Goal: Transaction & Acquisition: Purchase product/service

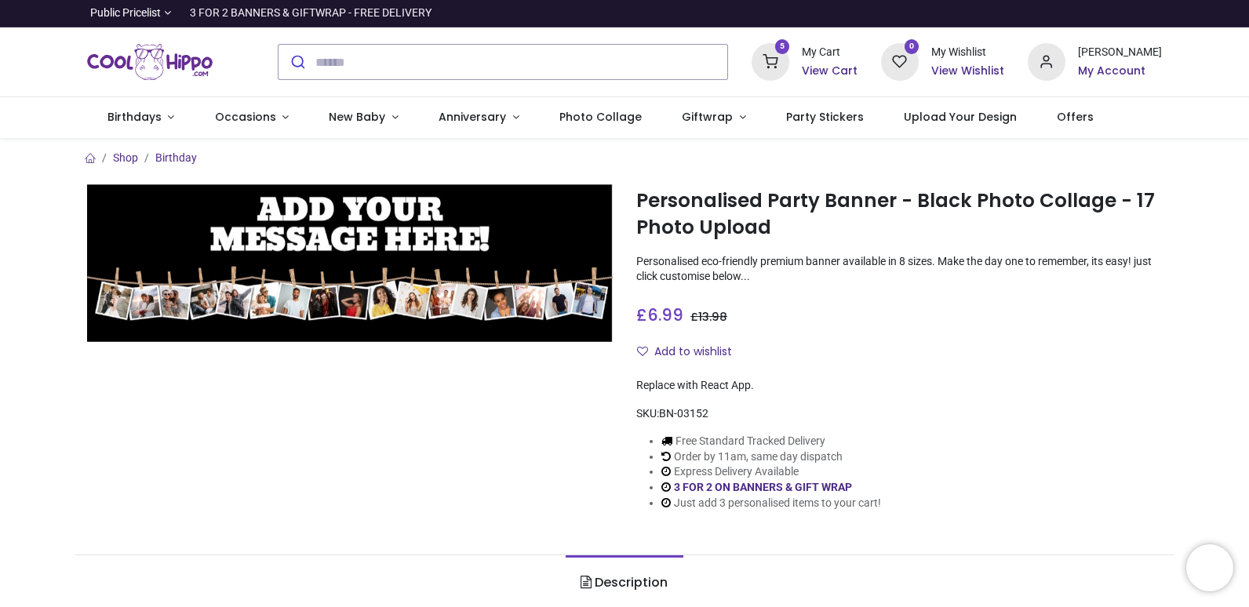
type input "**********"
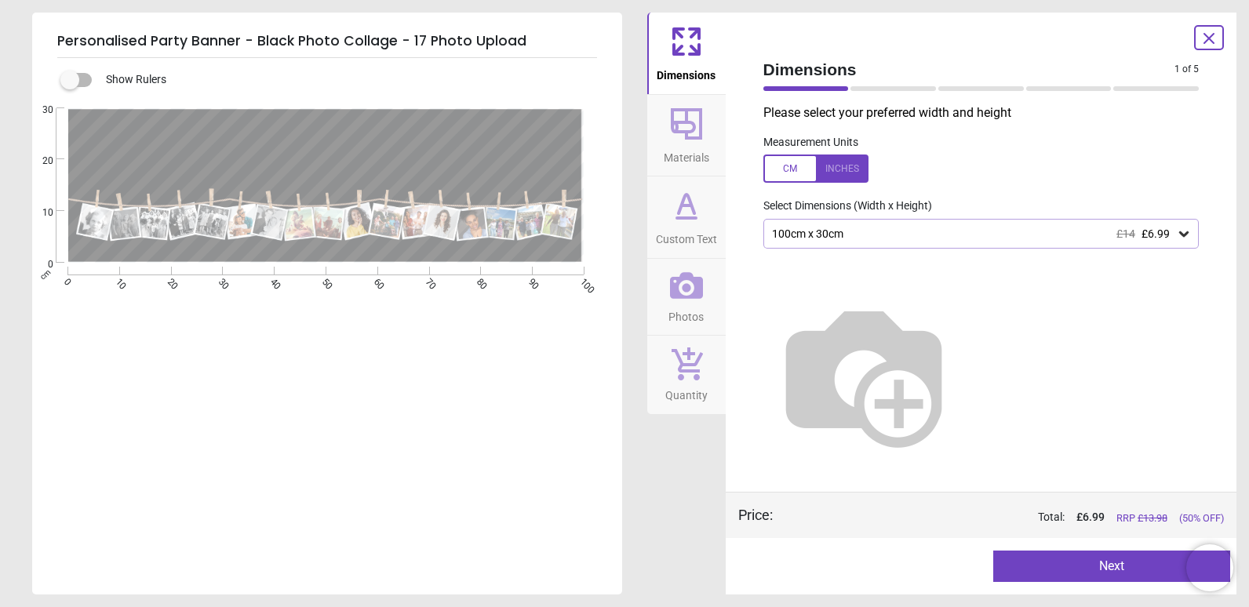
click at [1066, 569] on button "Next" at bounding box center [1111, 566] width 237 height 31
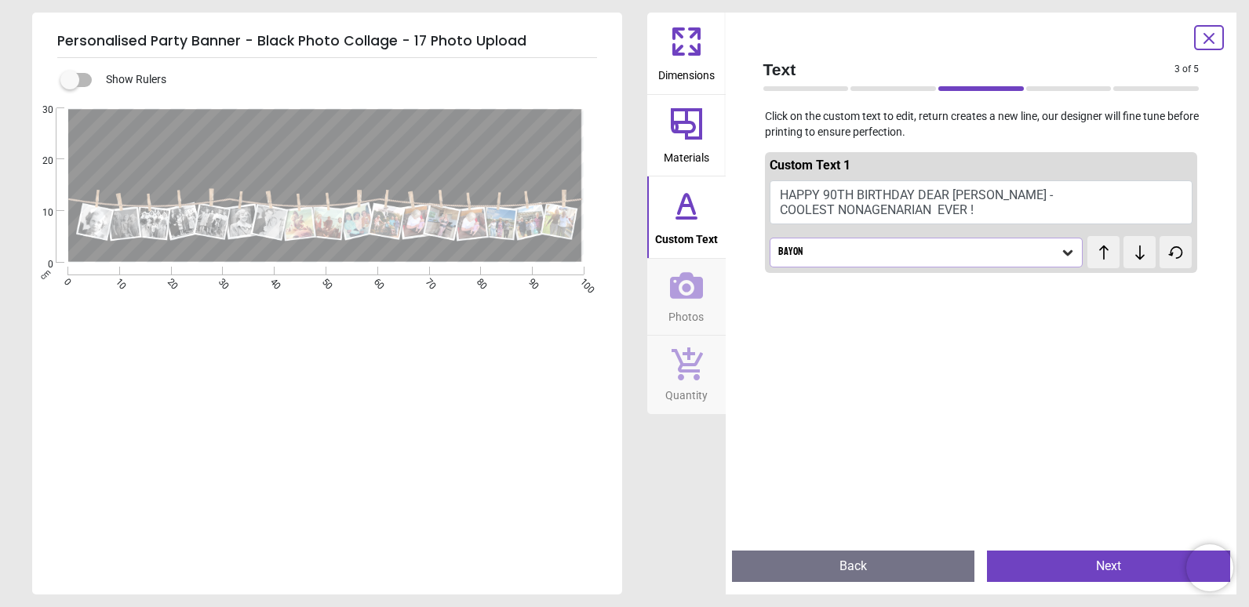
click at [1066, 569] on button "Next" at bounding box center [1108, 566] width 243 height 31
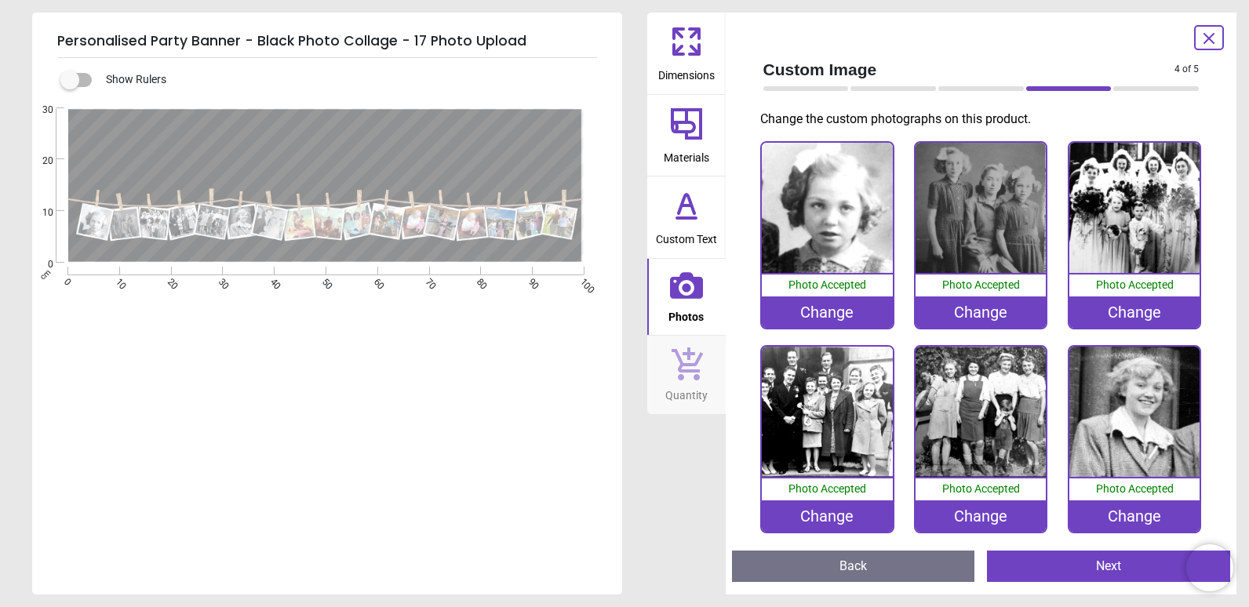
click at [857, 510] on div "Change" at bounding box center [827, 515] width 130 height 31
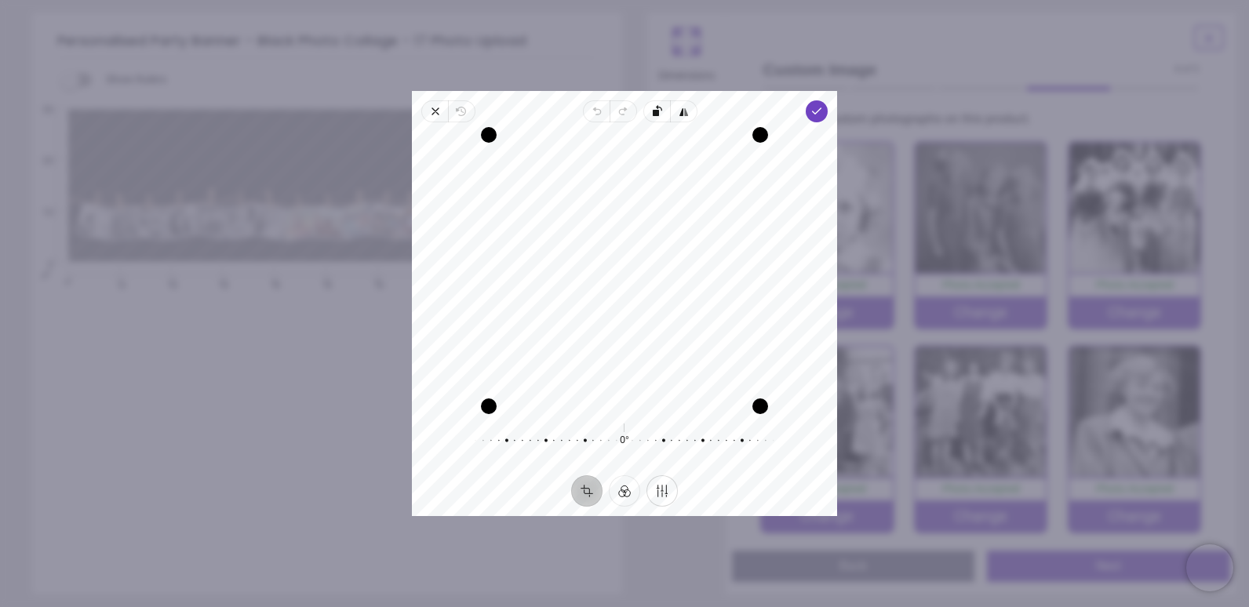
click at [660, 497] on button "Finetune" at bounding box center [661, 490] width 31 height 31
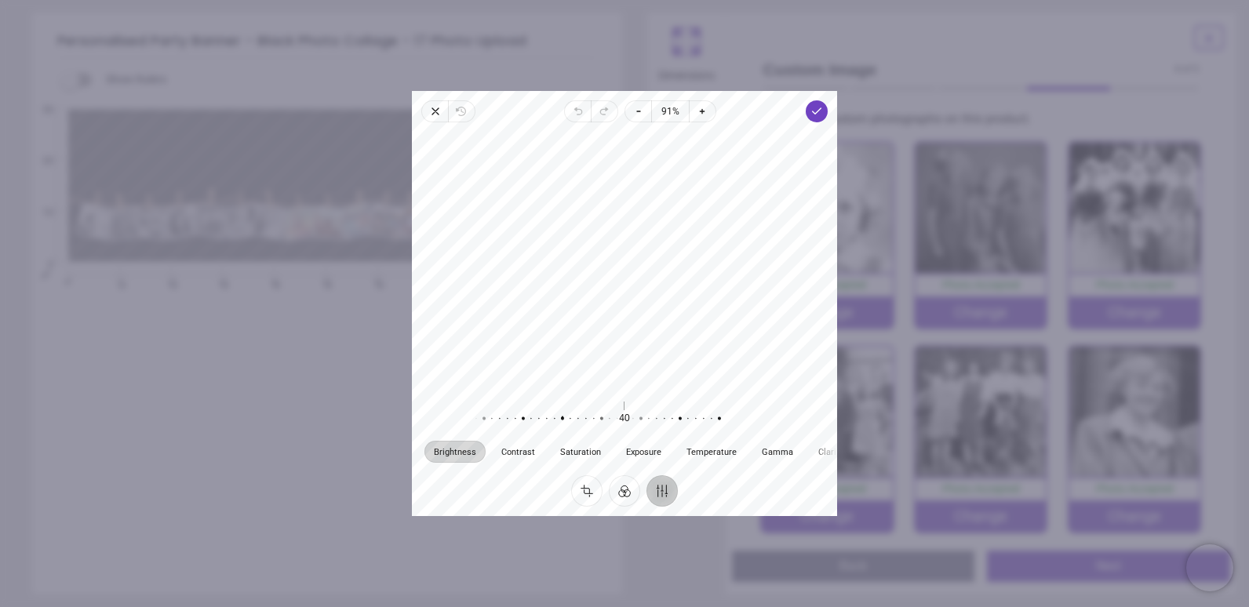
drag, startPoint x: 624, startPoint y: 419, endPoint x: 562, endPoint y: 402, distance: 64.1
click at [562, 402] on div at bounding box center [554, 419] width 301 height 44
click at [656, 345] on div at bounding box center [624, 260] width 425 height 262
click at [591, 493] on button "Crop" at bounding box center [586, 490] width 31 height 31
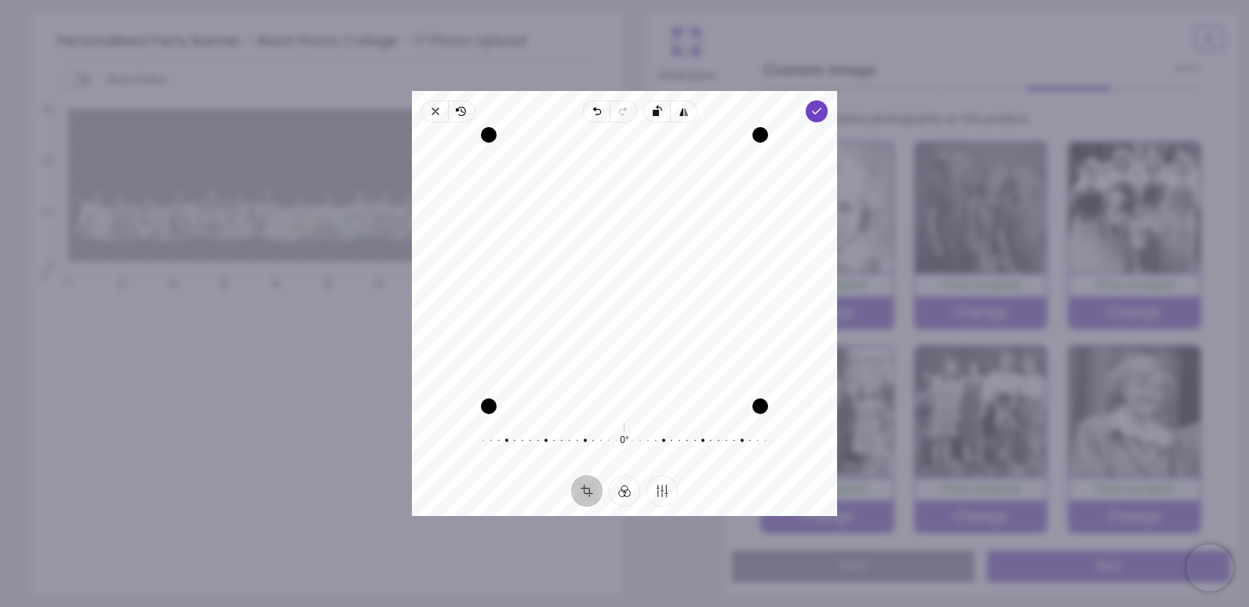
drag, startPoint x: 674, startPoint y: 373, endPoint x: 665, endPoint y: 369, distance: 9.8
click at [665, 369] on div "Recenter" at bounding box center [624, 270] width 400 height 271
click at [816, 113] on polyline "button" at bounding box center [817, 110] width 9 height 5
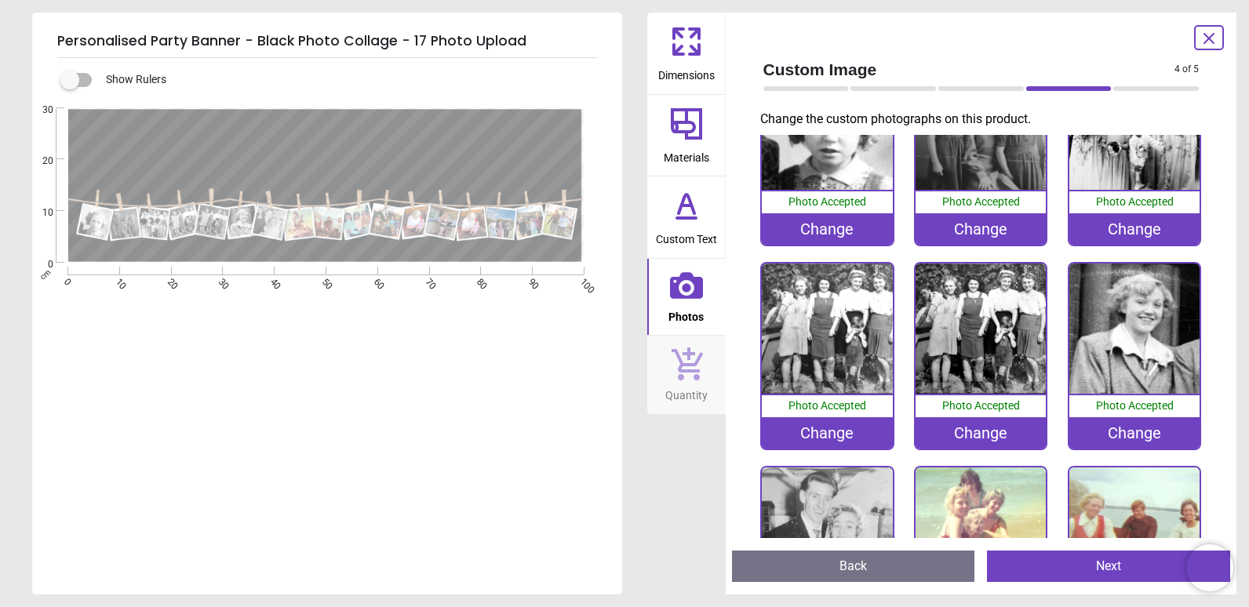
scroll to position [157, 0]
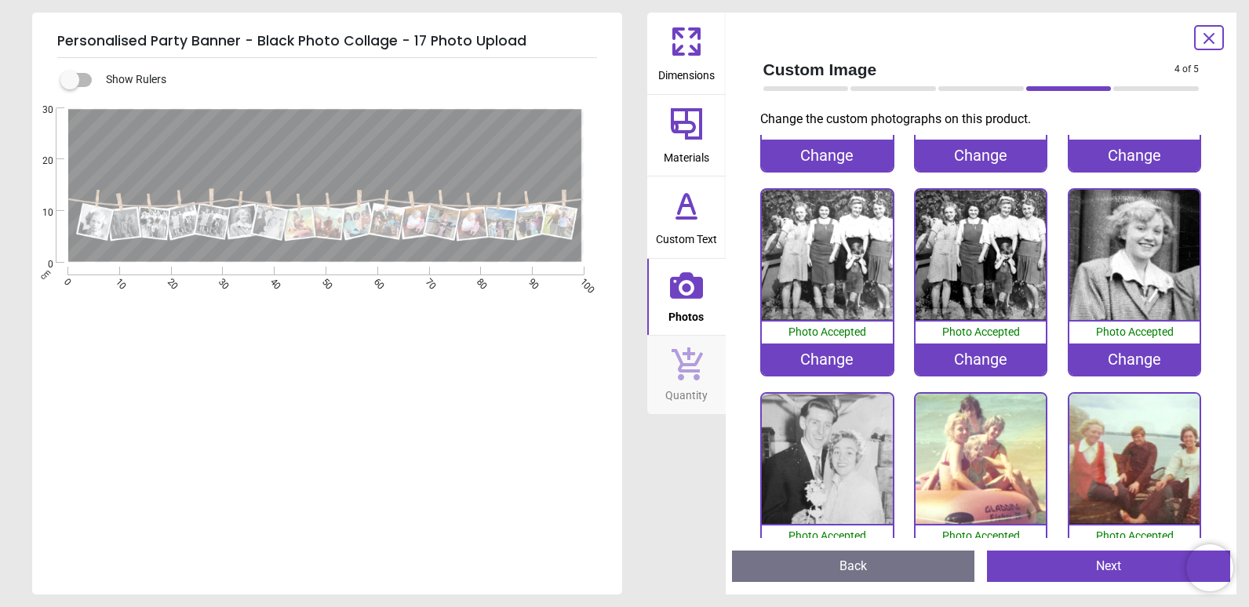
click at [959, 359] on div "Change" at bounding box center [980, 359] width 130 height 31
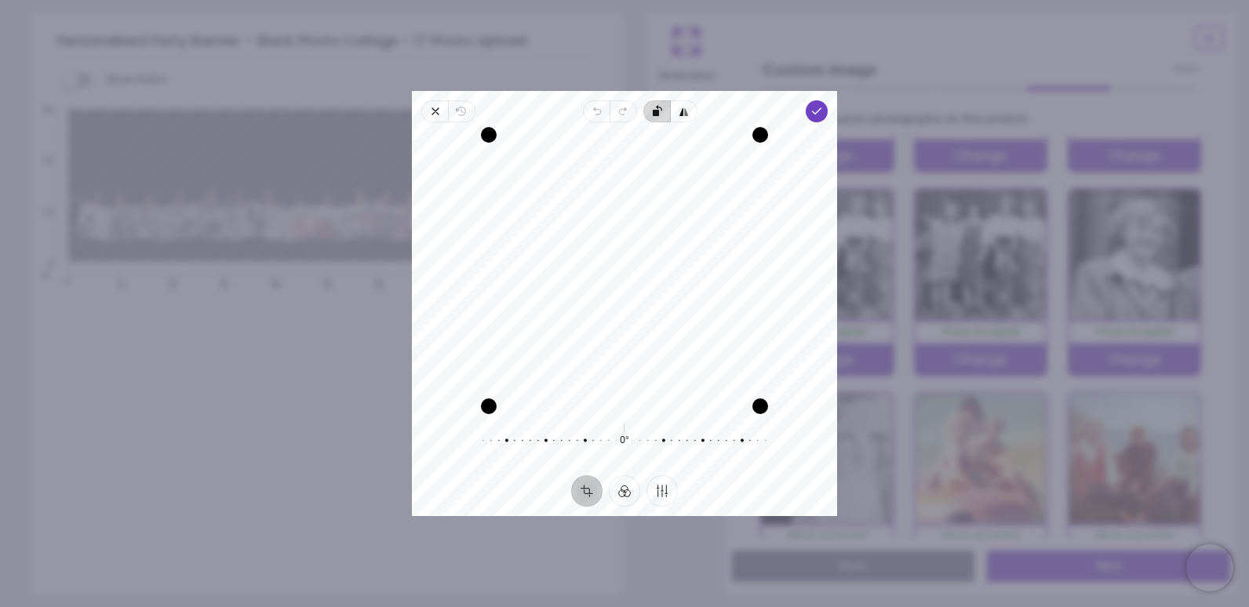
click at [657, 117] on icon "button" at bounding box center [803, 209] width 304 height 210
click at [664, 487] on button "Finetune" at bounding box center [661, 490] width 31 height 31
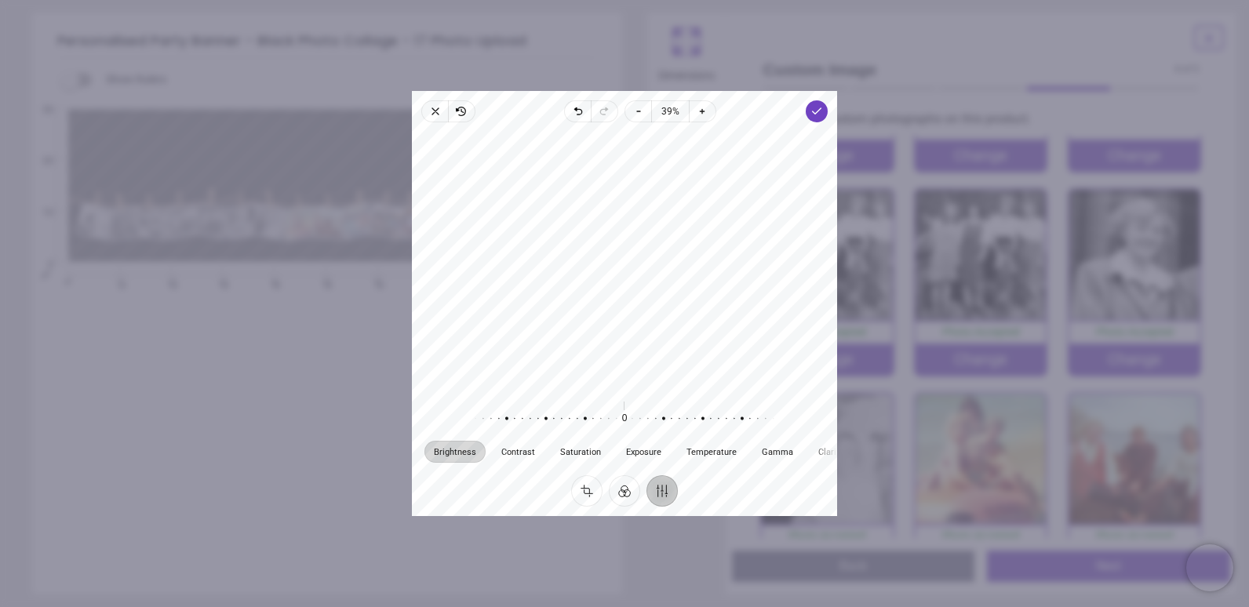
click at [665, 493] on button "Finetune" at bounding box center [661, 490] width 31 height 31
click at [622, 493] on button "Filter" at bounding box center [624, 490] width 31 height 31
click at [687, 442] on div at bounding box center [684, 427] width 36 height 44
click at [711, 440] on div at bounding box center [720, 427] width 36 height 44
click at [687, 434] on div at bounding box center [684, 427] width 36 height 44
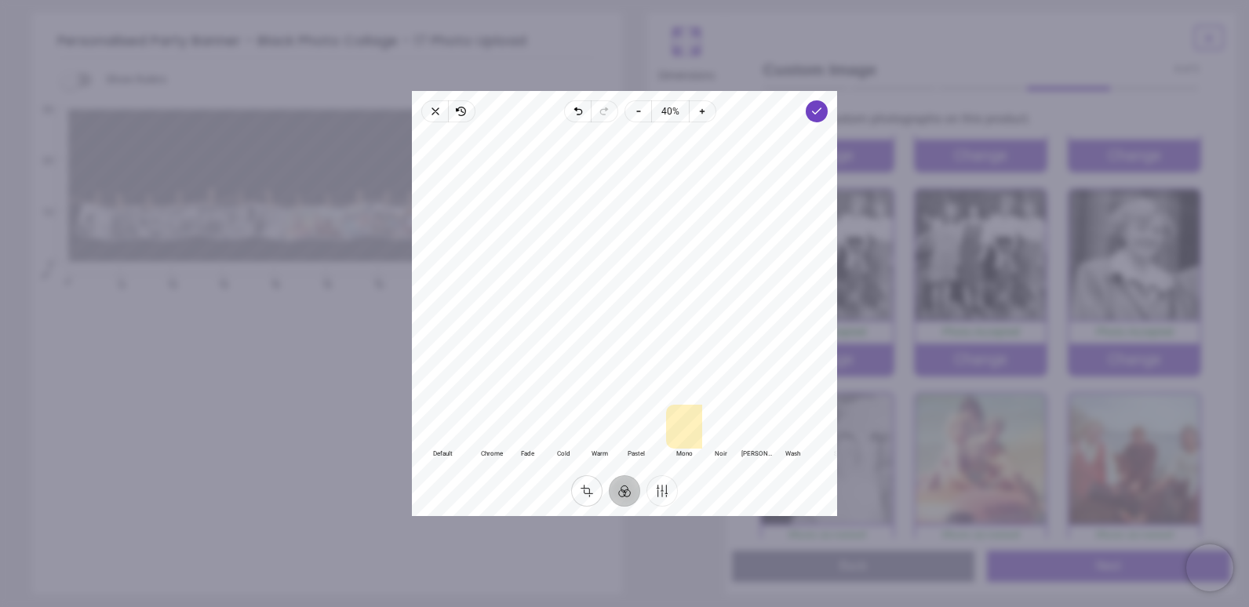
click at [588, 485] on button "Crop" at bounding box center [586, 490] width 31 height 31
drag, startPoint x: 637, startPoint y: 343, endPoint x: 631, endPoint y: 364, distance: 22.1
click at [631, 364] on div "Recenter" at bounding box center [624, 270] width 400 height 271
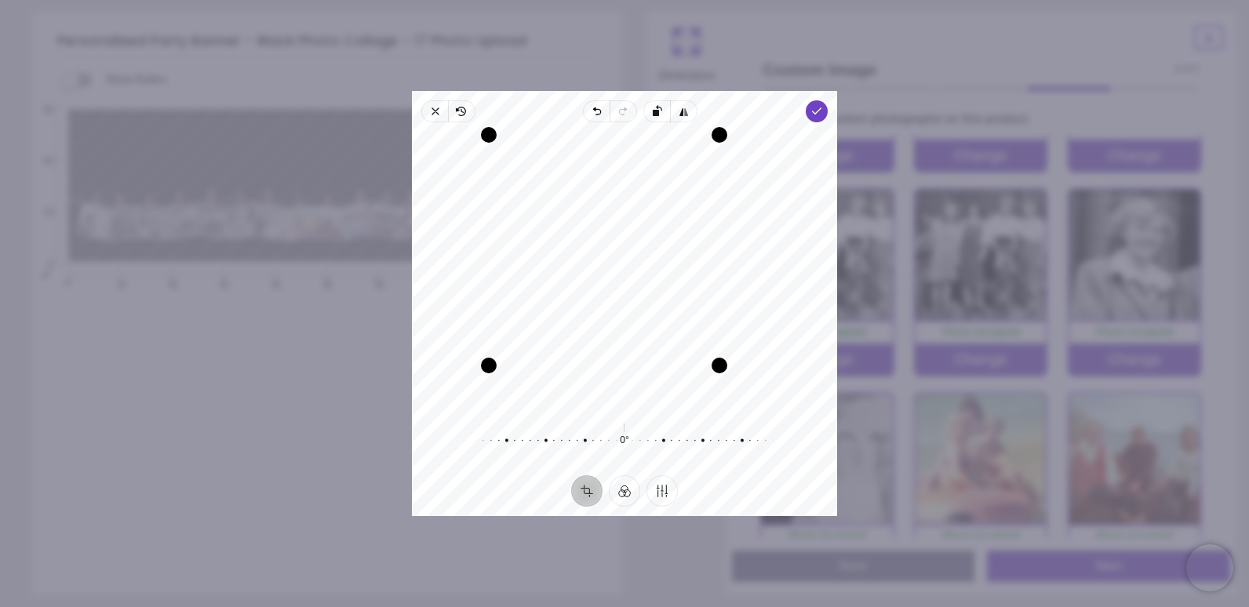
drag, startPoint x: 758, startPoint y: 410, endPoint x: 714, endPoint y: 373, distance: 57.9
click at [714, 373] on div "Drag corner br" at bounding box center [719, 366] width 16 height 16
drag, startPoint x: 671, startPoint y: 326, endPoint x: 638, endPoint y: 329, distance: 33.2
click at [638, 329] on div "Recenter" at bounding box center [624, 270] width 400 height 271
click at [738, 396] on div "Recenter" at bounding box center [624, 270] width 400 height 271
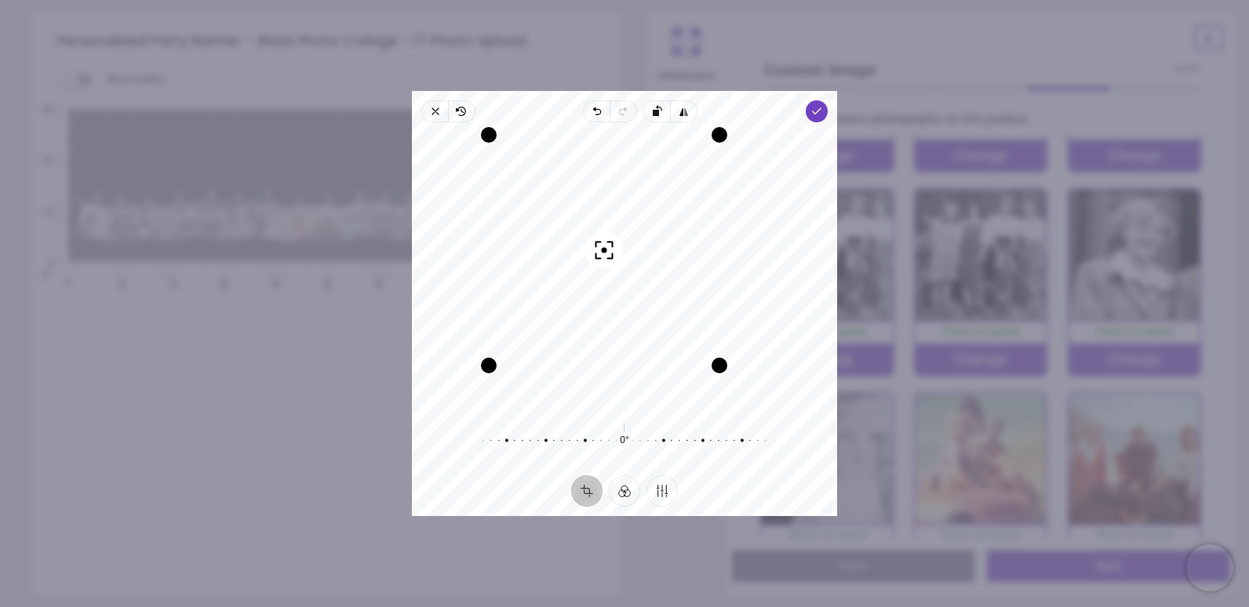
click at [689, 325] on div "Recenter" at bounding box center [624, 270] width 400 height 271
drag, startPoint x: 713, startPoint y: 369, endPoint x: 699, endPoint y: 347, distance: 26.1
click at [699, 347] on div "Drag corner br" at bounding box center [701, 348] width 16 height 16
click at [661, 314] on div "Recenter" at bounding box center [624, 270] width 400 height 271
click at [814, 113] on polyline "button" at bounding box center [817, 110] width 9 height 5
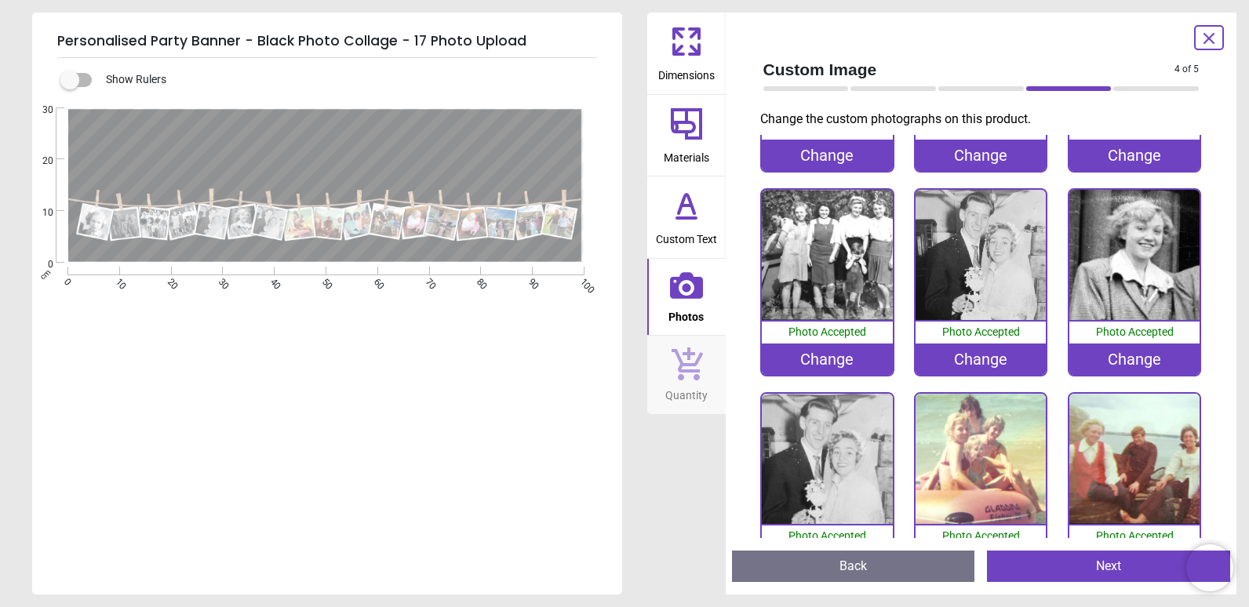
click at [377, 122] on div "Created with Snap null" at bounding box center [325, 185] width 587 height 155
click at [699, 223] on icon at bounding box center [687, 206] width 38 height 38
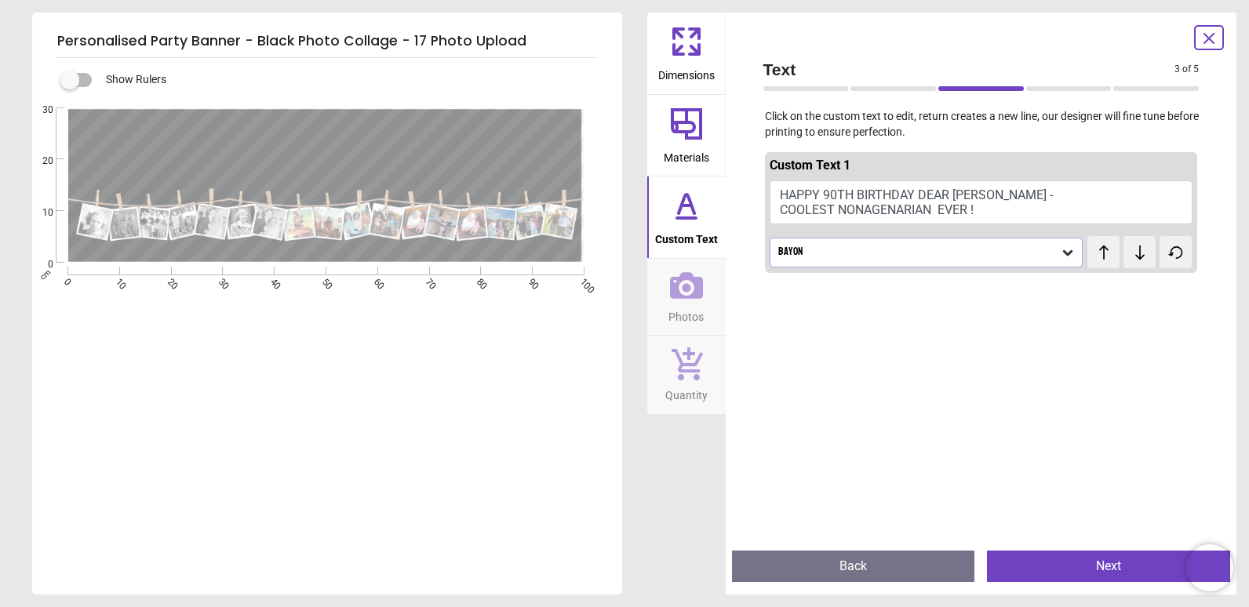
click at [966, 187] on button "HAPPY 90TH BIRTHDAY DEAR JOSIE - COOLEST NONAGENARIAN EVER !" at bounding box center [982, 202] width 424 height 44
click at [453, 115] on div "Created with Snap null" at bounding box center [325, 185] width 587 height 155
click at [423, 126] on div "Created with Snap null" at bounding box center [325, 185] width 587 height 155
click at [880, 196] on button "HAPPY 90TH BIRTHDAY DEAR JOSIE - COOLEST NONAGENARIAN EVER !" at bounding box center [982, 202] width 424 height 44
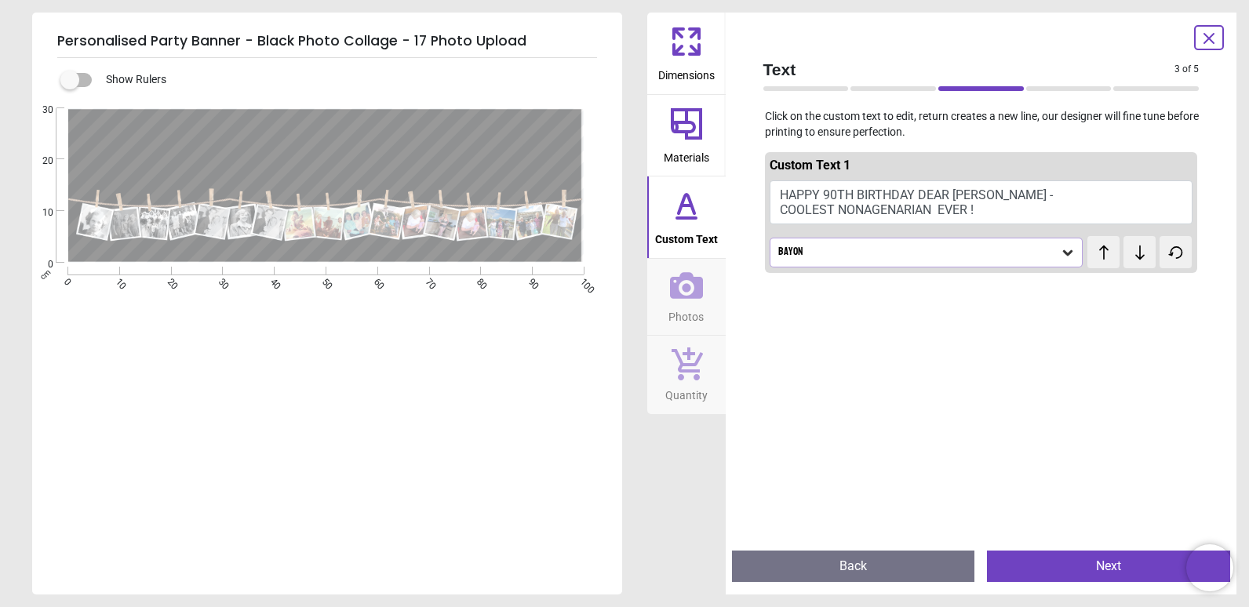
click at [826, 258] on div "Bayon" at bounding box center [919, 252] width 284 height 13
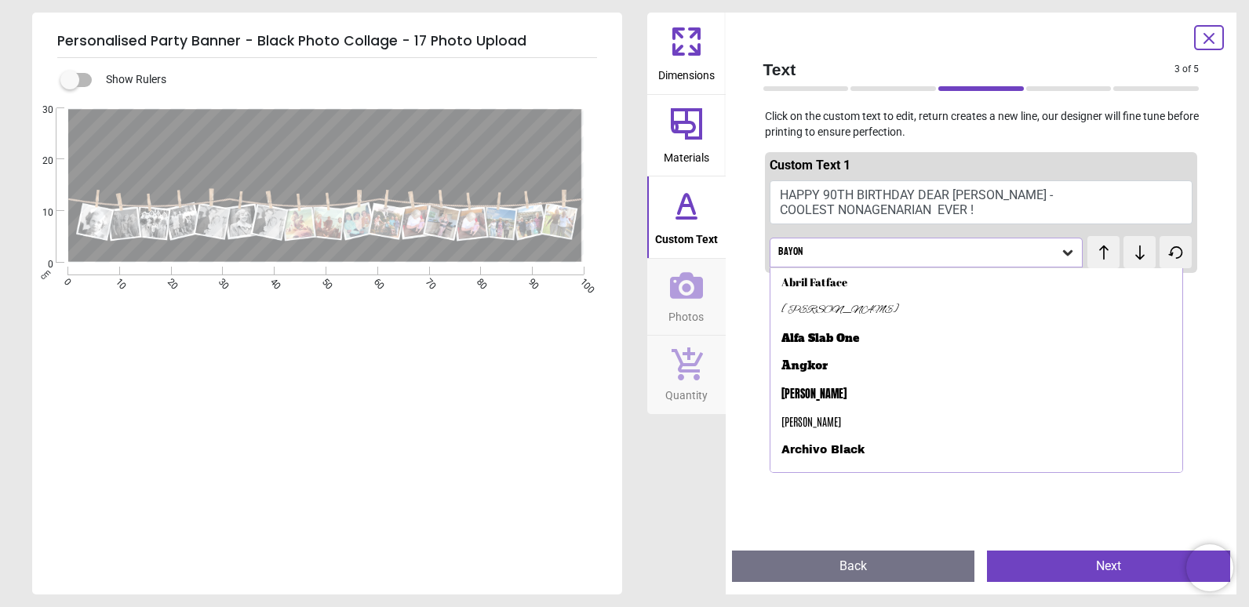
scroll to position [48, 0]
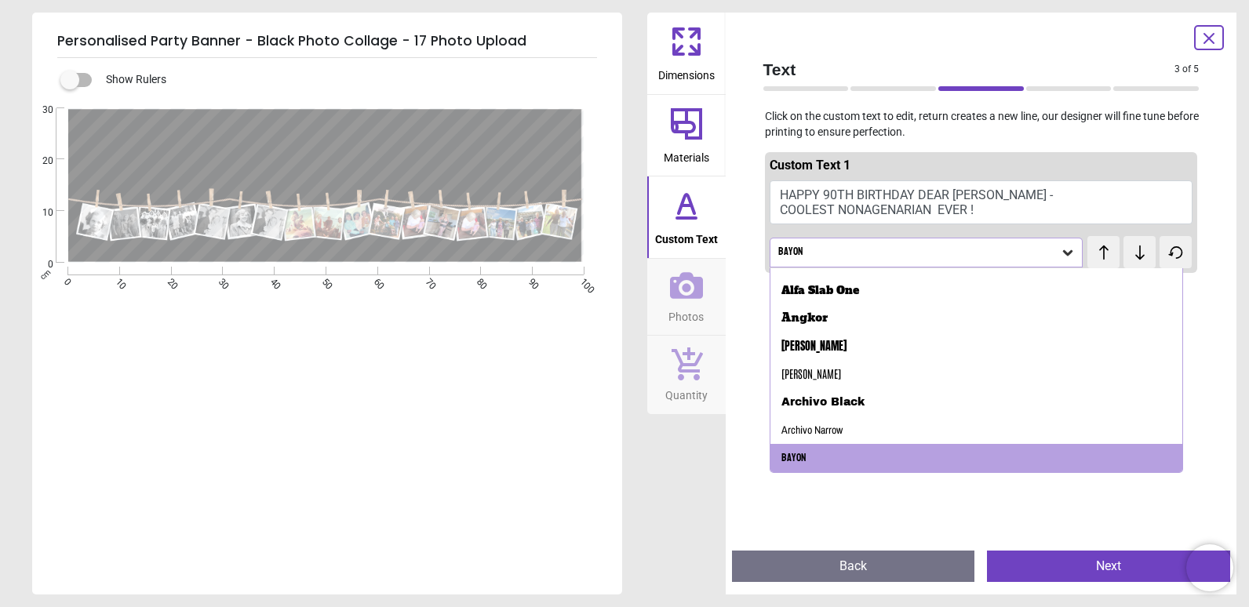
click at [434, 133] on div "Created with Snap null" at bounding box center [325, 185] width 587 height 155
click at [402, 133] on div "Created with Snap null" at bounding box center [325, 185] width 587 height 155
click at [964, 197] on button "HAPPY 90TH BIRTHDAY DEAR JOSIE - COOLEST NONAGENARIAN EVER !" at bounding box center [982, 202] width 424 height 44
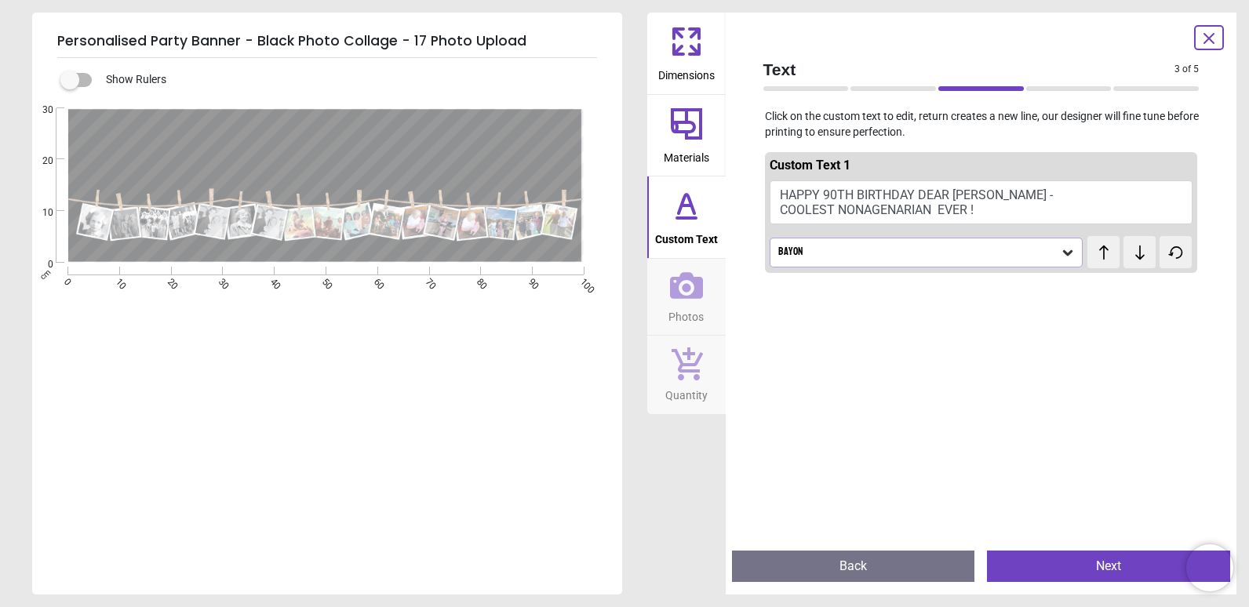
drag, startPoint x: 85, startPoint y: 125, endPoint x: 117, endPoint y: 130, distance: 32.6
click at [117, 130] on div "Created with Snap null" at bounding box center [325, 185] width 587 height 155
click at [92, 129] on div "Created with Snap null" at bounding box center [325, 185] width 587 height 155
drag, startPoint x: 92, startPoint y: 129, endPoint x: 404, endPoint y: 136, distance: 312.3
click at [404, 136] on div "Created with Snap null" at bounding box center [325, 185] width 587 height 155
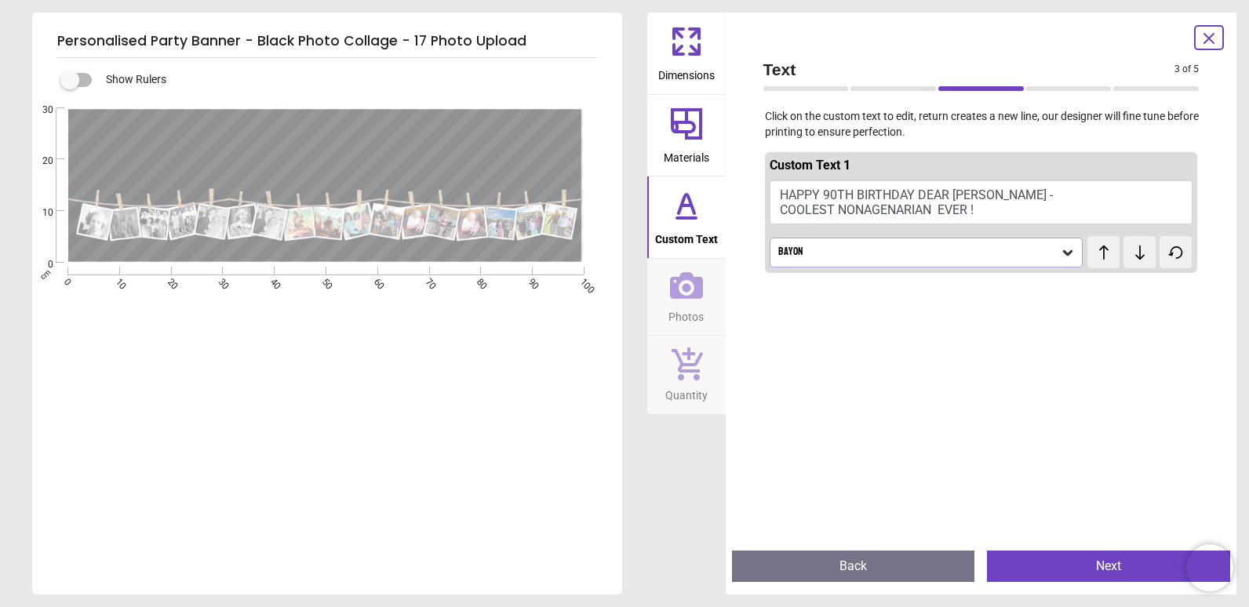
drag, startPoint x: 404, startPoint y: 136, endPoint x: 431, endPoint y: 138, distance: 26.8
click at [431, 138] on div "Created with Snap null" at bounding box center [325, 185] width 587 height 155
click at [322, 168] on div "Created with Snap null" at bounding box center [325, 185] width 587 height 155
click at [334, 187] on div "Created with Snap null" at bounding box center [325, 185] width 587 height 155
click at [700, 141] on icon at bounding box center [687, 124] width 38 height 38
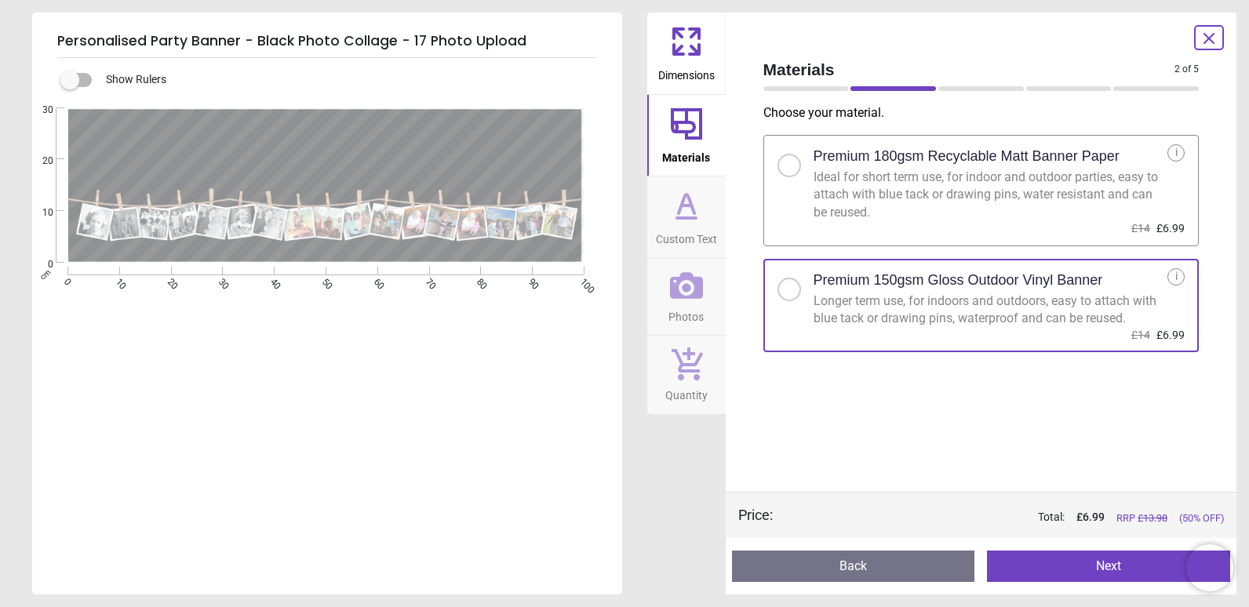
click at [699, 232] on span "Custom Text" at bounding box center [686, 236] width 61 height 24
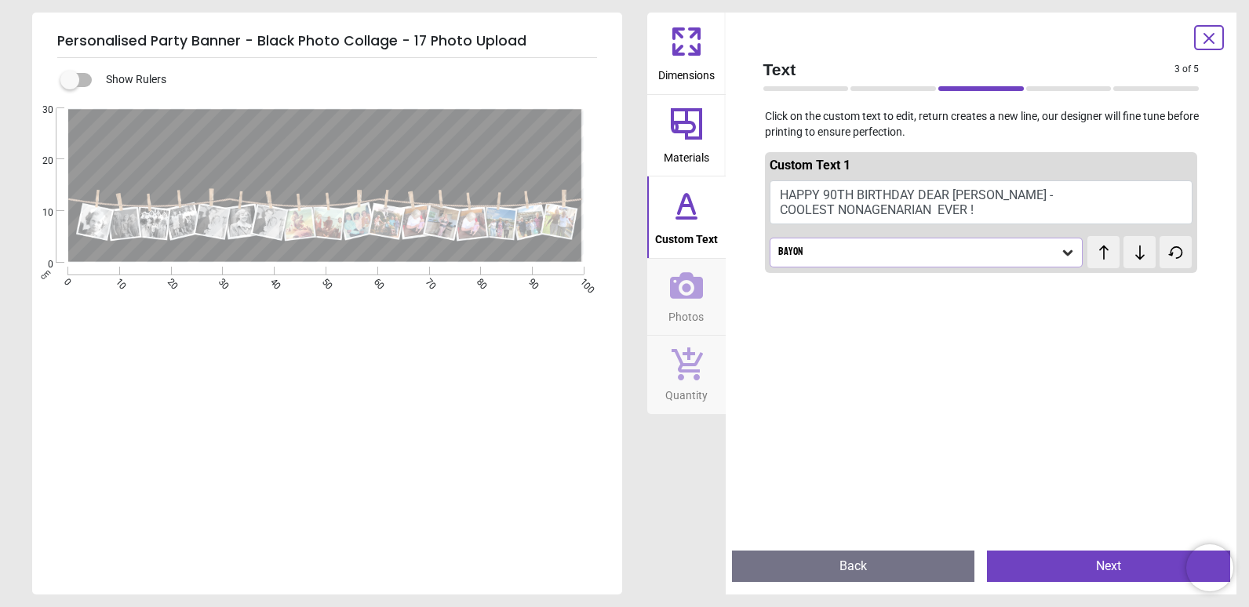
click at [828, 208] on button "HAPPY 90TH BIRTHDAY DEAR JOSIE - COOLEST NONAGENARIAN EVER !" at bounding box center [982, 202] width 424 height 44
click at [413, 155] on div "Created with Snap null" at bounding box center [325, 185] width 587 height 155
click at [477, 162] on div "Created with Snap null" at bounding box center [325, 185] width 587 height 155
click at [453, 156] on div "Created with Snap null" at bounding box center [325, 185] width 587 height 155
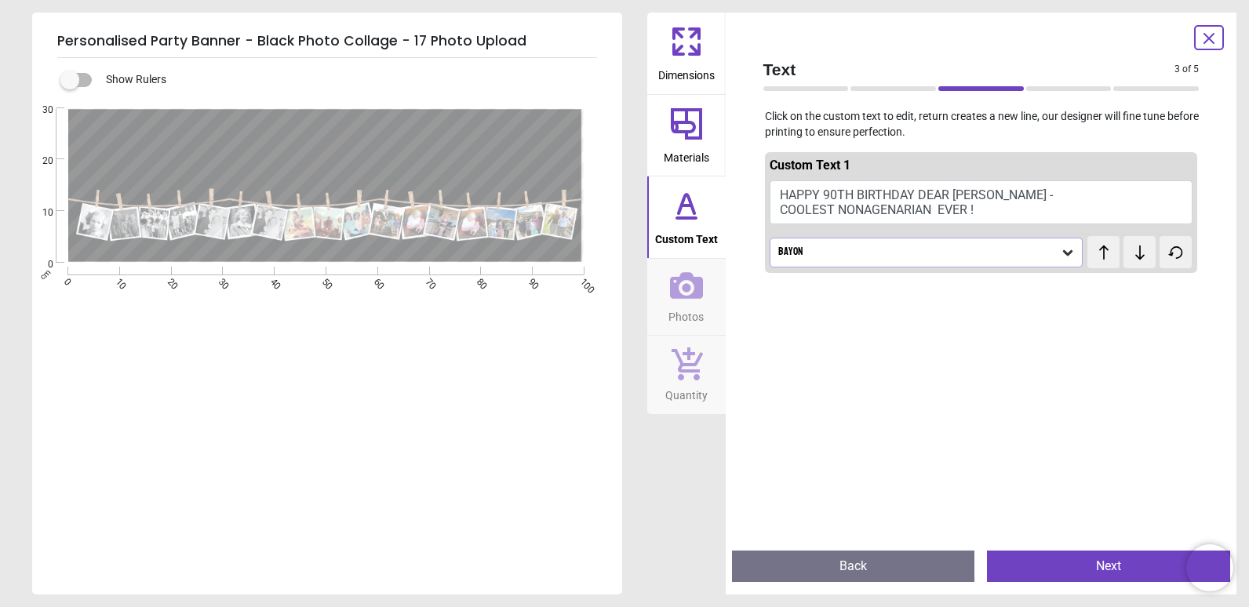
click at [434, 150] on div "Created with Snap null" at bounding box center [325, 185] width 587 height 155
click at [409, 157] on div "Created with Snap null" at bounding box center [325, 185] width 587 height 155
click at [413, 157] on div "Created with Snap null" at bounding box center [325, 185] width 587 height 155
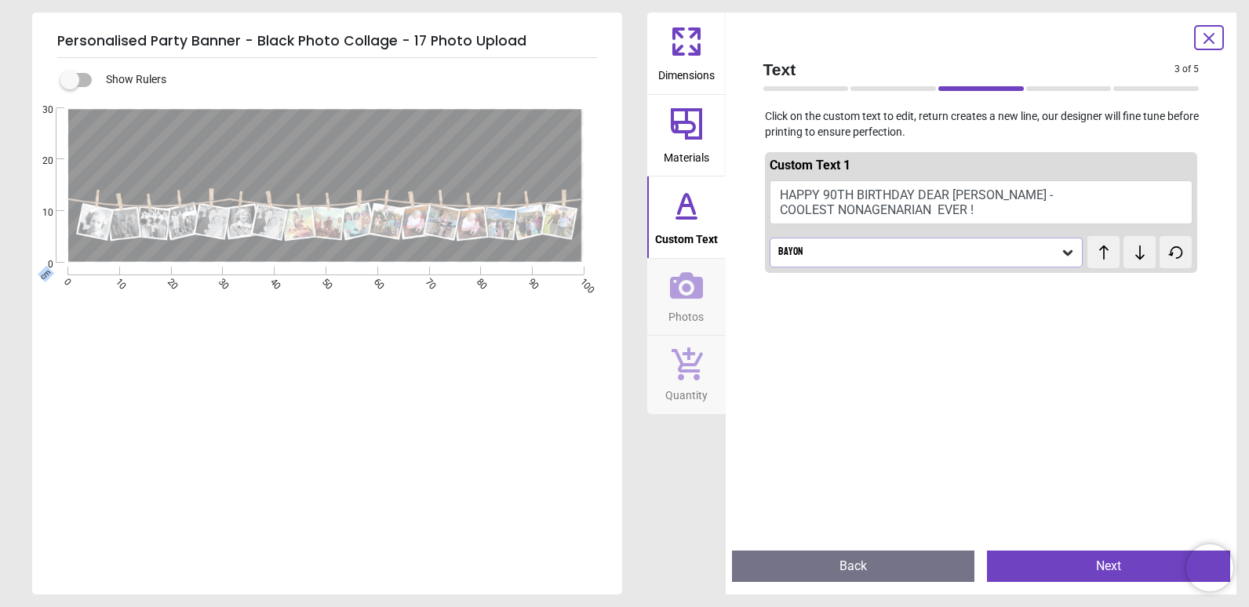
click at [413, 157] on div "Created with Snap null" at bounding box center [325, 185] width 587 height 155
click at [416, 157] on div "Created with Snap null" at bounding box center [325, 185] width 587 height 155
click at [941, 209] on button "HAPPY 90TH BIRTHDAY DEAR JOSIE - COOLEST NONAGENARIAN EVER !" at bounding box center [982, 202] width 424 height 44
click at [927, 210] on button "HAPPY 90TH BIRTHDAY DEAR JOSIE - COOLEST NONAGENARIAN EVER !" at bounding box center [982, 202] width 424 height 44
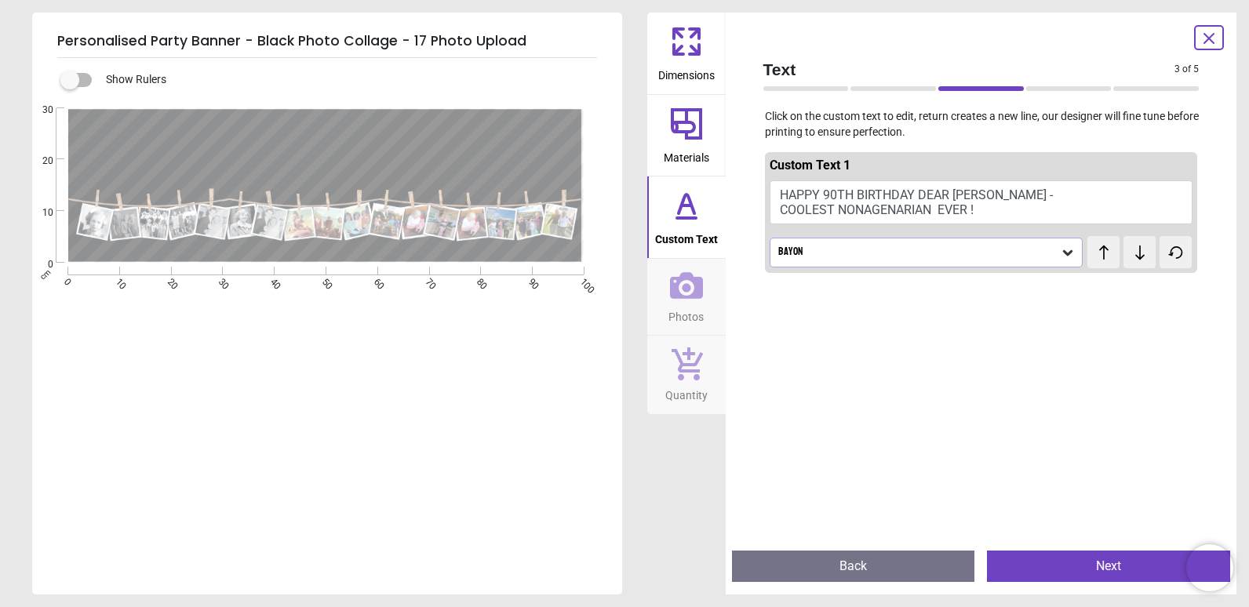
click at [928, 227] on div "Custom Text 1 HAPPY 90TH BIRTHDAY DEAR JOSIE - COOLEST NONAGENARIAN EVER ! Bayo…" at bounding box center [981, 213] width 433 height 122
click at [930, 210] on button "HAPPY 90TH BIRTHDAY DEAR JOSIE - COOLEST NONAGENARIAN EVER !" at bounding box center [982, 202] width 424 height 44
type textarea "**********"
click at [520, 158] on div "Created with Snap null" at bounding box center [325, 185] width 587 height 155
click at [530, 324] on div "**********" at bounding box center [325, 290] width 587 height 364
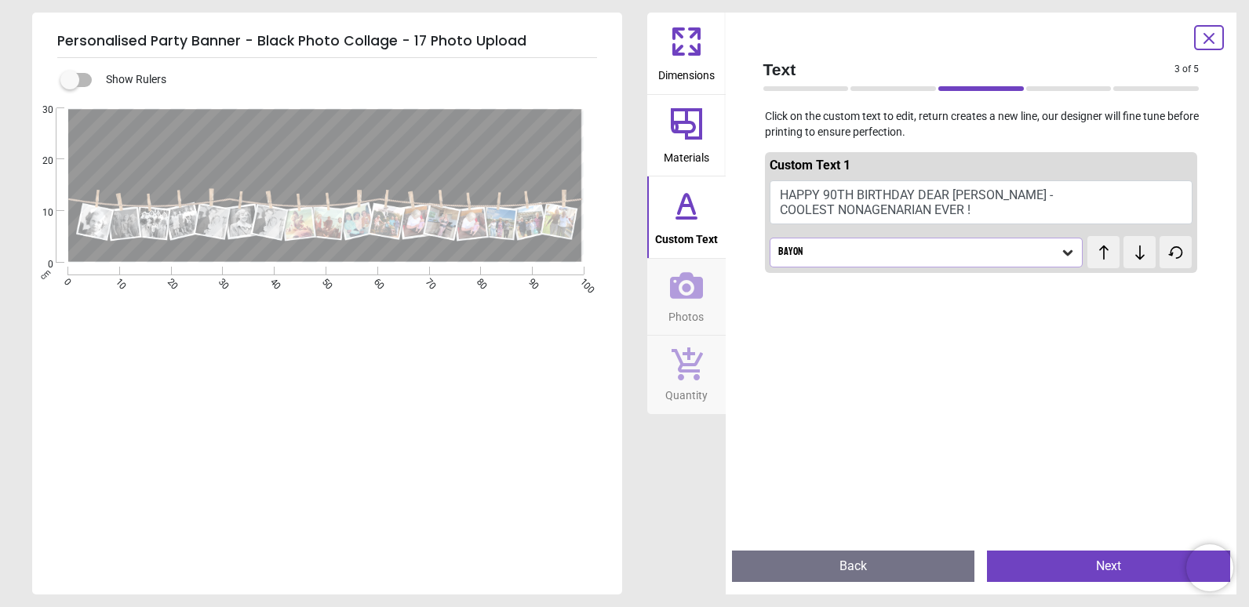
scroll to position [11, 0]
click at [1126, 569] on button "Next" at bounding box center [1108, 566] width 243 height 31
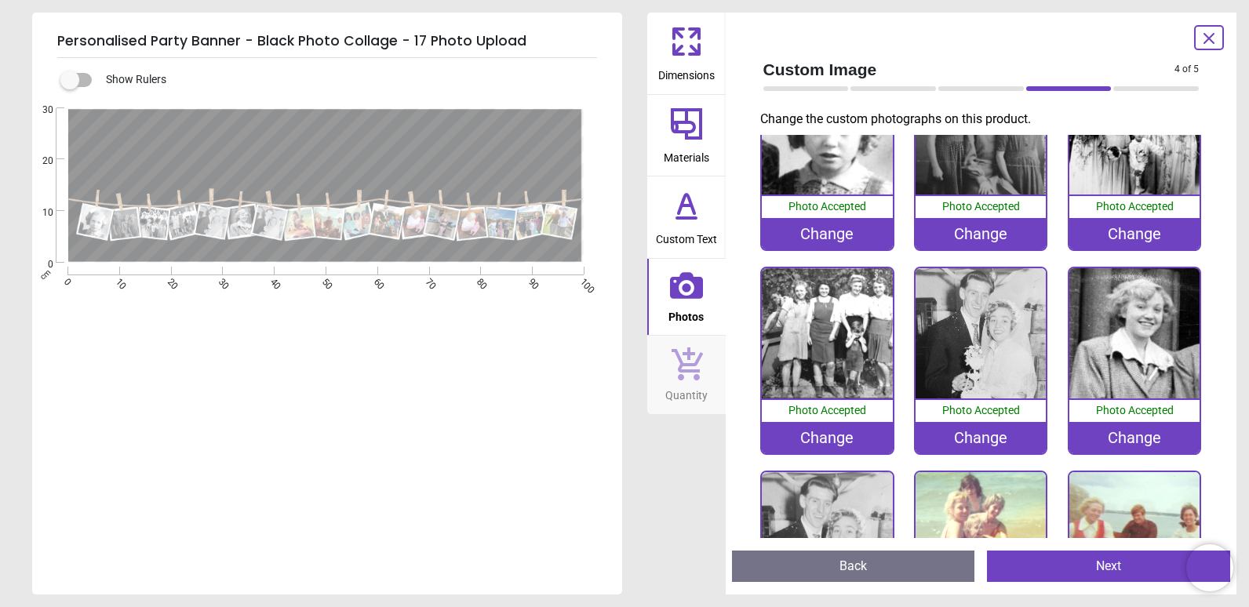
scroll to position [157, 0]
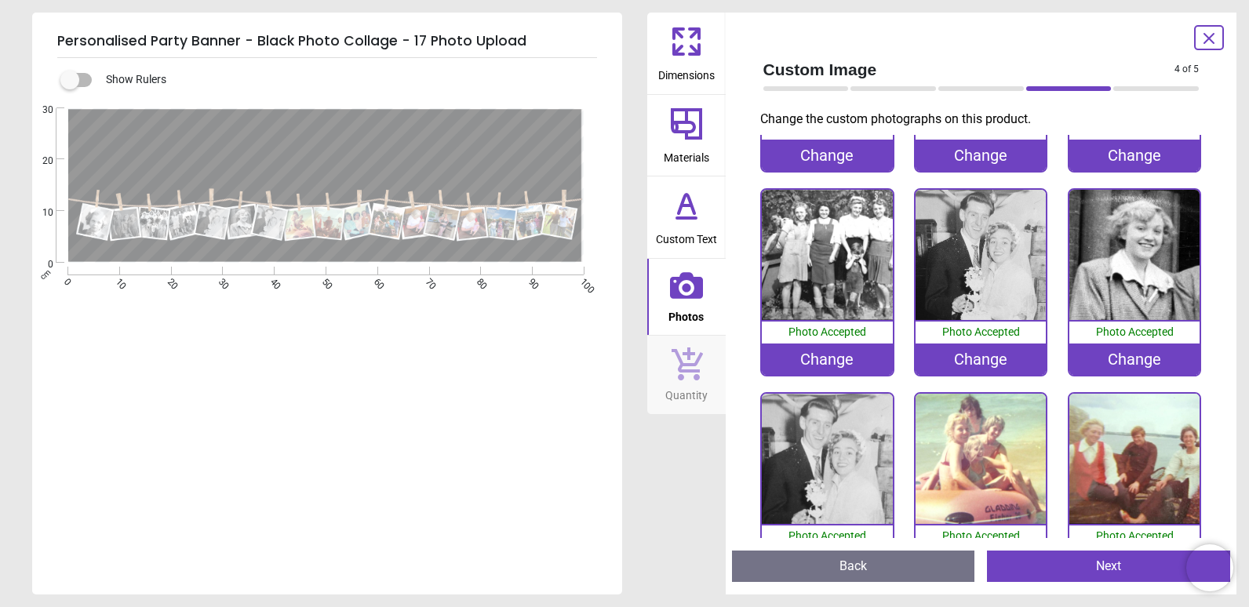
click at [1165, 363] on div "Change" at bounding box center [1134, 359] width 130 height 31
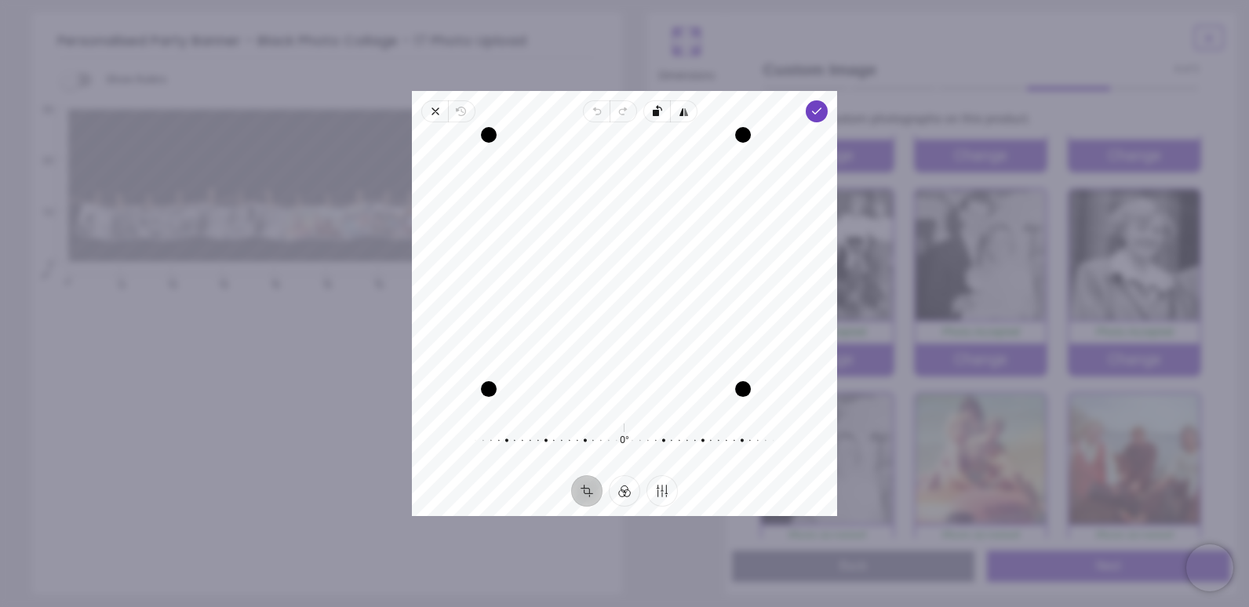
drag, startPoint x: 762, startPoint y: 409, endPoint x: 739, endPoint y: 397, distance: 25.6
click at [739, 397] on div "Drag corner br" at bounding box center [743, 389] width 16 height 16
click at [664, 489] on button "Finetune" at bounding box center [661, 490] width 31 height 31
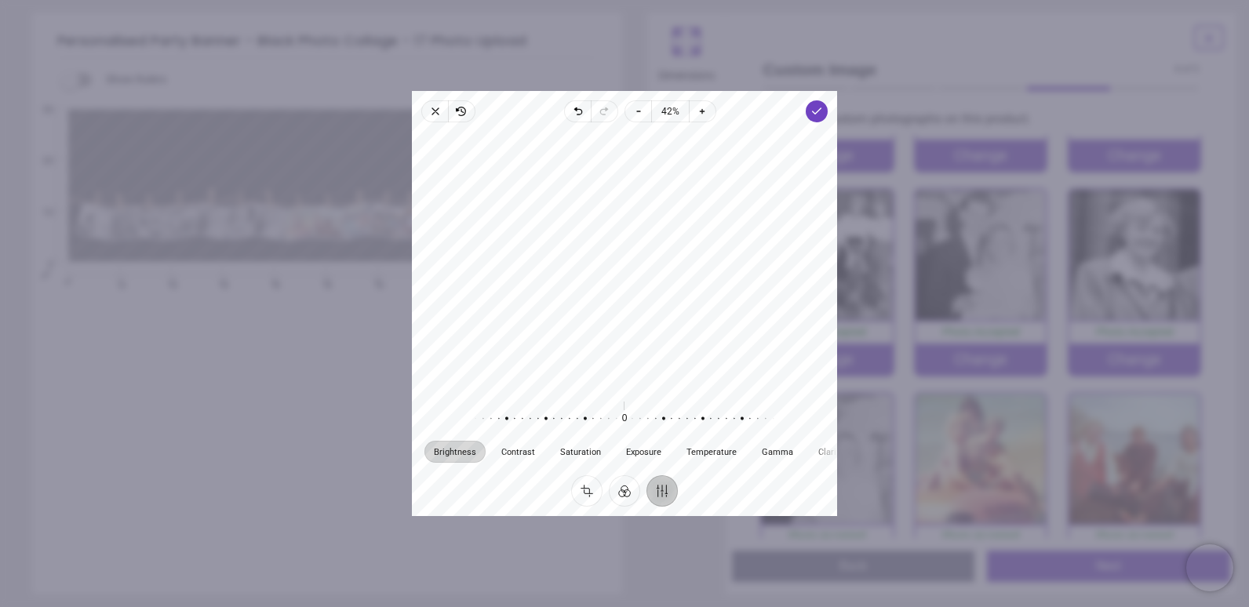
click at [664, 489] on button "Finetune" at bounding box center [661, 490] width 31 height 31
click at [627, 489] on button "Filter" at bounding box center [624, 490] width 31 height 31
click at [683, 439] on div at bounding box center [684, 427] width 36 height 44
click at [723, 438] on div at bounding box center [720, 427] width 36 height 44
click at [686, 437] on div at bounding box center [684, 427] width 36 height 44
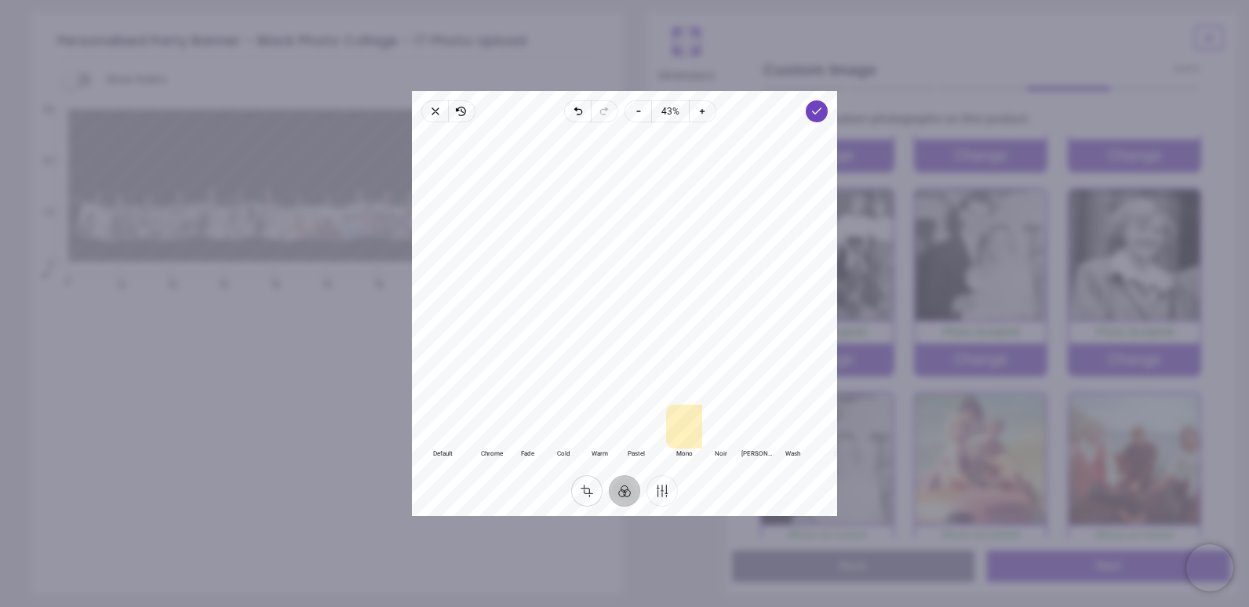
click at [594, 493] on button "Crop" at bounding box center [586, 490] width 31 height 31
drag, startPoint x: 758, startPoint y: 406, endPoint x: 737, endPoint y: 385, distance: 28.8
click at [737, 385] on div "Drag corner br" at bounding box center [740, 386] width 16 height 16
drag, startPoint x: 487, startPoint y: 139, endPoint x: 497, endPoint y: 158, distance: 21.4
click at [497, 158] on div "Drag corner tl" at bounding box center [504, 150] width 16 height 16
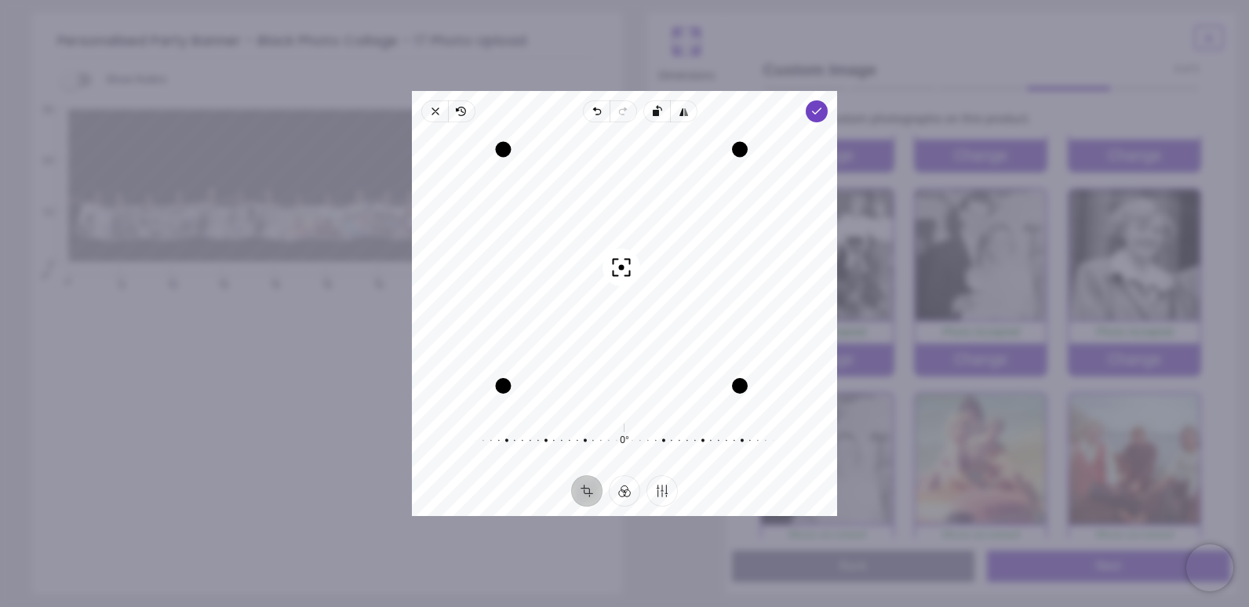
drag, startPoint x: 708, startPoint y: 189, endPoint x: 712, endPoint y: 178, distance: 11.7
click at [712, 178] on div "Recenter" at bounding box center [624, 270] width 400 height 271
click at [513, 156] on div "Drag corner tl" at bounding box center [508, 154] width 16 height 16
drag, startPoint x: 734, startPoint y: 157, endPoint x: 722, endPoint y: 171, distance: 18.4
click at [722, 171] on div "Drag corner tr" at bounding box center [727, 167] width 16 height 16
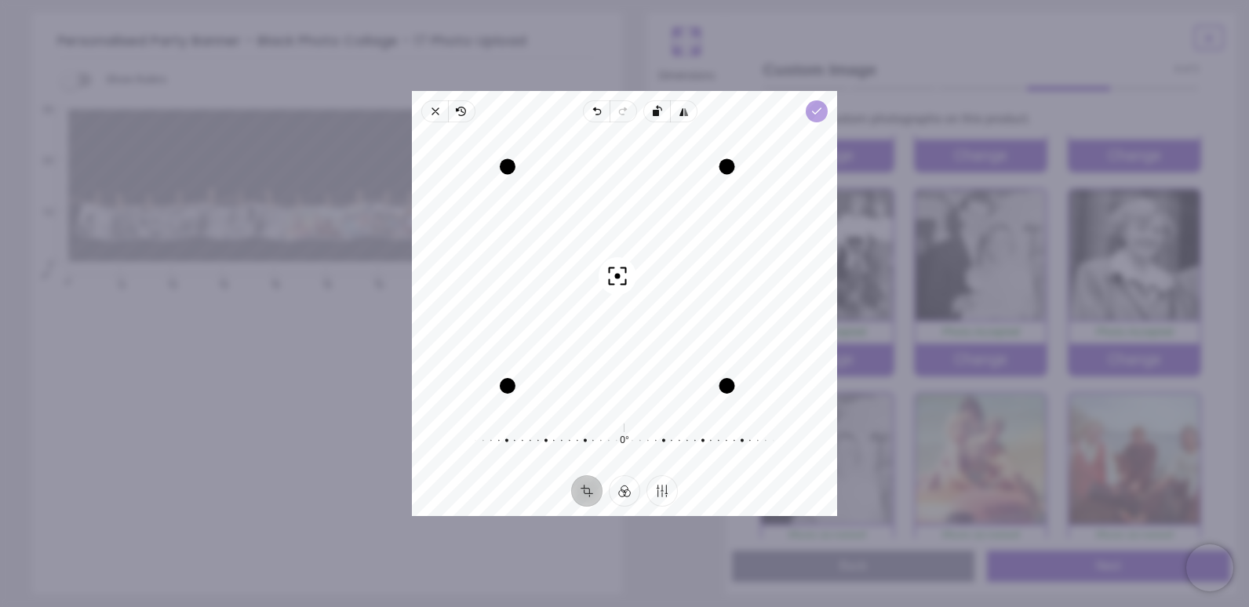
click at [813, 112] on polyline "button" at bounding box center [817, 110] width 9 height 5
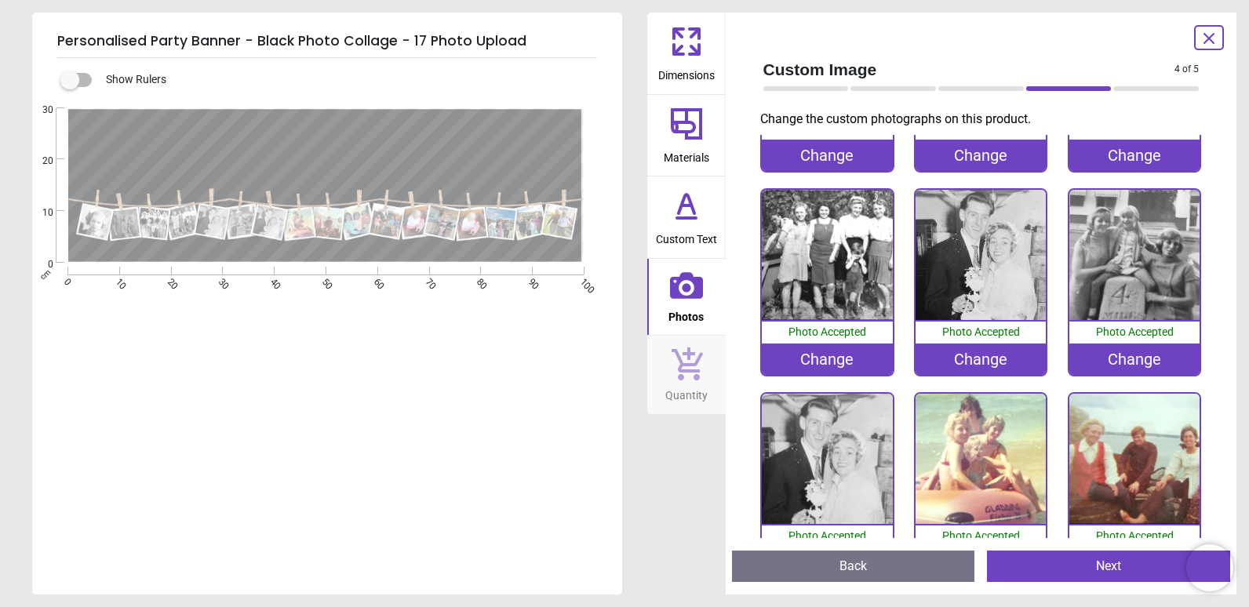
click at [1138, 357] on div "Change" at bounding box center [1134, 359] width 130 height 31
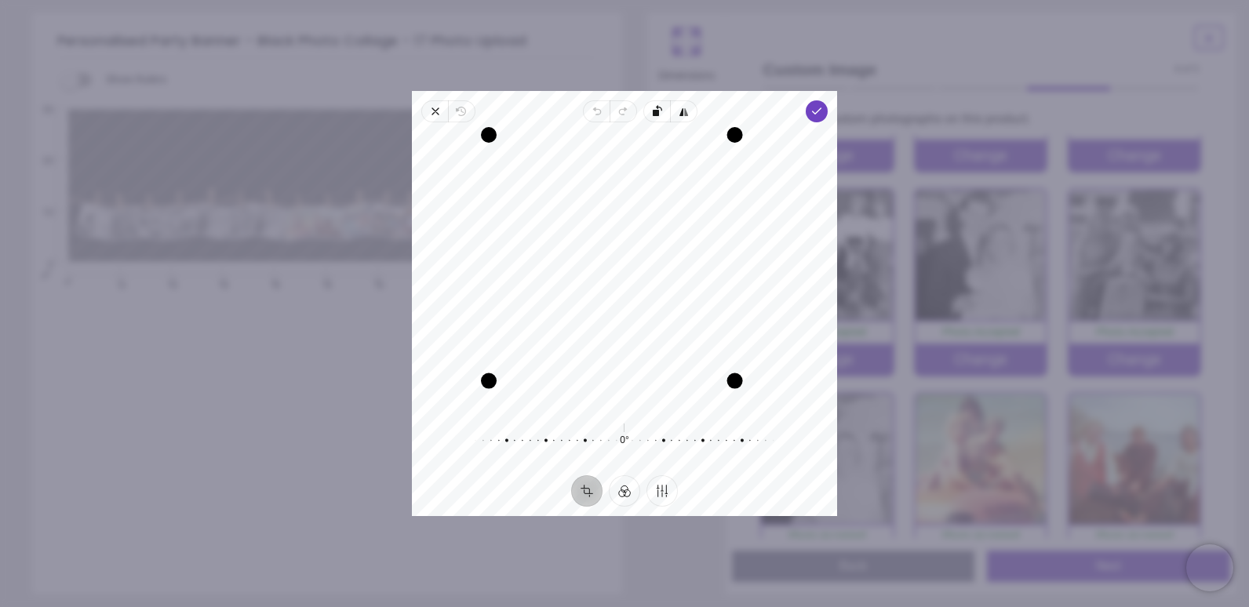
drag, startPoint x: 763, startPoint y: 409, endPoint x: 733, endPoint y: 389, distance: 36.8
click at [733, 389] on div "Drag corner br" at bounding box center [735, 381] width 16 height 16
drag, startPoint x: 493, startPoint y: 139, endPoint x: 498, endPoint y: 160, distance: 21.9
click at [498, 156] on div "Drag corner tl" at bounding box center [502, 148] width 16 height 16
drag, startPoint x: 733, startPoint y: 151, endPoint x: 716, endPoint y: 154, distance: 16.8
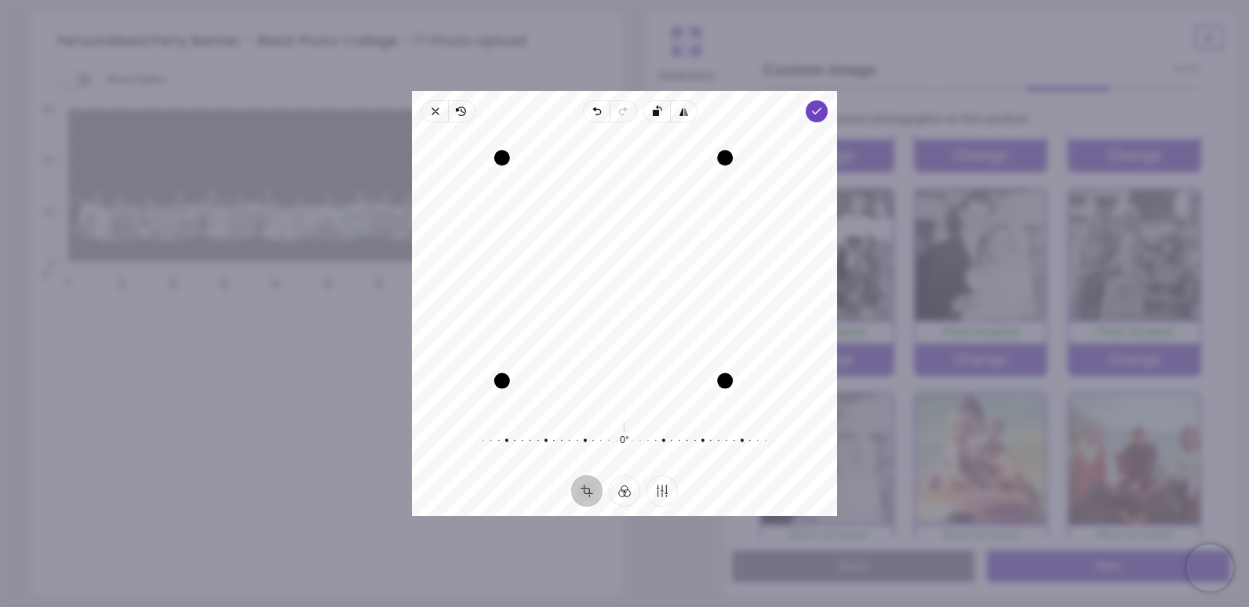
click at [717, 154] on div "Drag corner tr" at bounding box center [725, 158] width 16 height 16
click at [643, 266] on div "Recenter" at bounding box center [624, 270] width 400 height 271
click at [628, 493] on button "Filter" at bounding box center [624, 490] width 31 height 31
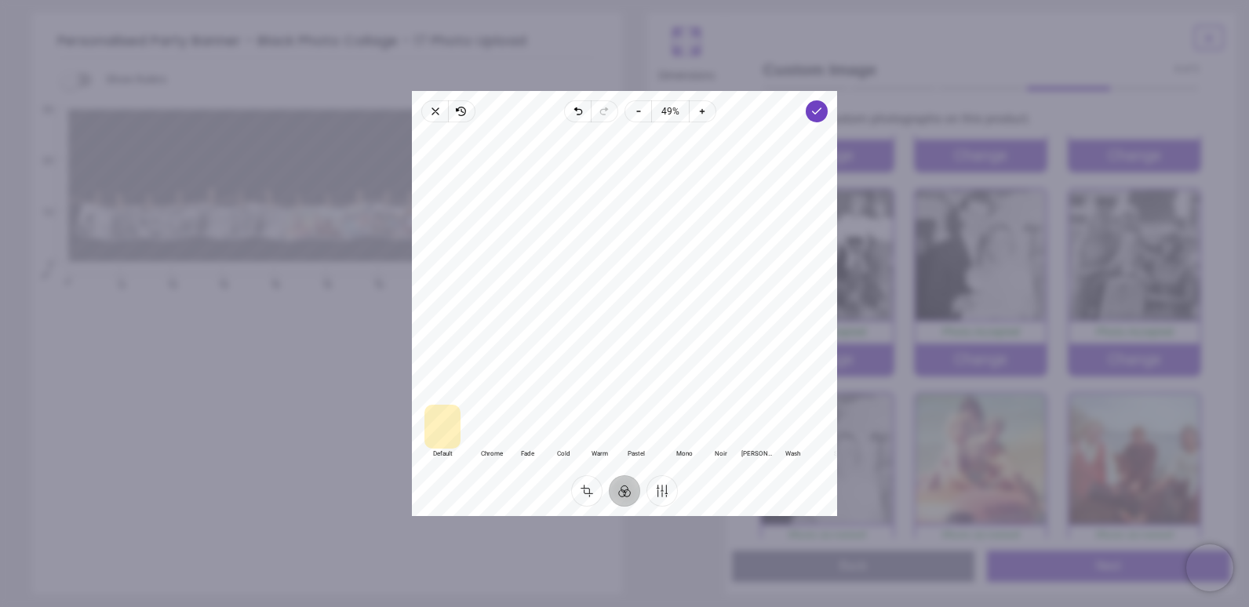
click at [685, 437] on div at bounding box center [684, 427] width 36 height 44
click at [714, 435] on div at bounding box center [720, 427] width 36 height 44
click at [688, 441] on div at bounding box center [684, 427] width 36 height 44
click at [818, 120] on span "Done" at bounding box center [817, 111] width 22 height 22
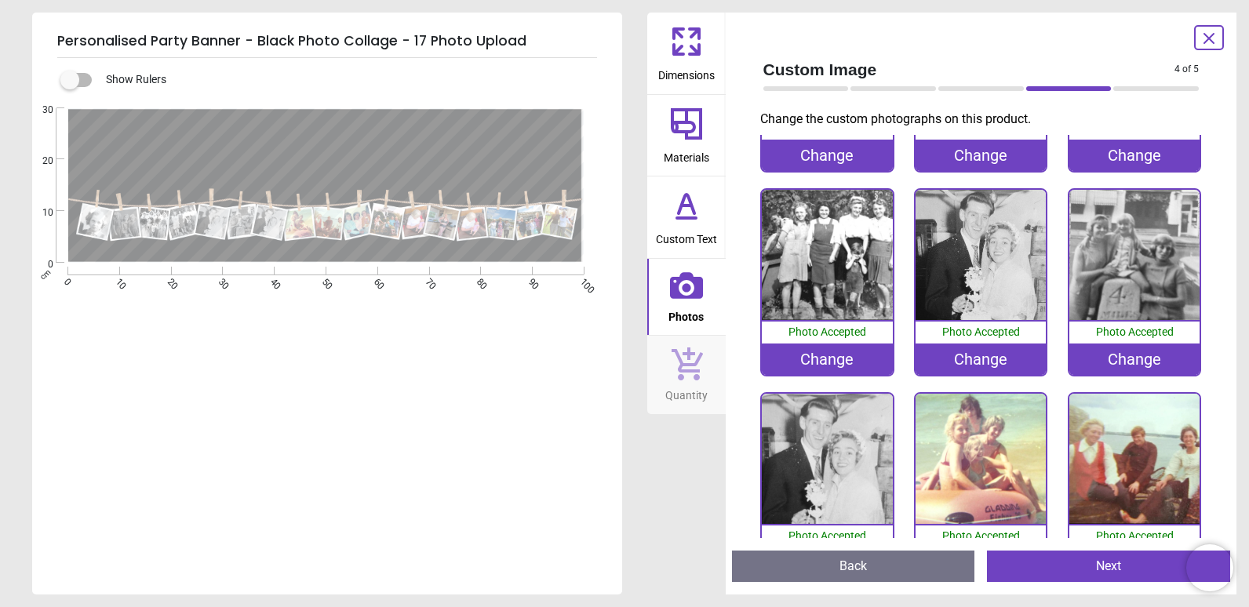
click at [1075, 174] on div "0% Photo Accepted Change 0% Photo Accepted Change 0% Photo Accepted Change 0% P…" at bounding box center [981, 596] width 461 height 1224
click at [1109, 367] on div "Change" at bounding box center [1134, 359] width 130 height 31
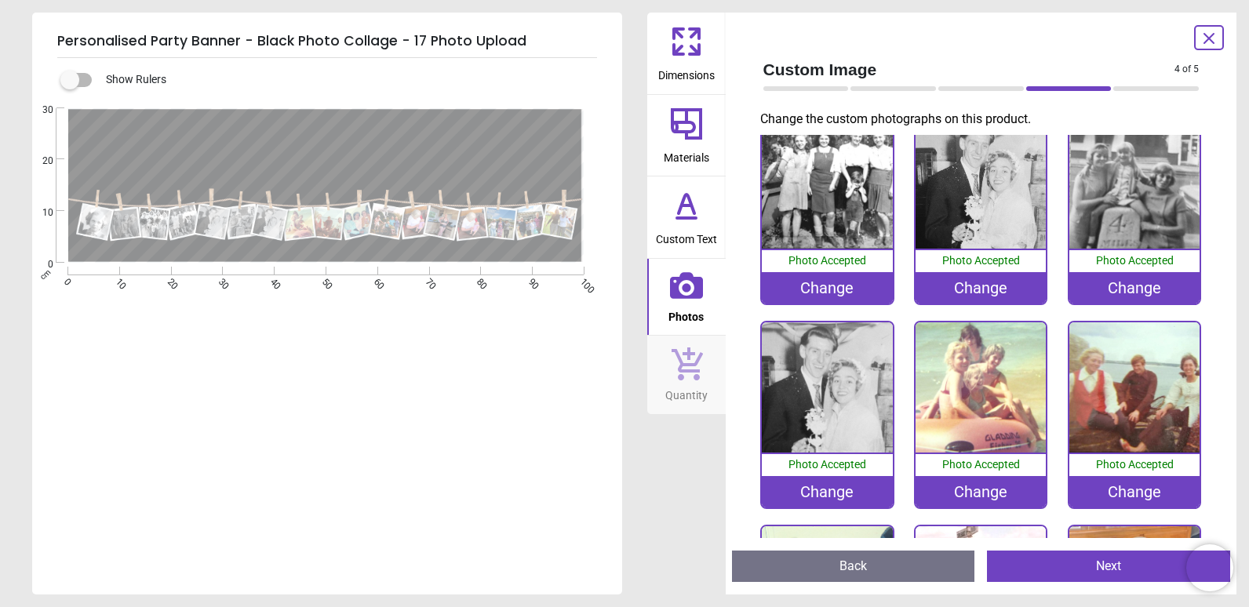
scroll to position [314, 0]
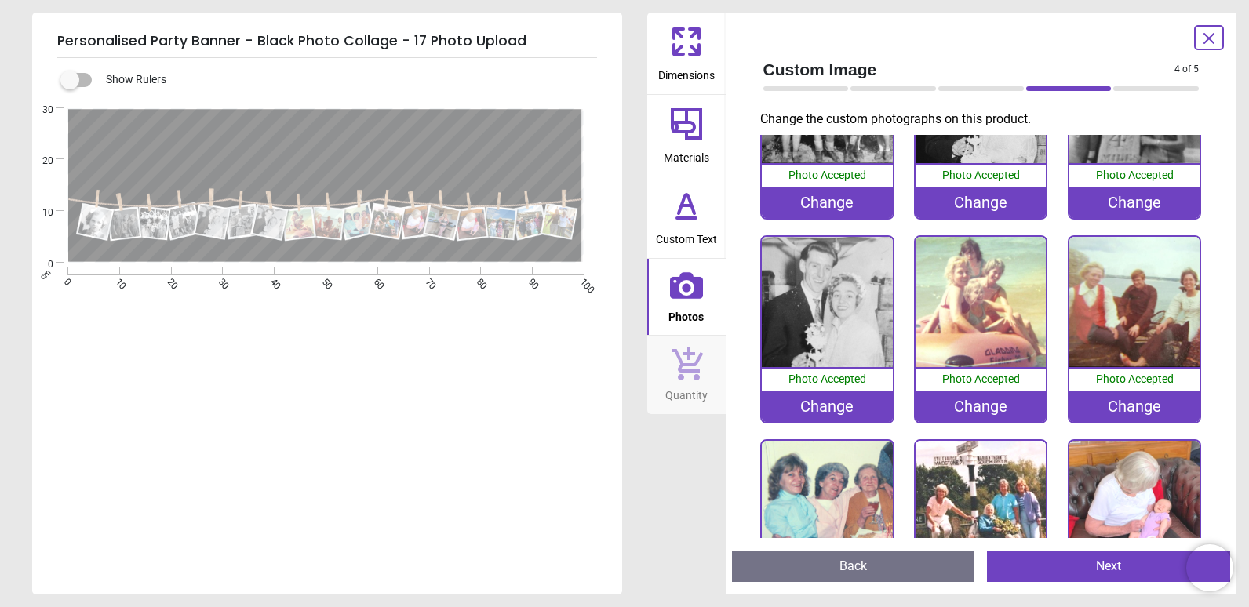
click at [846, 404] on div "Change" at bounding box center [827, 406] width 130 height 31
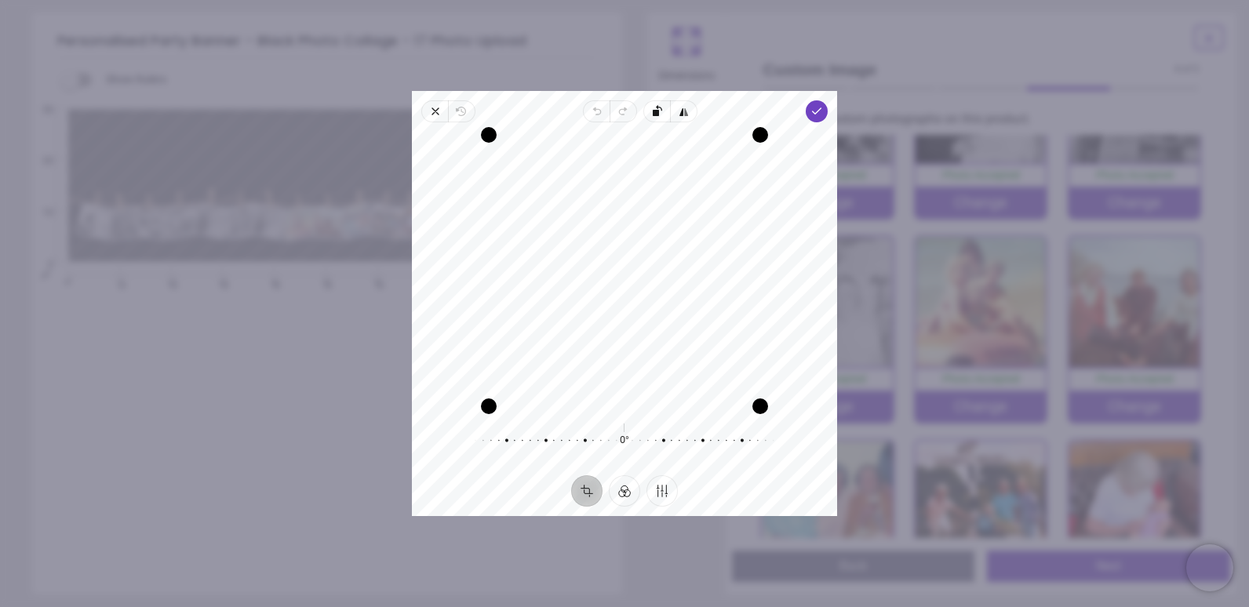
drag, startPoint x: 697, startPoint y: 284, endPoint x: 700, endPoint y: 316, distance: 32.3
click at [700, 316] on div "Recenter" at bounding box center [624, 270] width 400 height 271
click at [810, 108] on icon "button" at bounding box center [816, 111] width 13 height 13
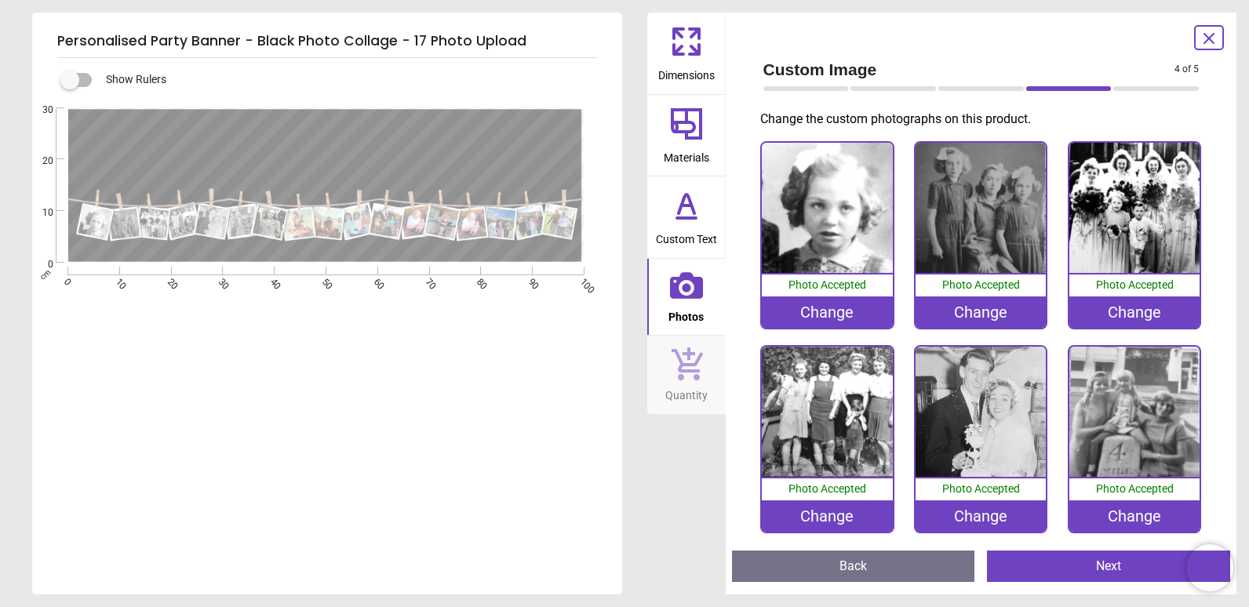
scroll to position [11, 0]
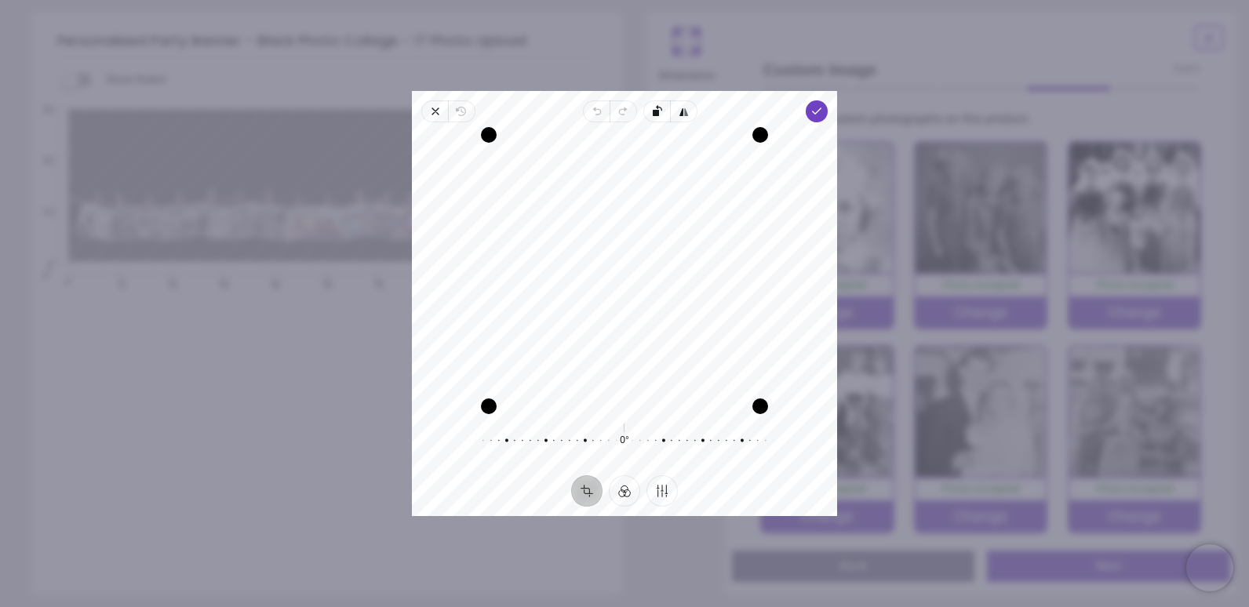
drag, startPoint x: 623, startPoint y: 257, endPoint x: 625, endPoint y: 291, distance: 33.8
click at [625, 291] on div "Recenter" at bounding box center [624, 270] width 400 height 271
click at [662, 495] on button "Finetune" at bounding box center [661, 490] width 31 height 31
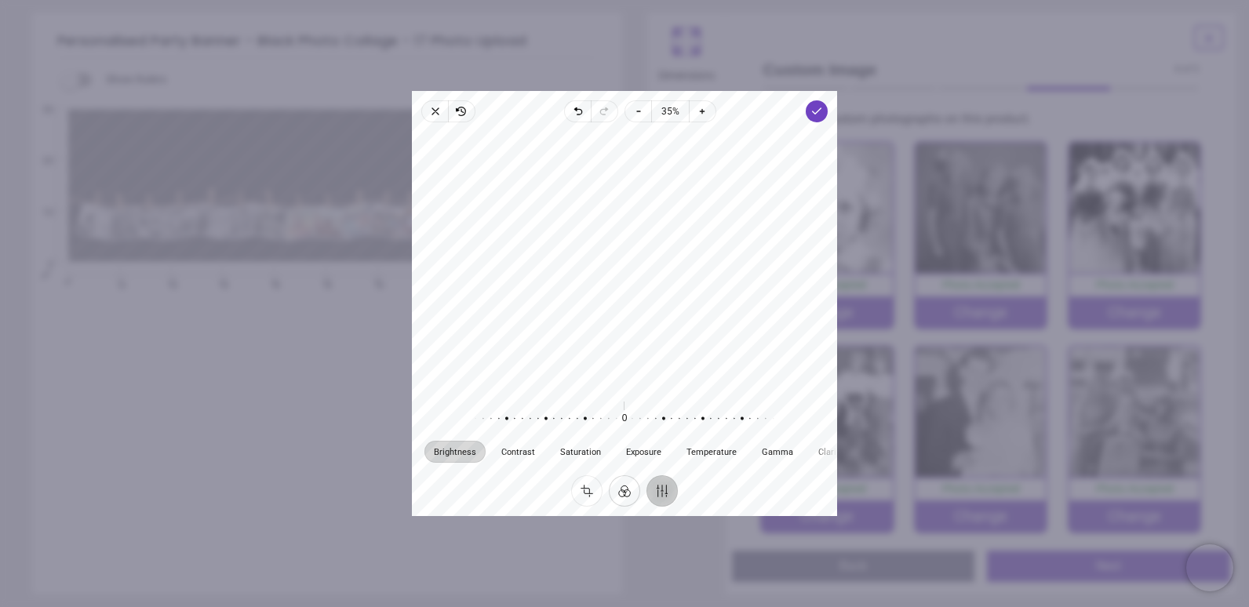
click at [630, 490] on button "Filter" at bounding box center [624, 490] width 31 height 31
click at [686, 443] on div at bounding box center [684, 427] width 36 height 44
click at [816, 108] on icon "button" at bounding box center [816, 111] width 13 height 13
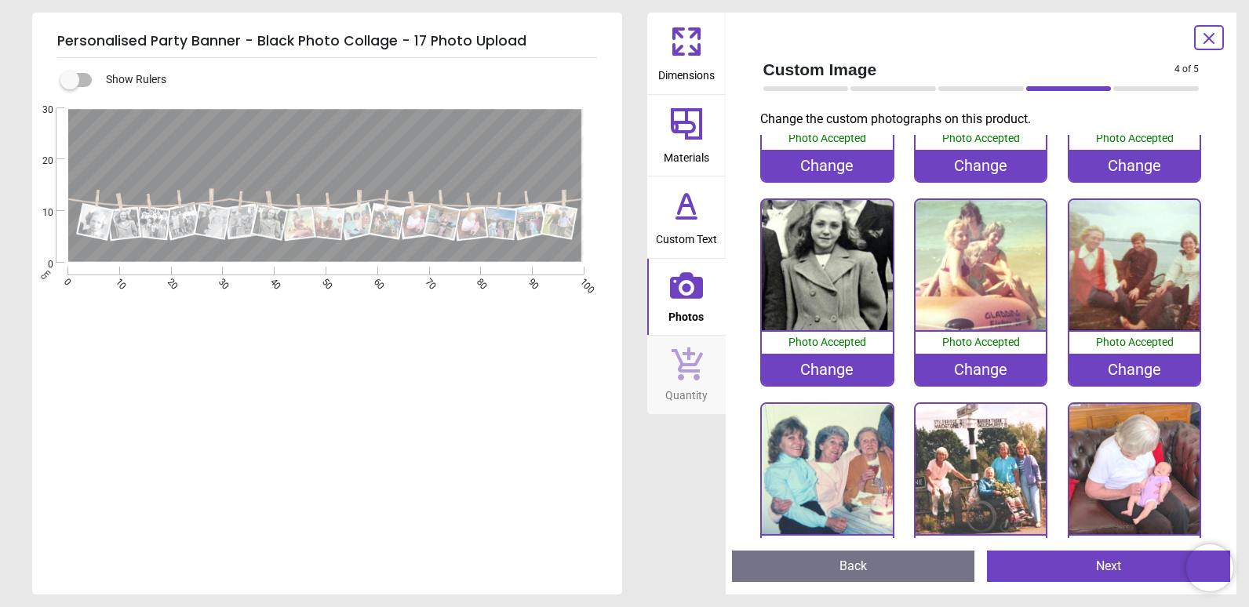
scroll to position [392, 0]
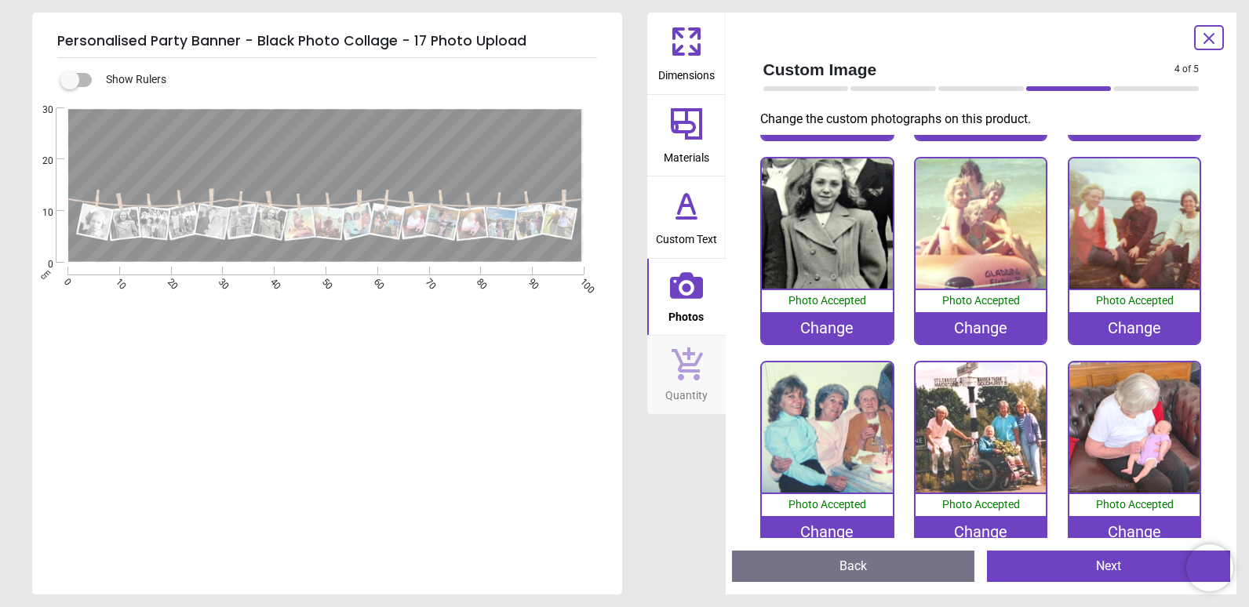
click at [856, 328] on div "Change" at bounding box center [827, 327] width 130 height 31
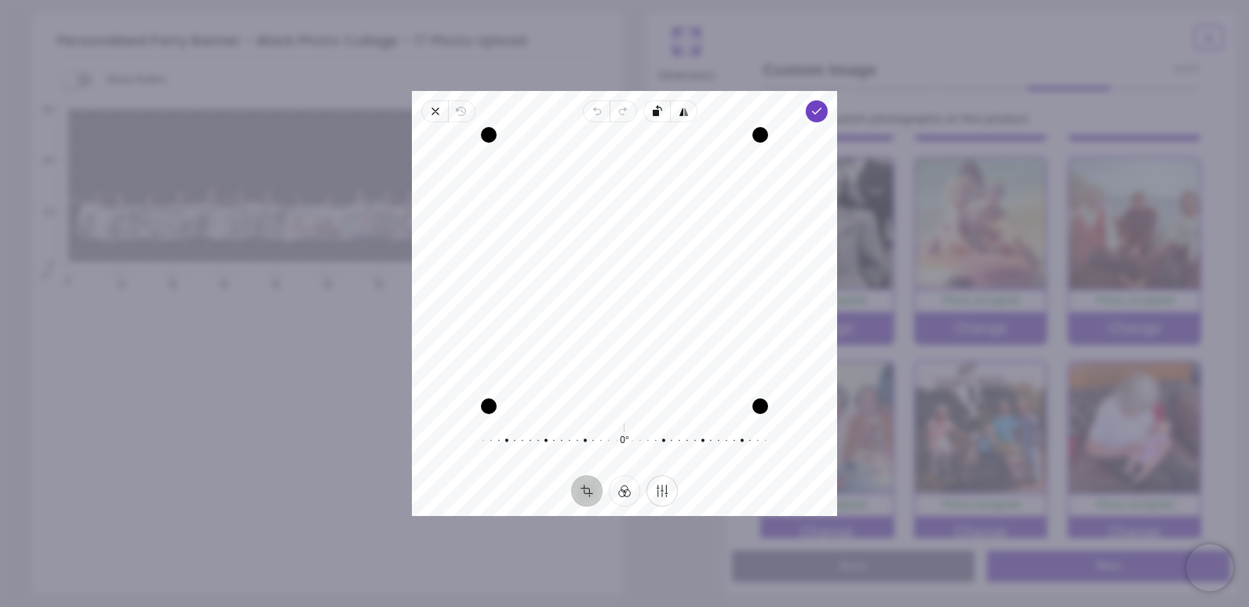
click at [658, 491] on button "Finetune" at bounding box center [661, 490] width 31 height 31
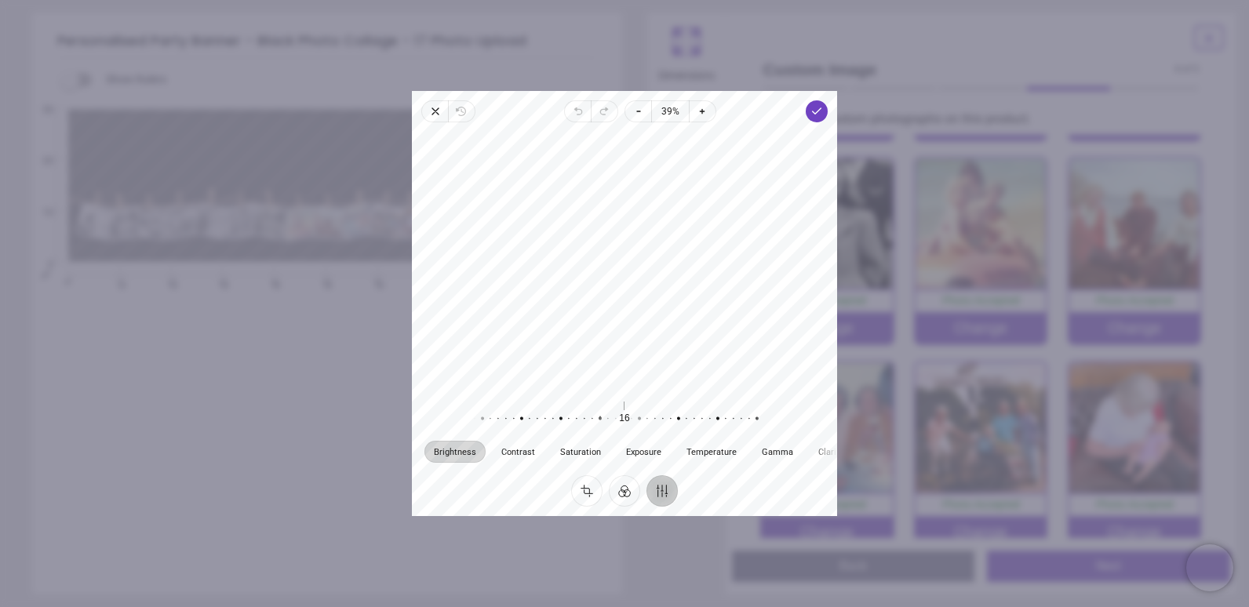
drag, startPoint x: 624, startPoint y: 421, endPoint x: 600, endPoint y: 420, distance: 24.3
click at [600, 420] on div at bounding box center [592, 419] width 301 height 44
drag, startPoint x: 624, startPoint y: 419, endPoint x: 649, endPoint y: 422, distance: 25.3
click at [649, 422] on div at bounding box center [617, 419] width 301 height 44
click at [814, 116] on icon "button" at bounding box center [816, 111] width 13 height 13
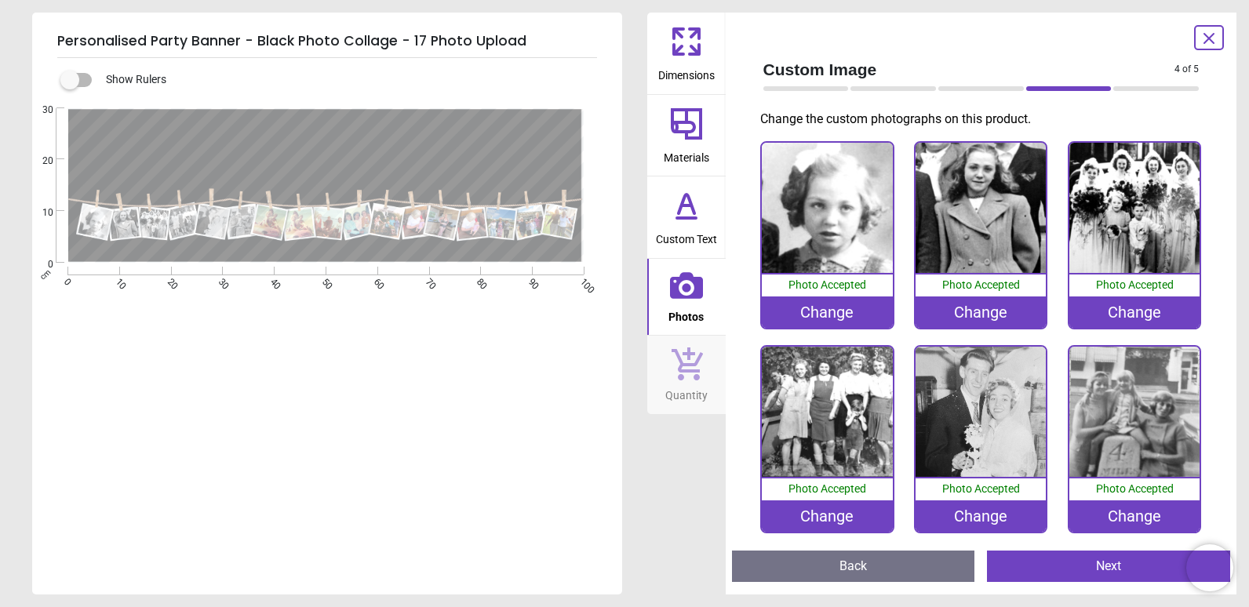
scroll to position [392, 0]
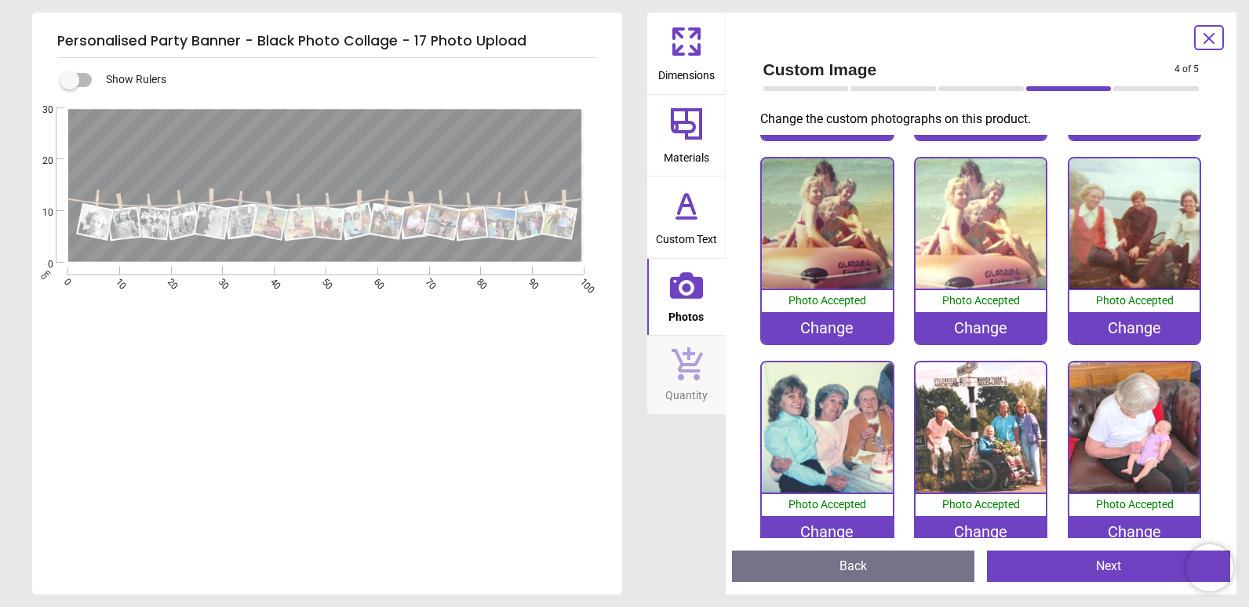
click at [841, 315] on div "Change" at bounding box center [827, 327] width 130 height 31
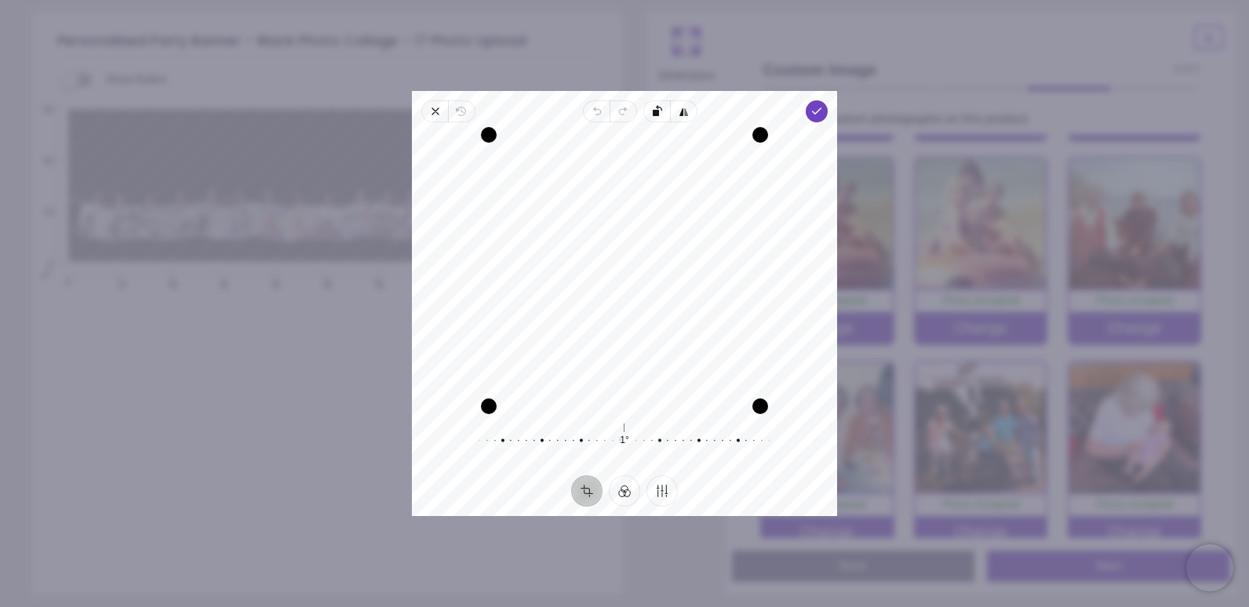
drag, startPoint x: 623, startPoint y: 437, endPoint x: 619, endPoint y: 421, distance: 16.2
click at [619, 421] on div "1° Reset" at bounding box center [624, 441] width 301 height 44
click at [628, 493] on button "Filter" at bounding box center [624, 490] width 31 height 31
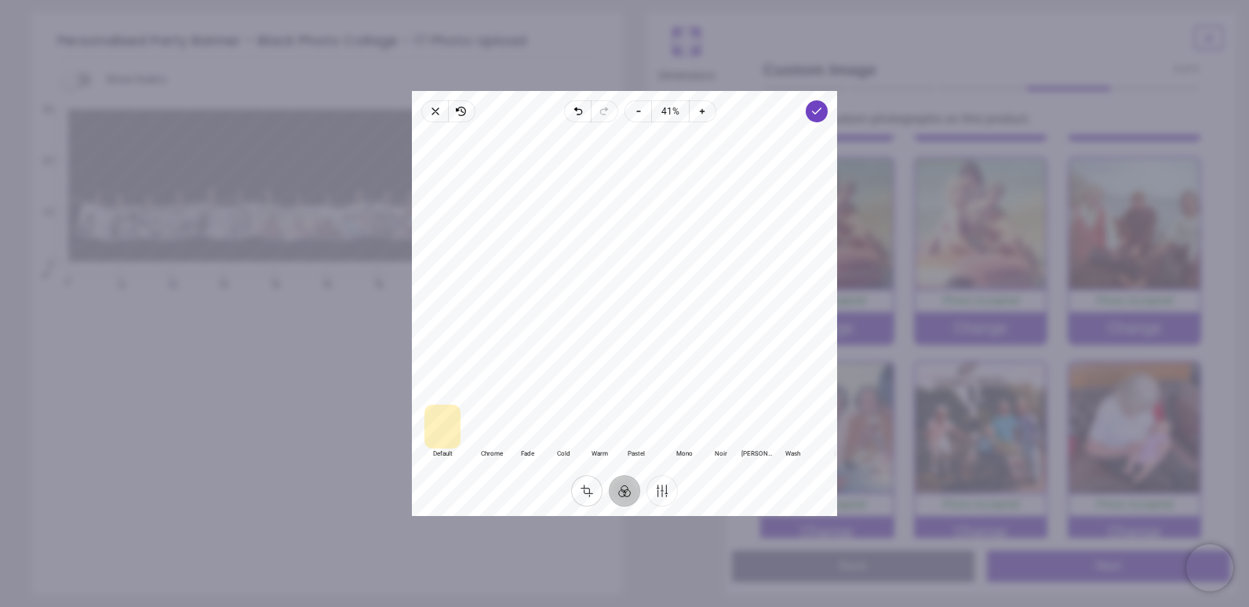
click at [592, 492] on button "Crop" at bounding box center [586, 490] width 31 height 31
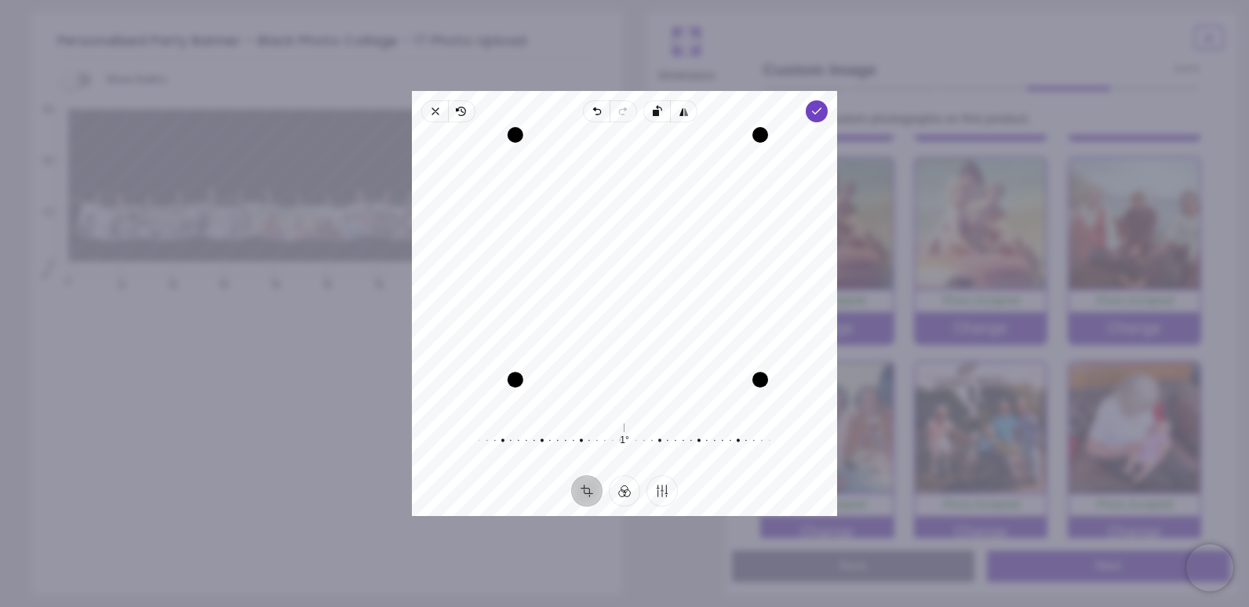
drag, startPoint x: 493, startPoint y: 408, endPoint x: 537, endPoint y: 397, distance: 44.5
click at [537, 397] on div "Recenter" at bounding box center [624, 270] width 400 height 271
drag, startPoint x: 519, startPoint y: 379, endPoint x: 515, endPoint y: 389, distance: 10.7
click at [515, 389] on div "Drag corner bl" at bounding box center [508, 387] width 16 height 16
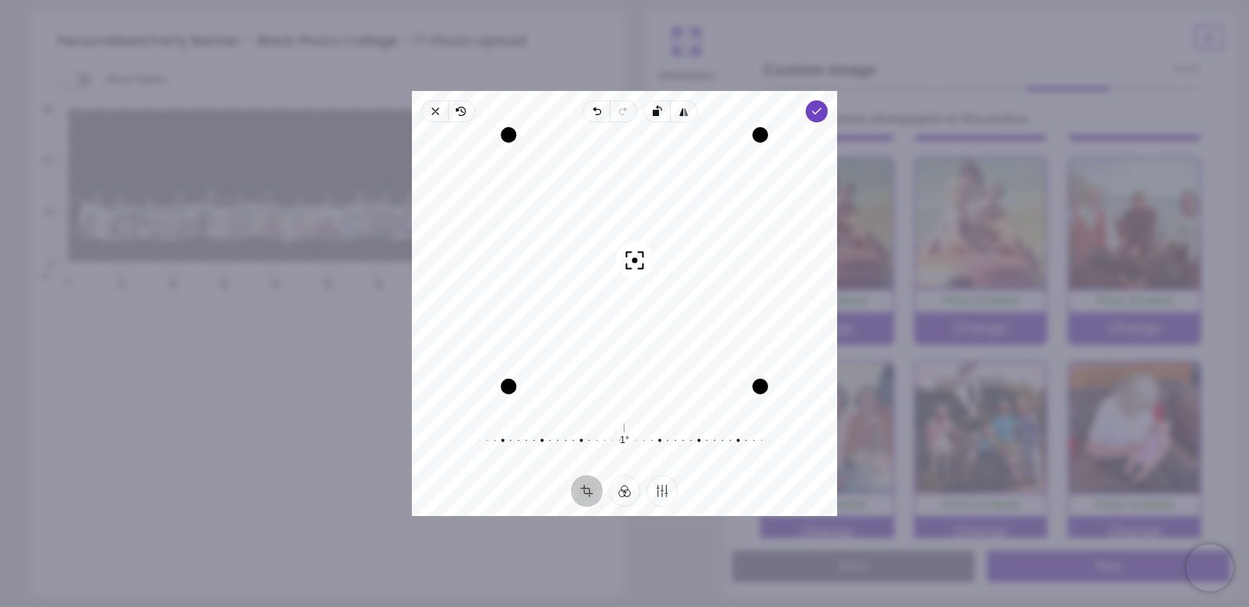
click at [583, 348] on div "Recenter" at bounding box center [624, 270] width 400 height 271
click at [813, 115] on icon "button" at bounding box center [816, 111] width 13 height 13
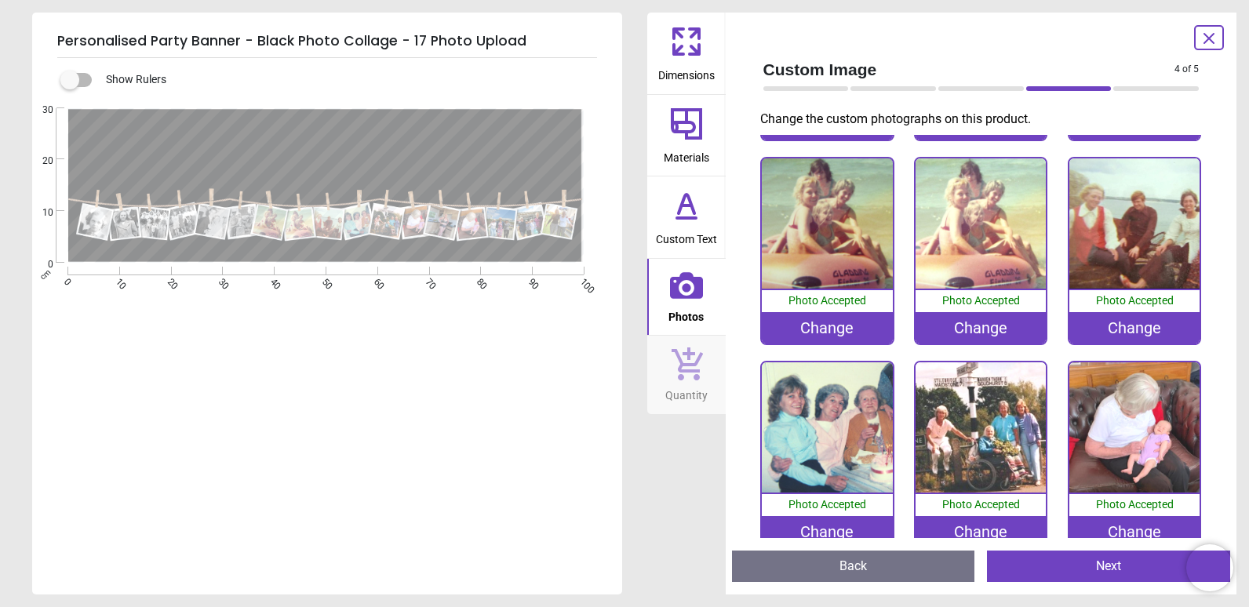
click at [831, 322] on div "Change" at bounding box center [827, 327] width 130 height 31
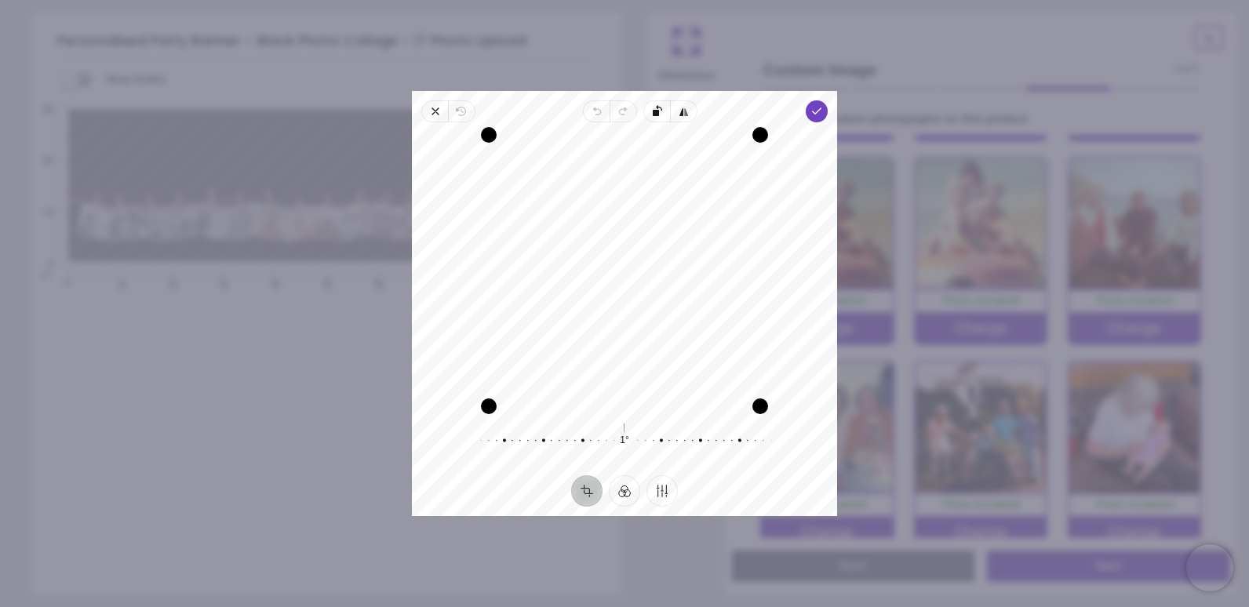
click at [617, 439] on div at bounding box center [614, 441] width 301 height 44
click at [628, 489] on button "Filter" at bounding box center [624, 490] width 31 height 31
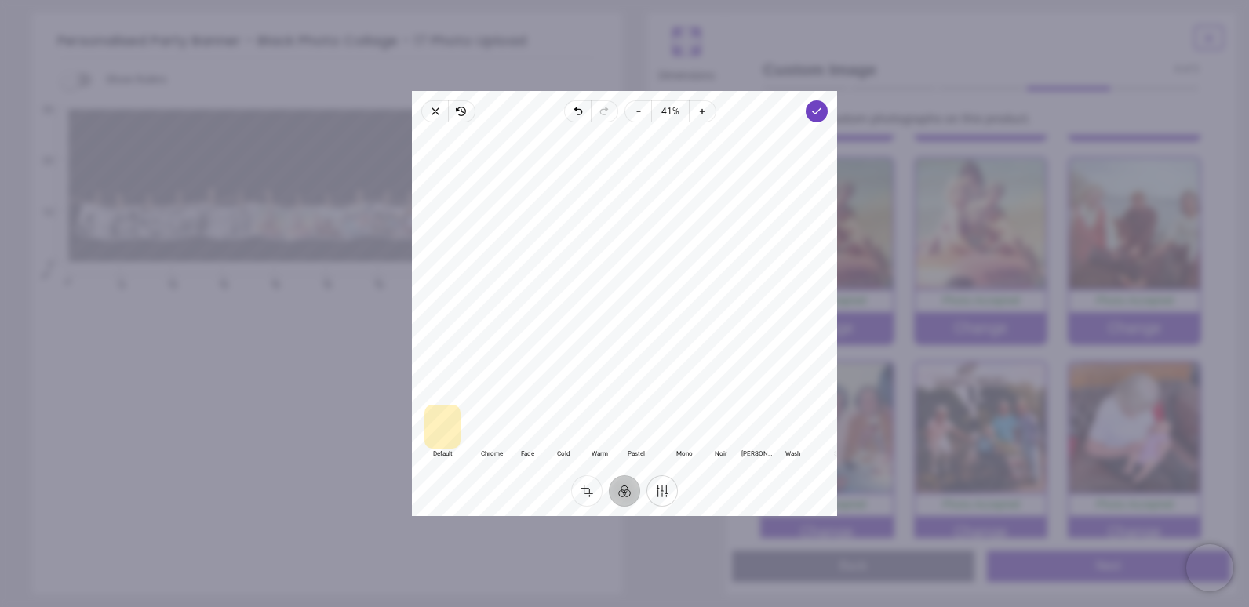
click at [663, 487] on button "Finetune" at bounding box center [661, 490] width 31 height 31
drag, startPoint x: 625, startPoint y: 420, endPoint x: 606, endPoint y: 411, distance: 21.4
click at [606, 411] on div at bounding box center [596, 419] width 301 height 44
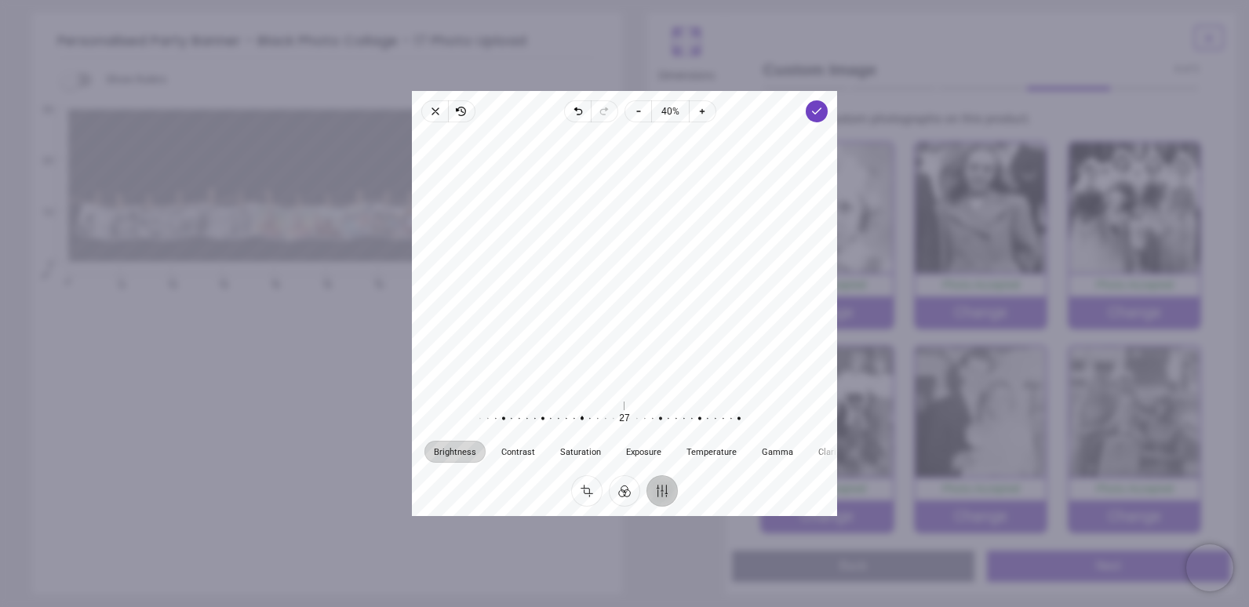
click at [602, 413] on div at bounding box center [574, 419] width 301 height 44
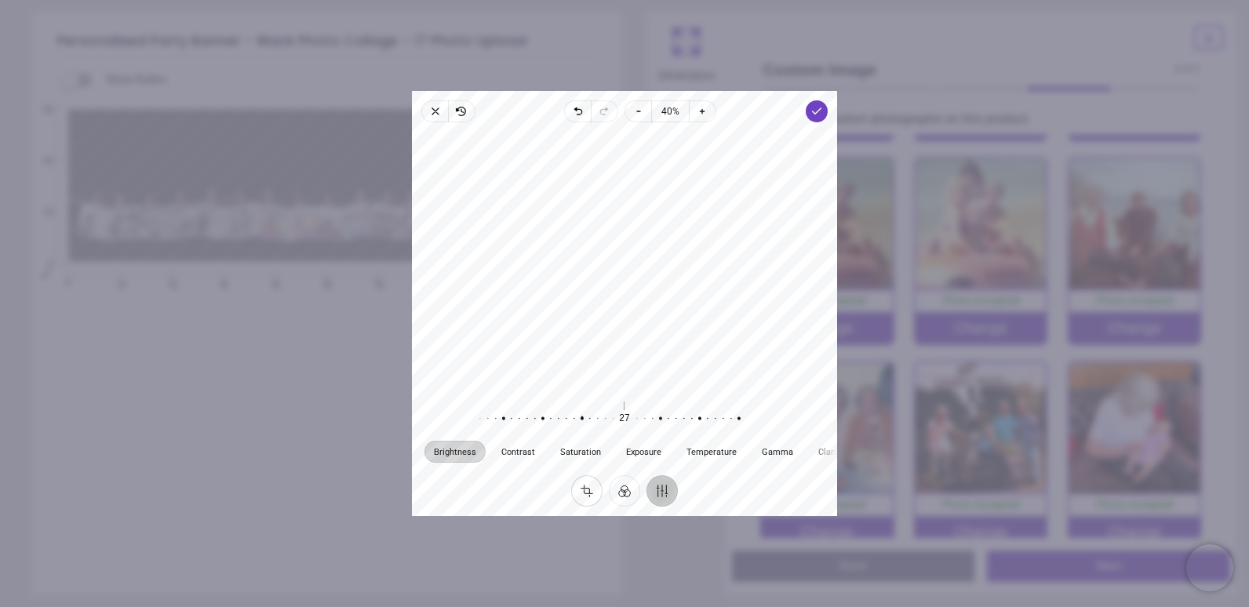
click at [590, 492] on button "Crop" at bounding box center [586, 490] width 31 height 31
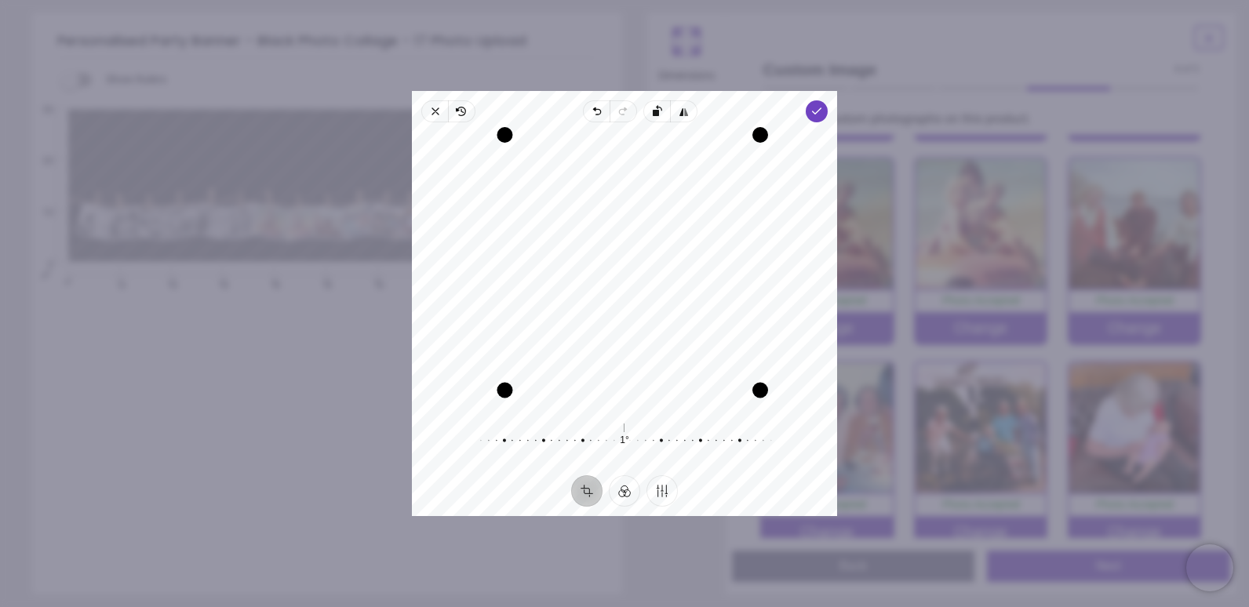
drag, startPoint x: 493, startPoint y: 409, endPoint x: 513, endPoint y: 397, distance: 23.5
click at [513, 397] on div "Drag corner bl" at bounding box center [505, 391] width 16 height 16
click at [606, 341] on div "Recenter" at bounding box center [624, 270] width 400 height 271
click at [818, 115] on icon "button" at bounding box center [816, 111] width 13 height 13
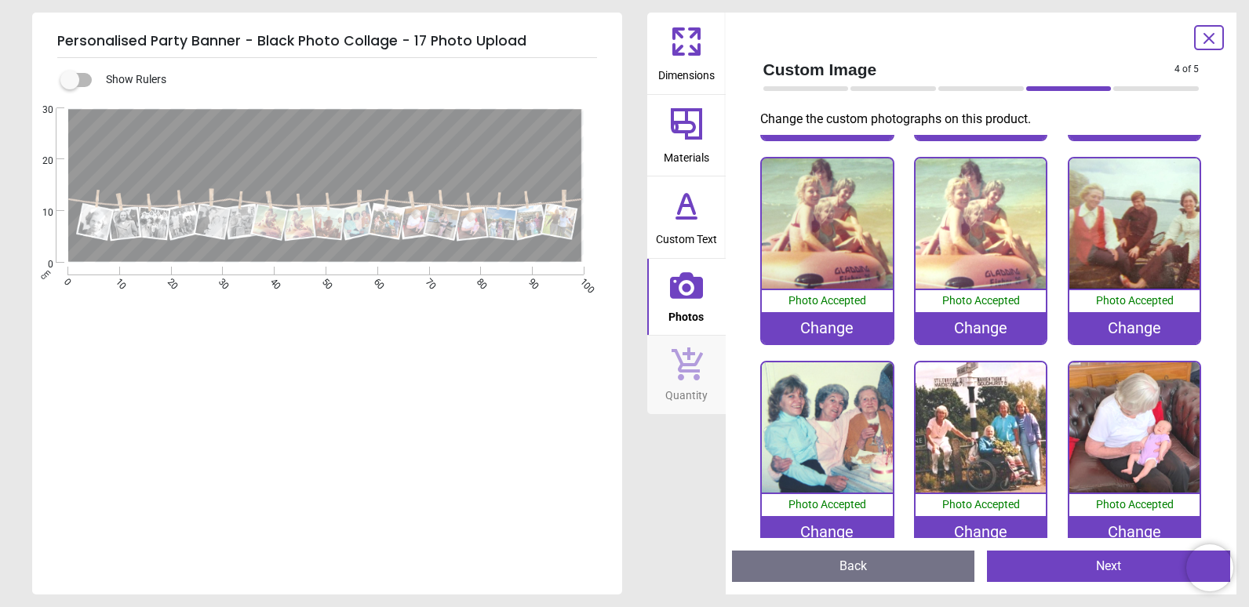
click at [959, 318] on div "Change" at bounding box center [980, 327] width 130 height 31
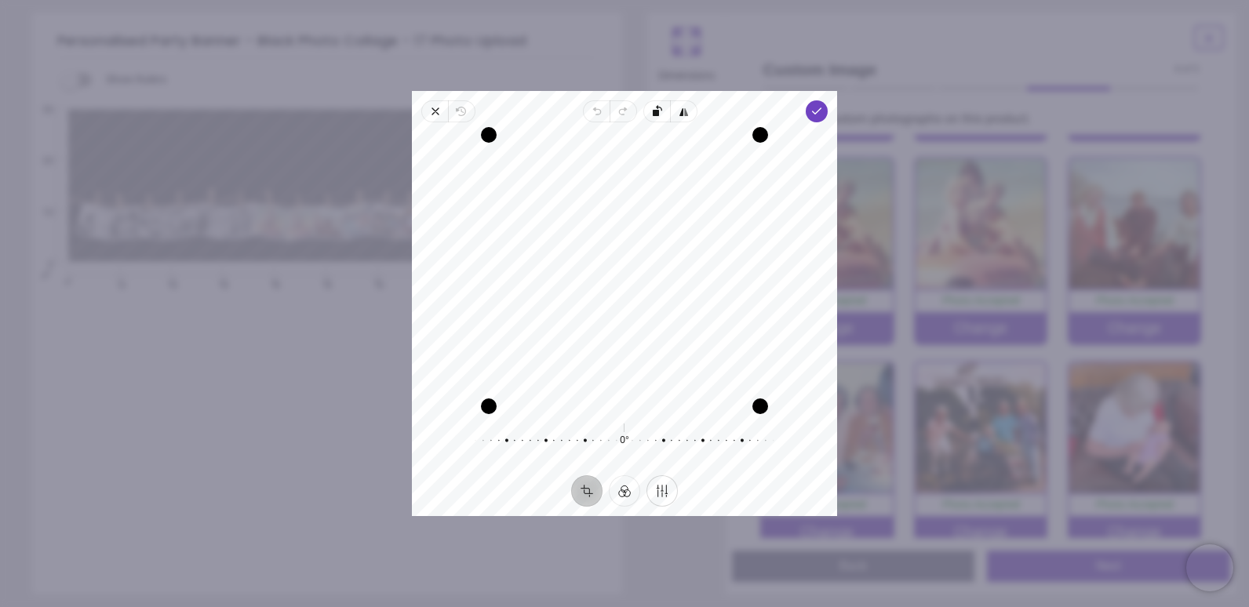
click at [659, 494] on button "Finetune" at bounding box center [661, 490] width 31 height 31
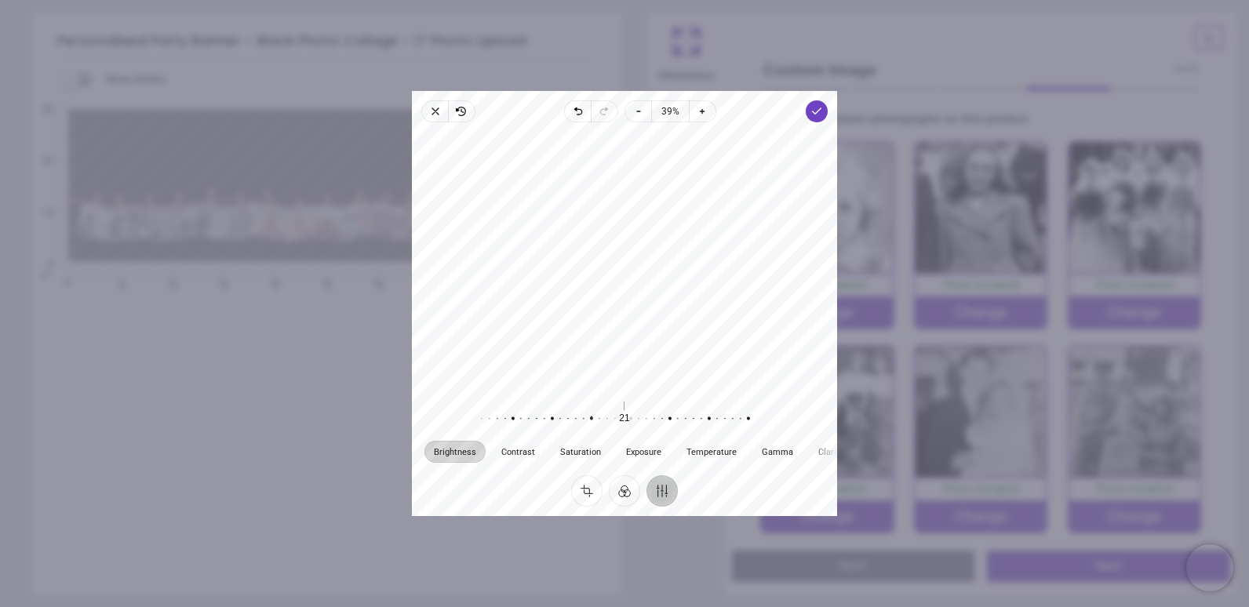
scroll to position [392, 0]
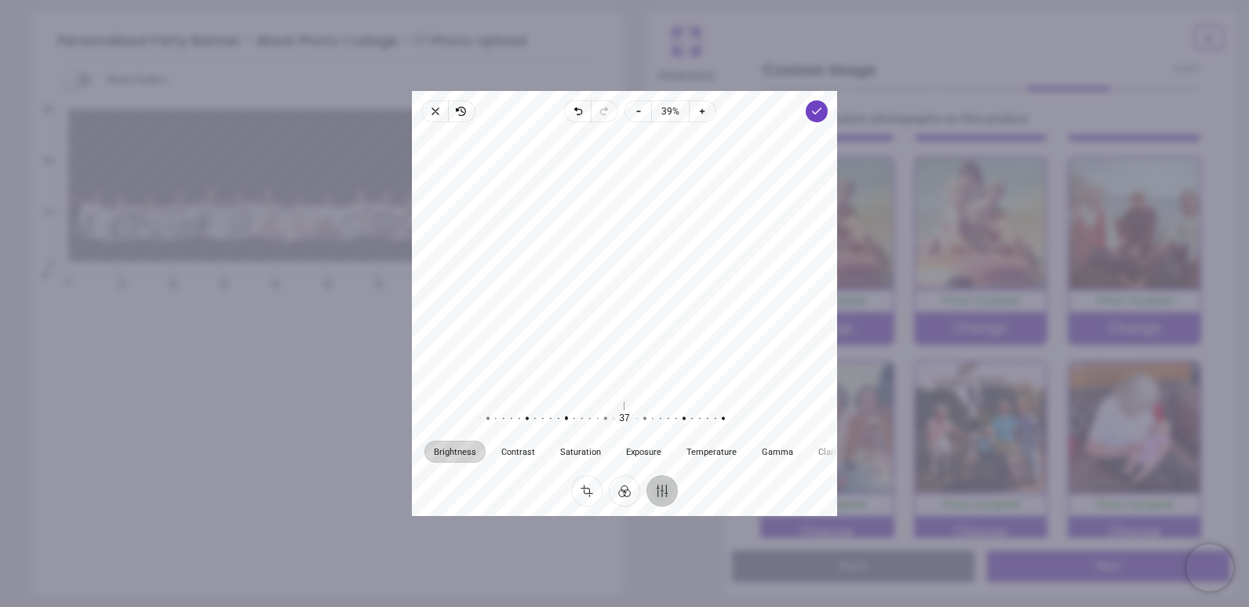
drag, startPoint x: 626, startPoint y: 420, endPoint x: 601, endPoint y: 412, distance: 26.3
click at [601, 412] on div at bounding box center [558, 419] width 301 height 44
drag, startPoint x: 623, startPoint y: 420, endPoint x: 642, endPoint y: 423, distance: 19.1
click at [642, 423] on div at bounding box center [577, 419] width 301 height 44
drag, startPoint x: 523, startPoint y: 361, endPoint x: 542, endPoint y: 366, distance: 19.4
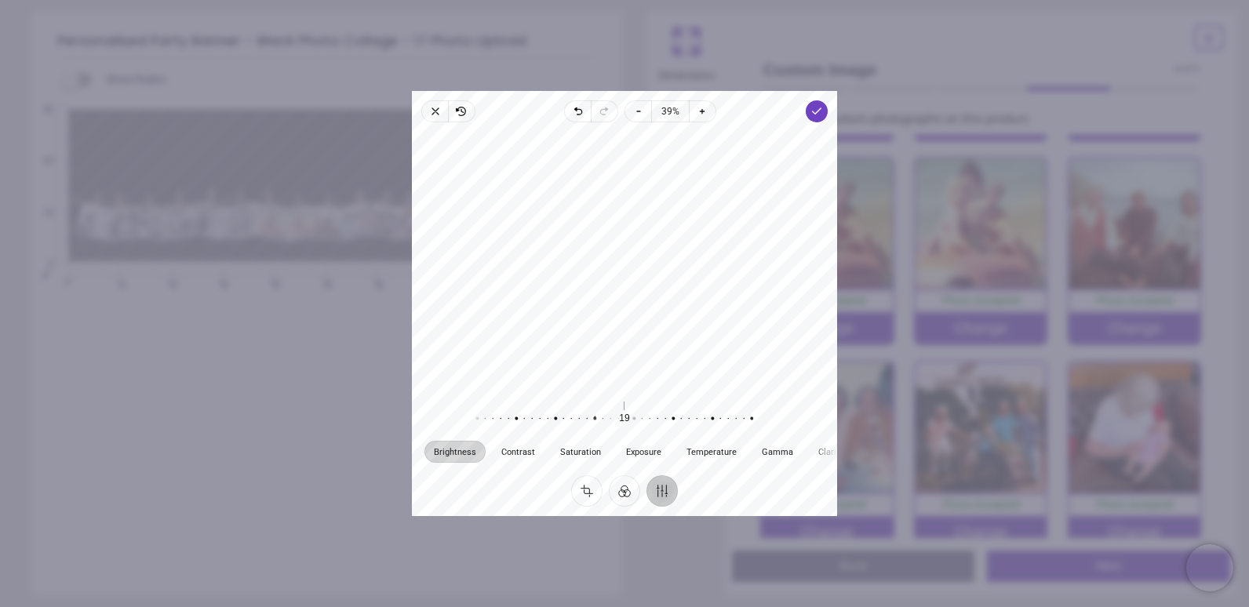
click at [542, 366] on div at bounding box center [624, 260] width 425 height 262
click at [584, 489] on button "Crop" at bounding box center [586, 490] width 31 height 31
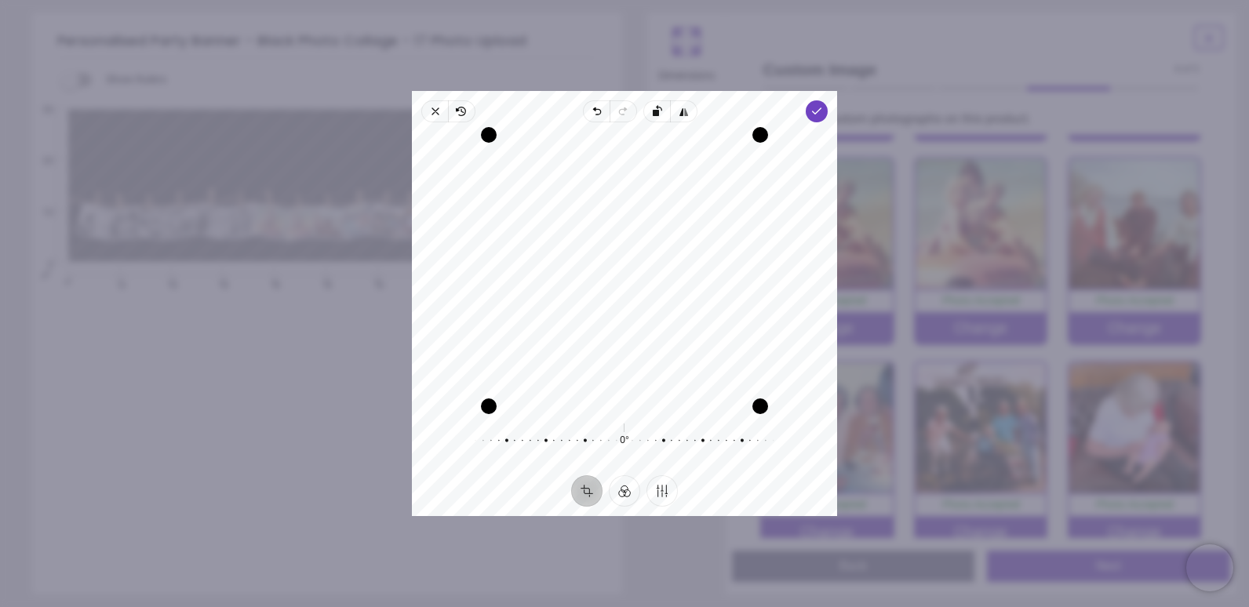
drag, startPoint x: 540, startPoint y: 363, endPoint x: 570, endPoint y: 370, distance: 30.6
click at [570, 370] on div "Recenter" at bounding box center [624, 270] width 400 height 271
click at [661, 495] on button "Finetune" at bounding box center [661, 490] width 31 height 31
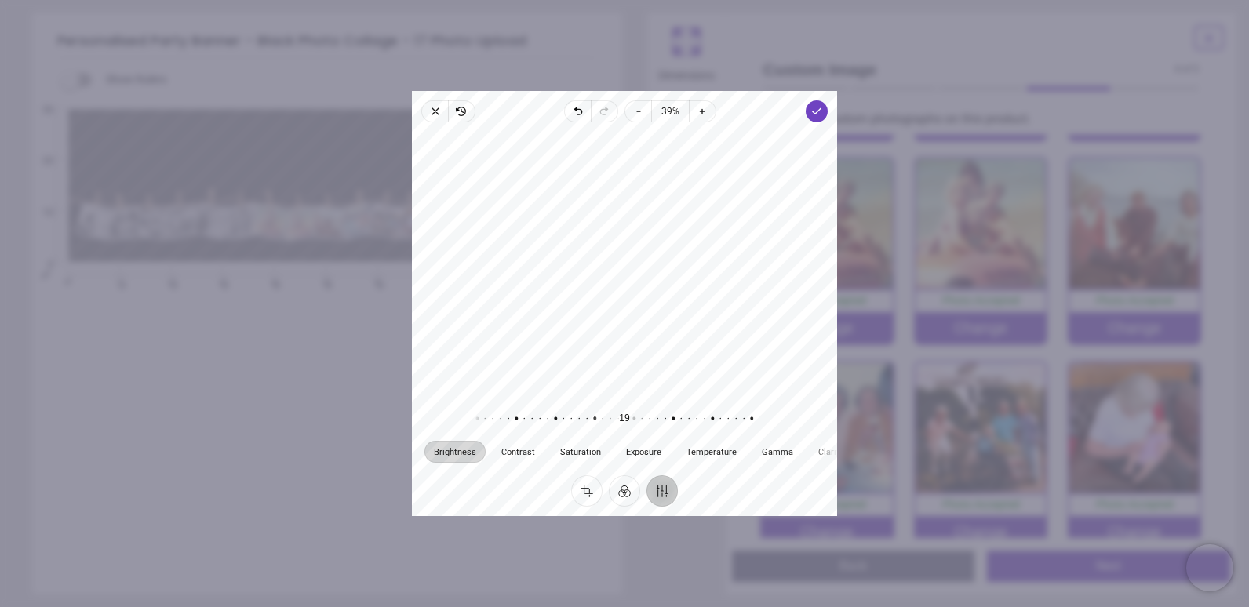
click at [615, 379] on div at bounding box center [624, 260] width 425 height 262
drag, startPoint x: 615, startPoint y: 379, endPoint x: 612, endPoint y: 406, distance: 27.6
click at [612, 406] on div "Brightness Contrast Saturation Exposure Temperature Gamma Clarity Vignette 19 R…" at bounding box center [624, 298] width 425 height 353
click at [623, 418] on div at bounding box center [586, 419] width 301 height 44
drag, startPoint x: 623, startPoint y: 418, endPoint x: 610, endPoint y: 415, distance: 13.7
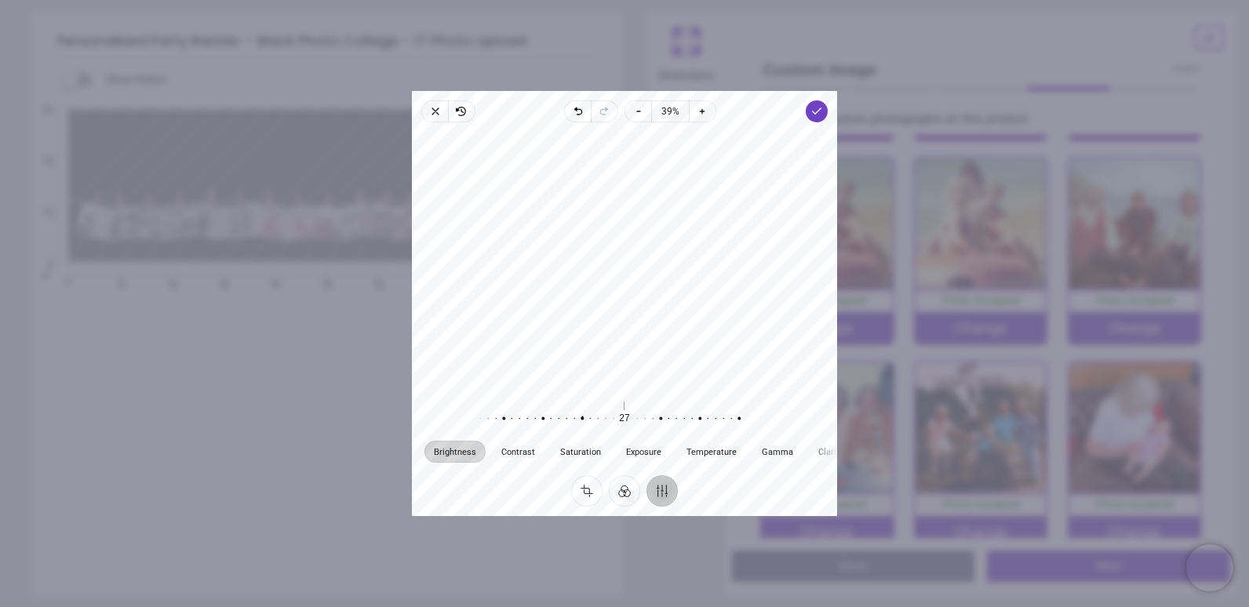
click at [610, 415] on div at bounding box center [574, 419] width 301 height 44
drag, startPoint x: 620, startPoint y: 417, endPoint x: 601, endPoint y: 416, distance: 18.8
click at [601, 416] on div at bounding box center [547, 419] width 301 height 44
drag, startPoint x: 620, startPoint y: 420, endPoint x: 629, endPoint y: 424, distance: 10.2
click at [629, 424] on div at bounding box center [556, 419] width 301 height 44
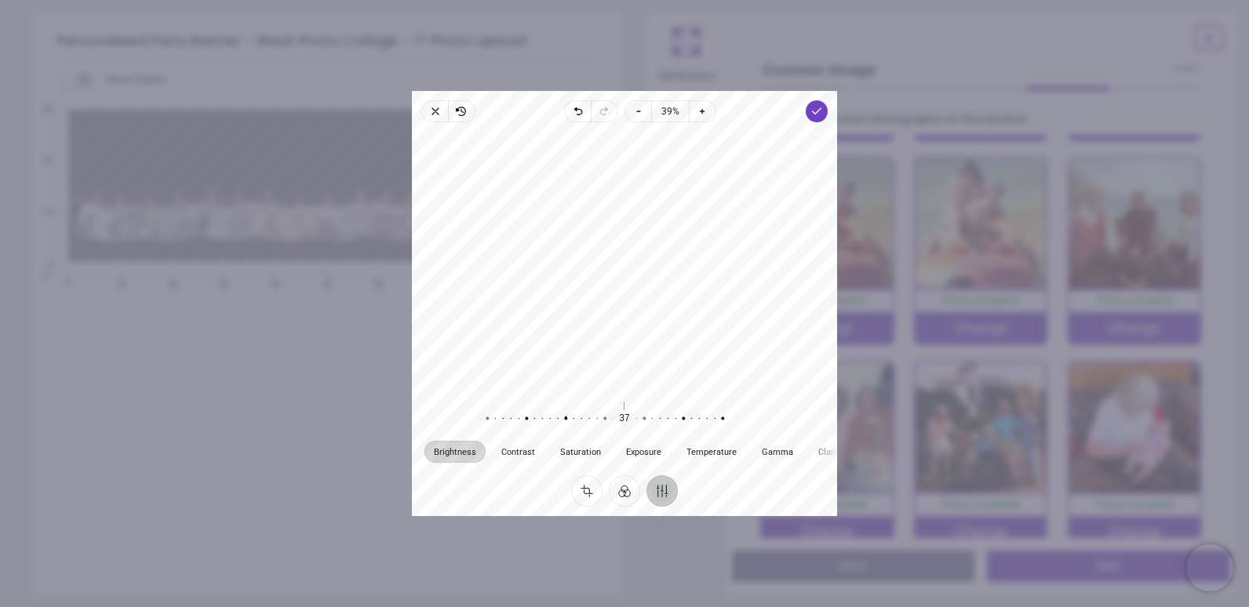
click at [630, 424] on div at bounding box center [557, 419] width 301 height 44
click at [815, 120] on span "Done" at bounding box center [817, 111] width 22 height 22
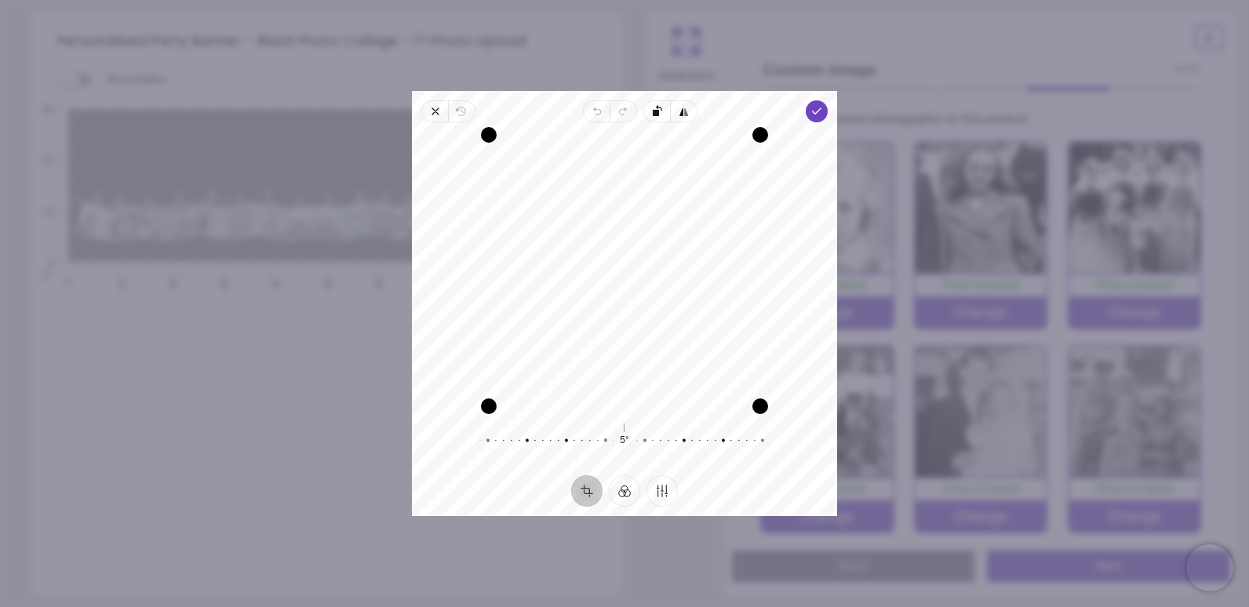
scroll to position [392, 0]
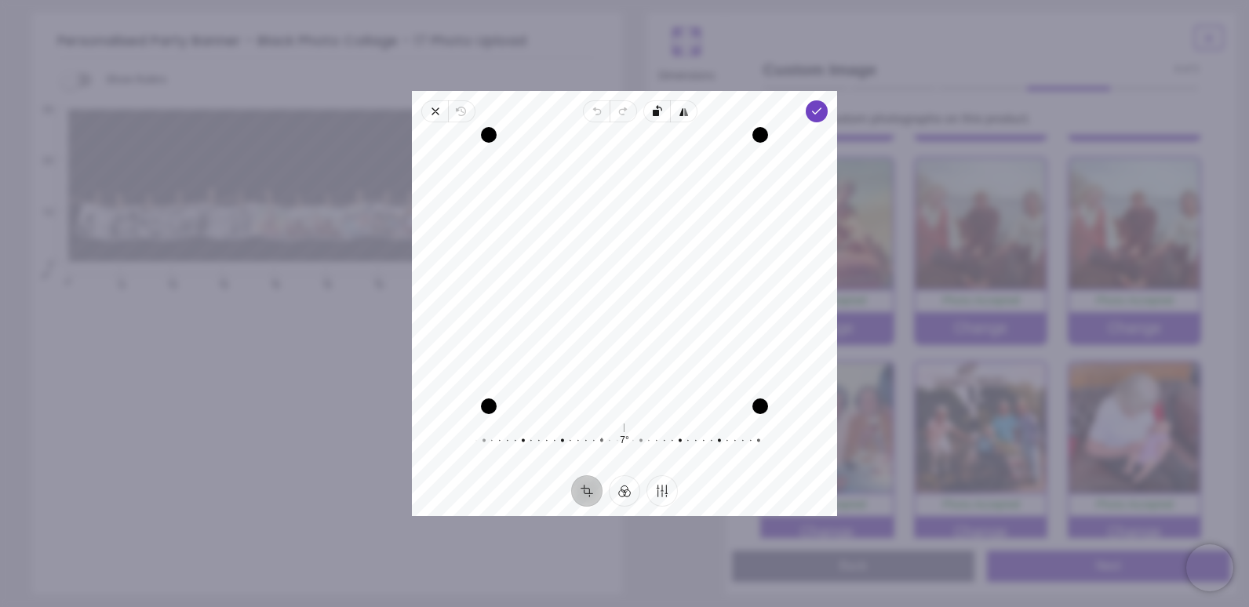
click at [599, 437] on div at bounding box center [593, 441] width 301 height 44
drag, startPoint x: 614, startPoint y: 361, endPoint x: 628, endPoint y: 369, distance: 16.2
click at [628, 369] on div "Recenter" at bounding box center [624, 270] width 400 height 271
drag, startPoint x: 544, startPoint y: 395, endPoint x: 565, endPoint y: 403, distance: 22.9
click at [565, 403] on div "Recenter" at bounding box center [624, 270] width 400 height 271
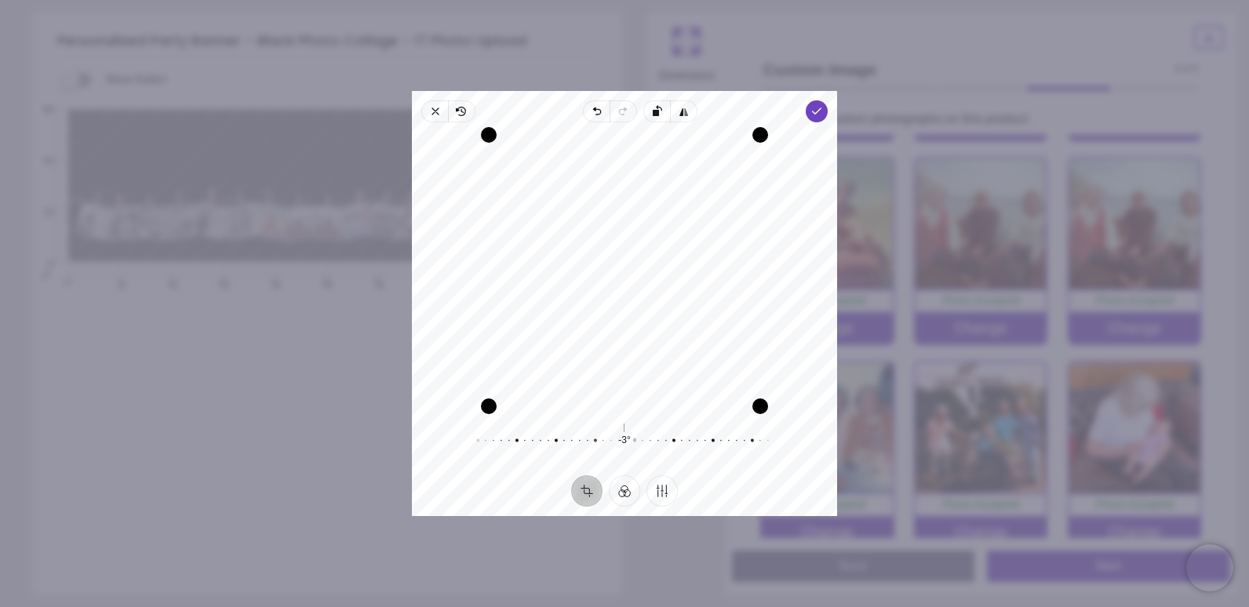
drag, startPoint x: 628, startPoint y: 439, endPoint x: 661, endPoint y: 442, distance: 33.1
click at [661, 442] on div at bounding box center [626, 441] width 301 height 44
drag, startPoint x: 546, startPoint y: 358, endPoint x: 555, endPoint y: 357, distance: 9.5
click at [555, 357] on div "Recenter" at bounding box center [624, 270] width 400 height 271
drag, startPoint x: 758, startPoint y: 411, endPoint x: 737, endPoint y: 394, distance: 27.3
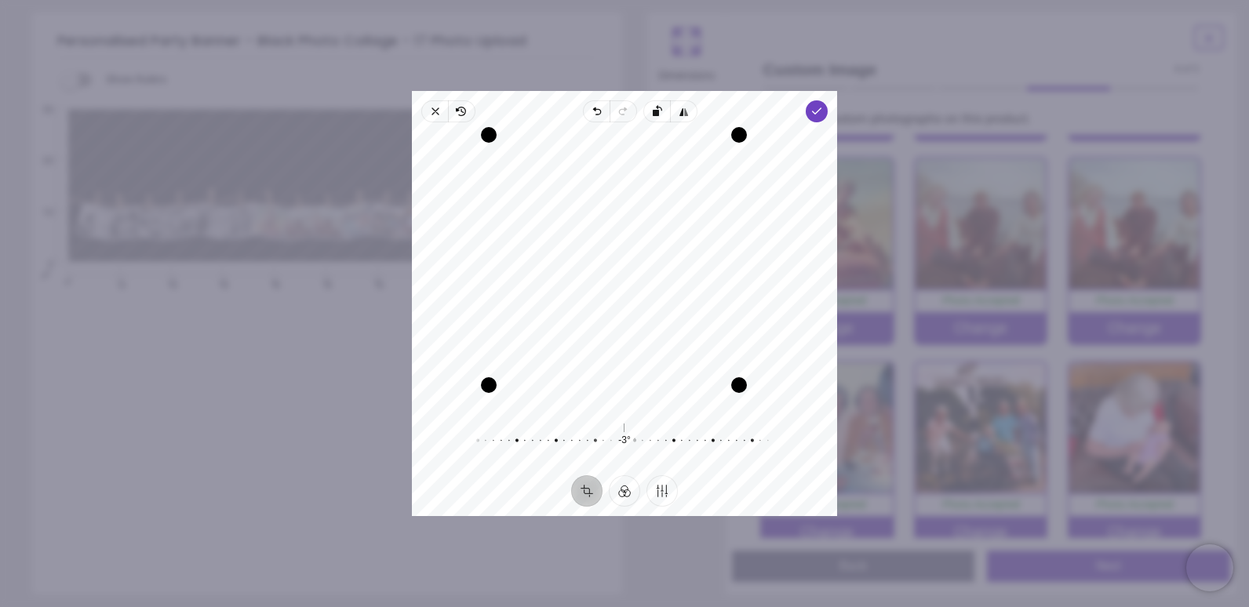
click at [737, 393] on div "Drag corner br" at bounding box center [739, 385] width 16 height 16
click at [820, 112] on icon "button" at bounding box center [816, 111] width 13 height 13
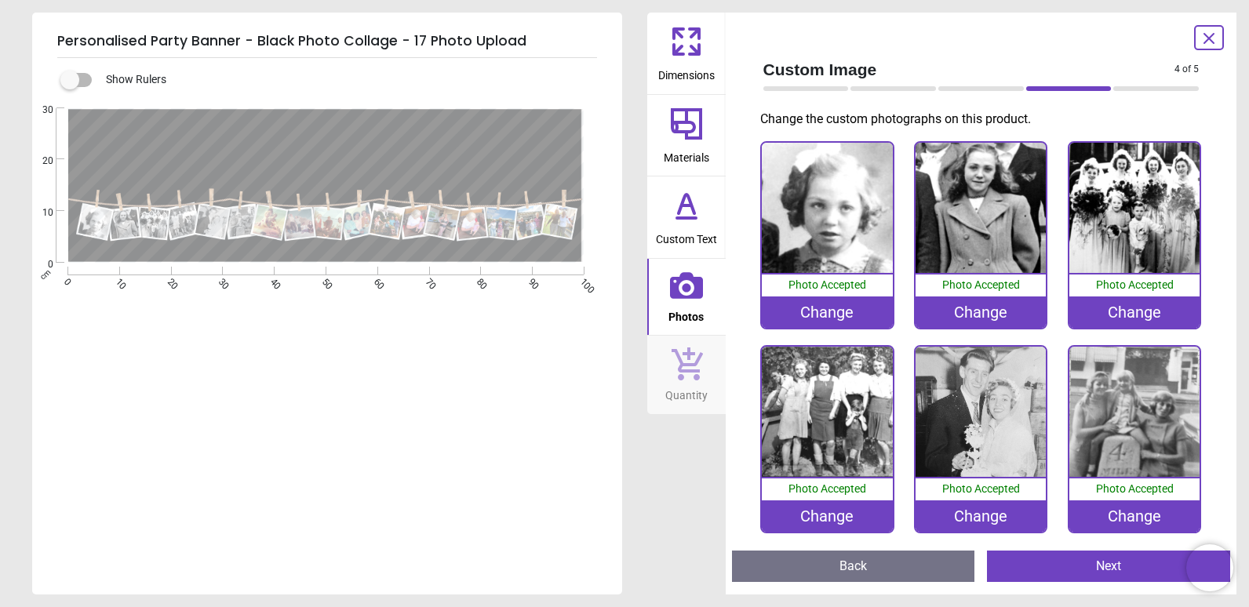
scroll to position [392, 0]
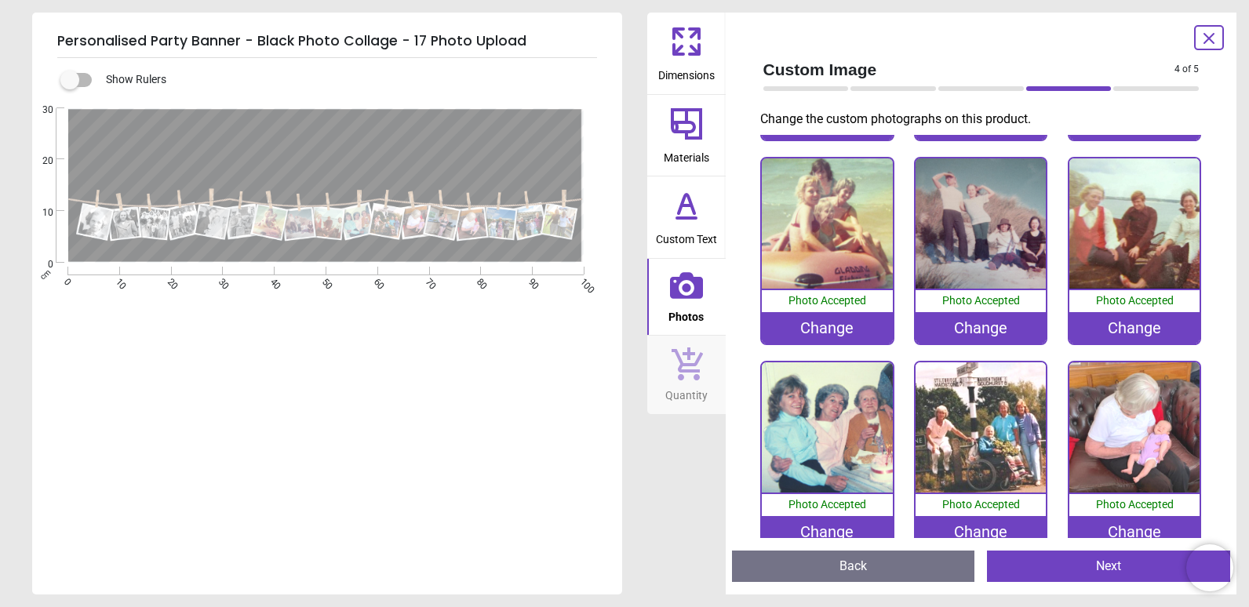
click at [972, 322] on div "Change" at bounding box center [980, 327] width 130 height 31
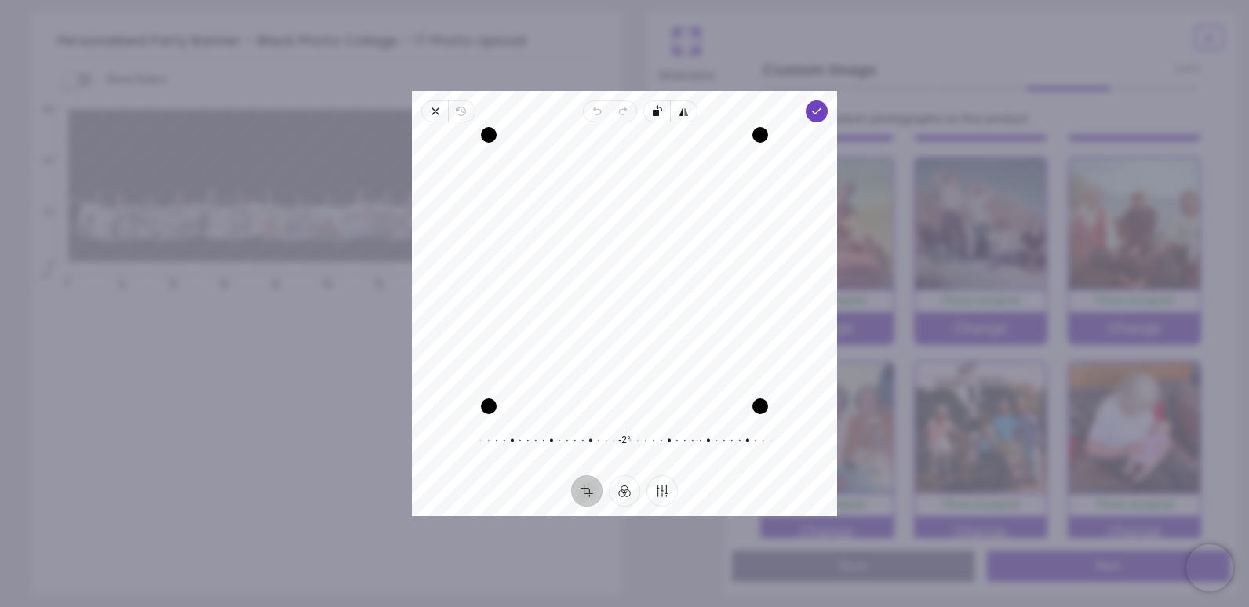
click at [627, 439] on div at bounding box center [621, 441] width 301 height 44
click at [662, 494] on button "Finetune" at bounding box center [661, 490] width 31 height 31
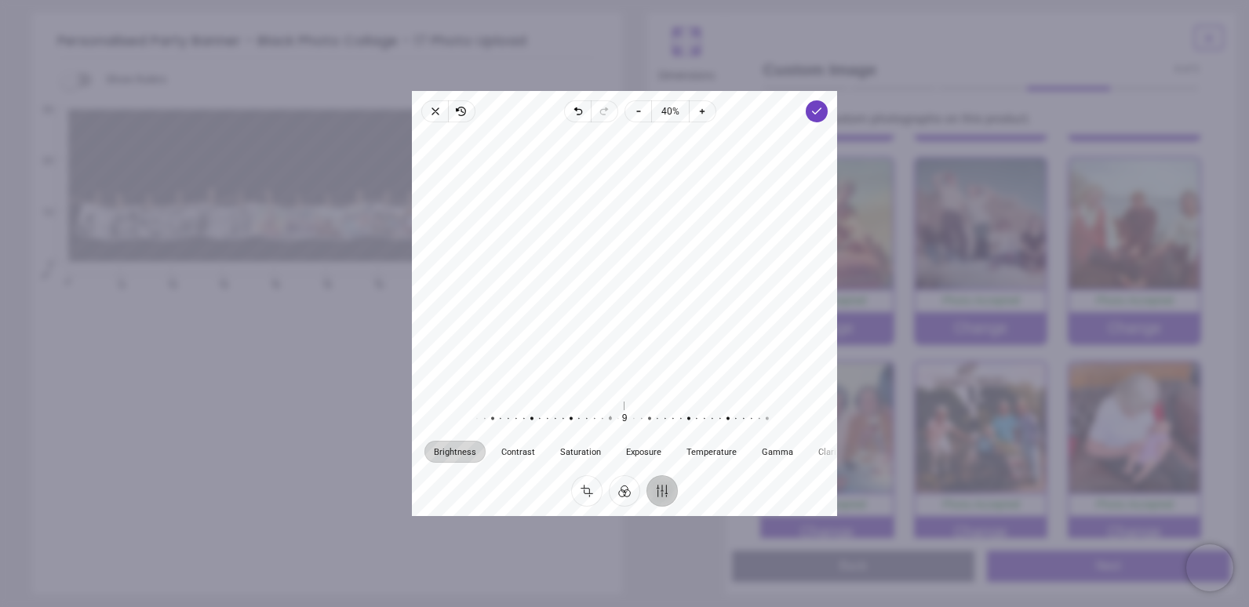
drag, startPoint x: 624, startPoint y: 416, endPoint x: 610, endPoint y: 420, distance: 14.7
click at [610, 420] on div at bounding box center [602, 419] width 301 height 44
click at [620, 324] on div at bounding box center [624, 260] width 425 height 262
click at [582, 493] on button "Crop" at bounding box center [586, 490] width 31 height 31
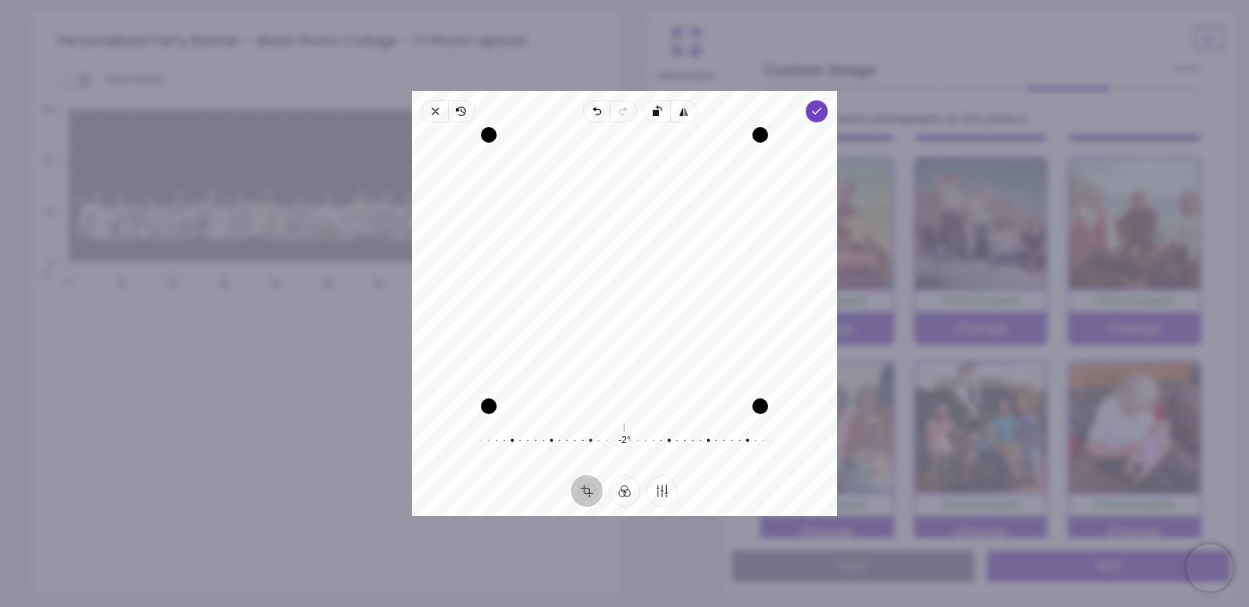
click at [599, 366] on div "Recenter" at bounding box center [624, 270] width 400 height 271
click at [815, 115] on icon "button" at bounding box center [816, 111] width 13 height 13
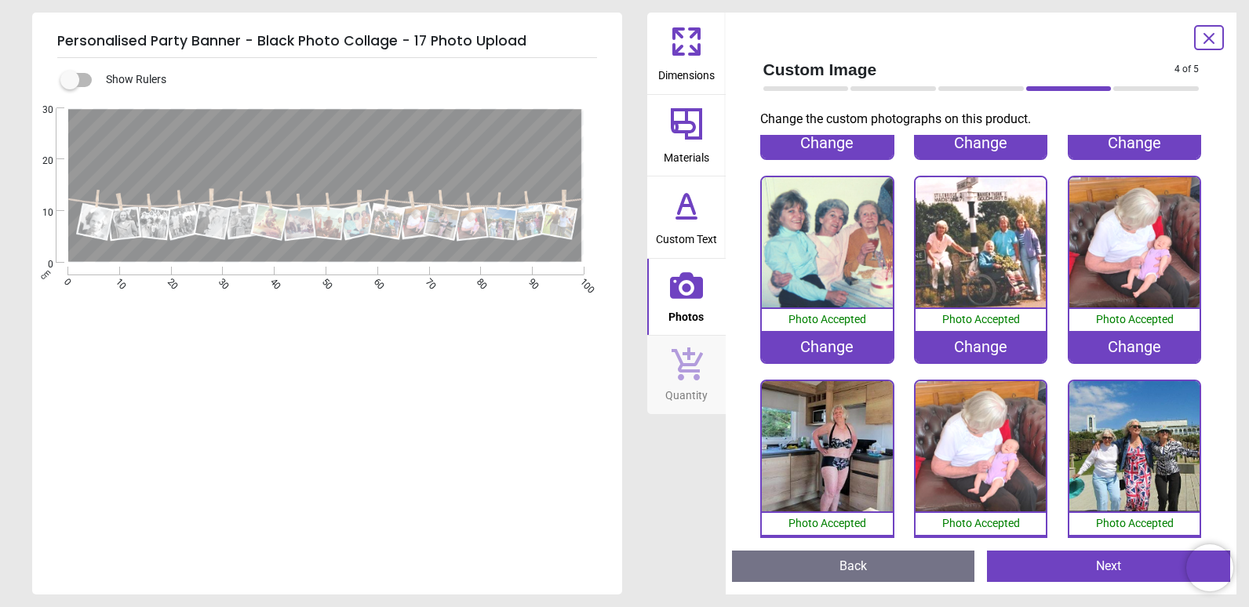
scroll to position [656, 0]
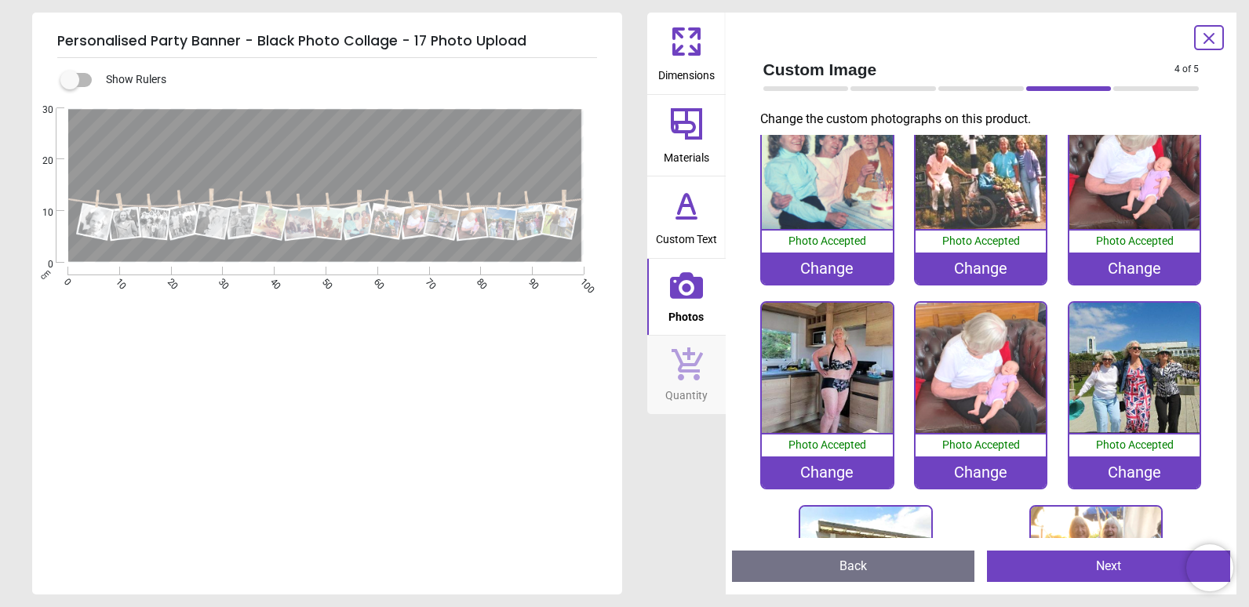
click at [864, 457] on div "Change" at bounding box center [827, 472] width 130 height 31
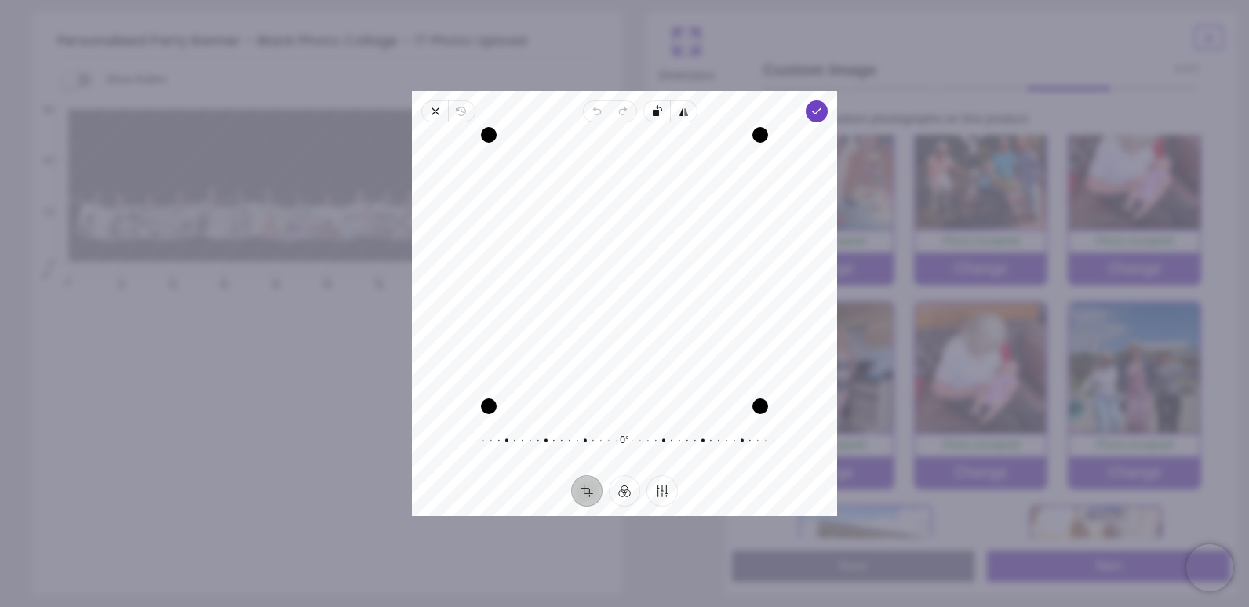
click at [591, 488] on button "Crop" at bounding box center [586, 490] width 31 height 31
click at [586, 489] on button "Crop" at bounding box center [586, 490] width 31 height 31
drag, startPoint x: 762, startPoint y: 133, endPoint x: 747, endPoint y: 144, distance: 19.2
click at [747, 144] on div "Drag corner tr" at bounding box center [747, 148] width 16 height 16
drag, startPoint x: 661, startPoint y: 256, endPoint x: 649, endPoint y: 253, distance: 12.9
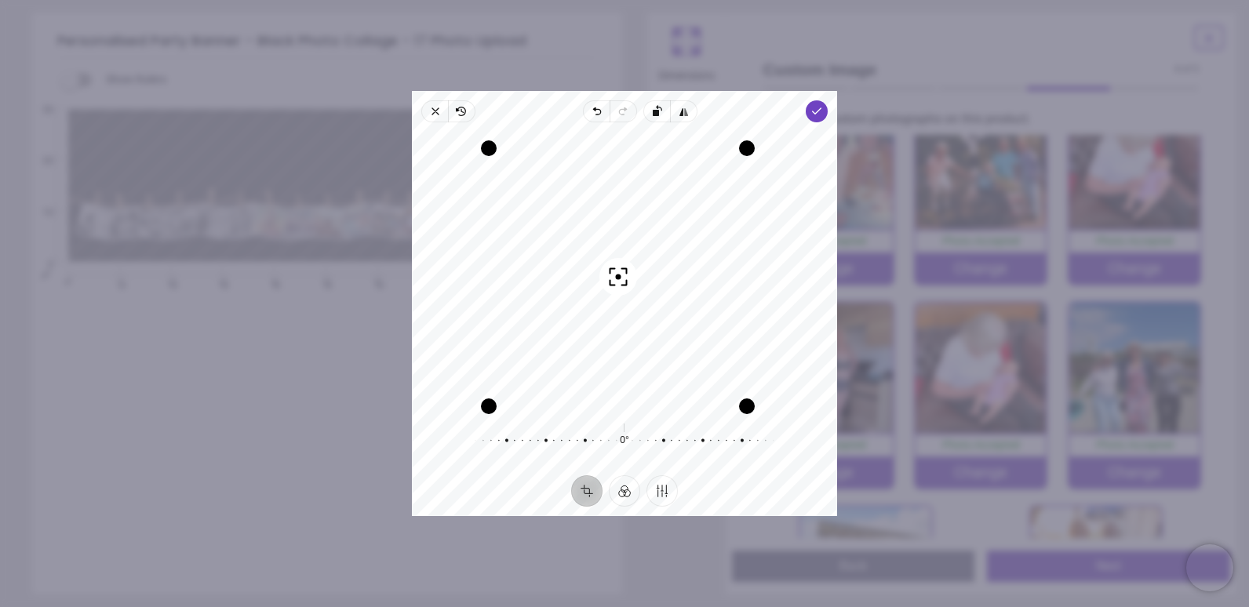
click at [649, 253] on div "Recenter" at bounding box center [624, 270] width 400 height 271
drag, startPoint x: 744, startPoint y: 149, endPoint x: 746, endPoint y: 158, distance: 8.8
click at [746, 158] on div "Drag corner tr" at bounding box center [744, 152] width 16 height 16
click at [692, 206] on div "Recenter" at bounding box center [624, 270] width 400 height 271
click at [806, 109] on span "Done" at bounding box center [817, 111] width 22 height 22
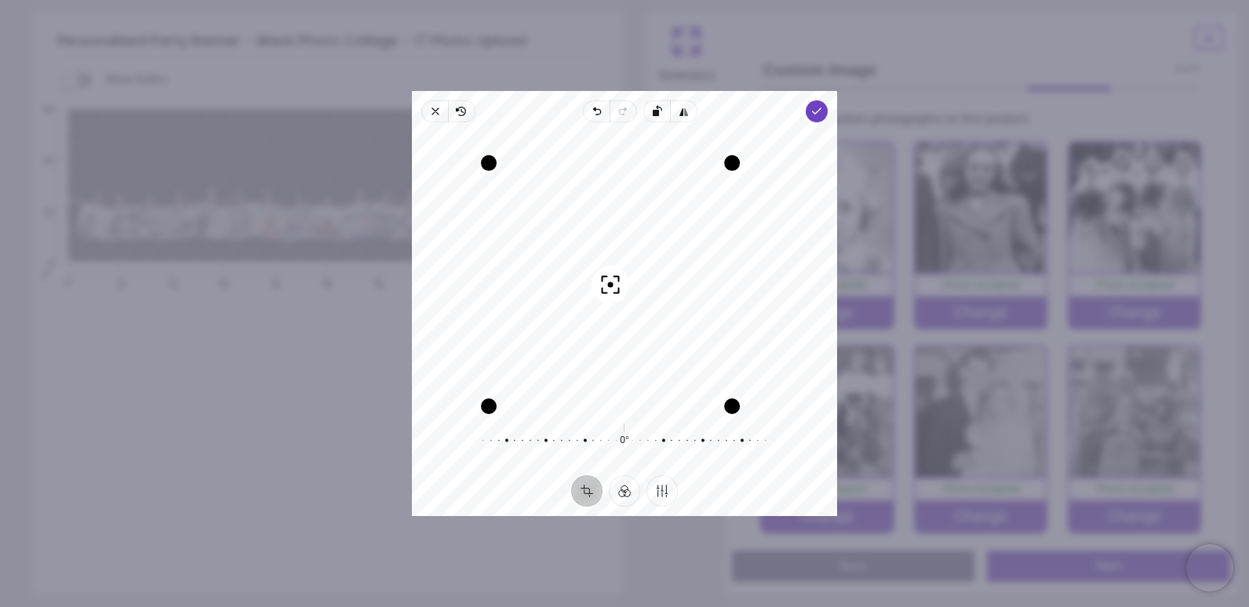
scroll to position [656, 0]
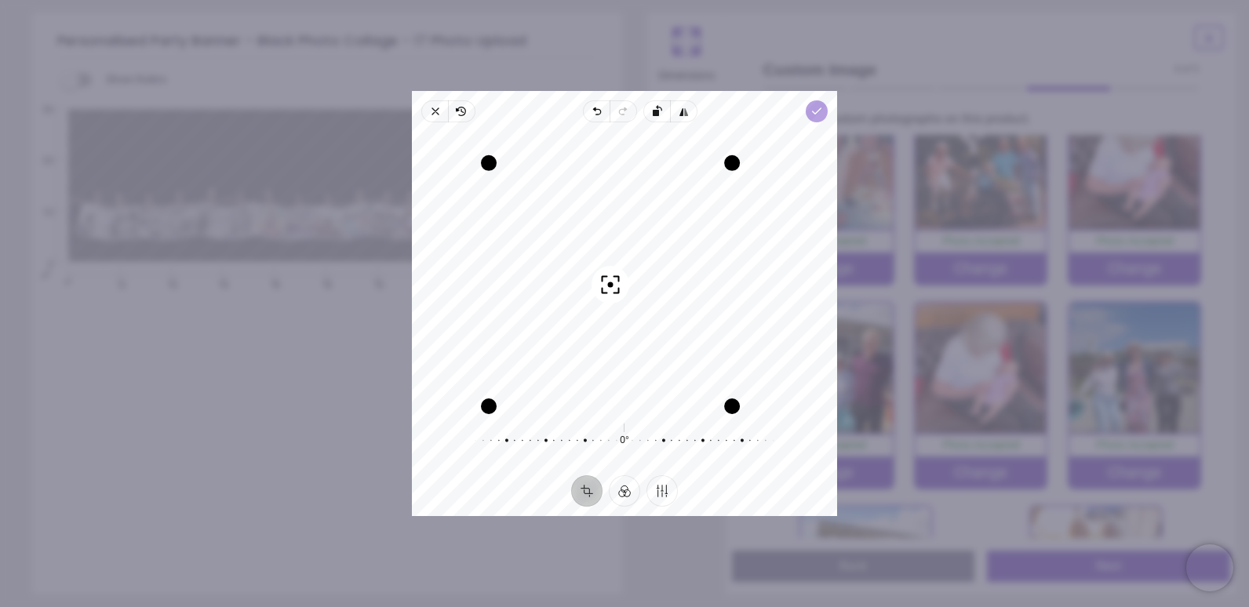
click at [809, 115] on span "Done" at bounding box center [817, 111] width 22 height 22
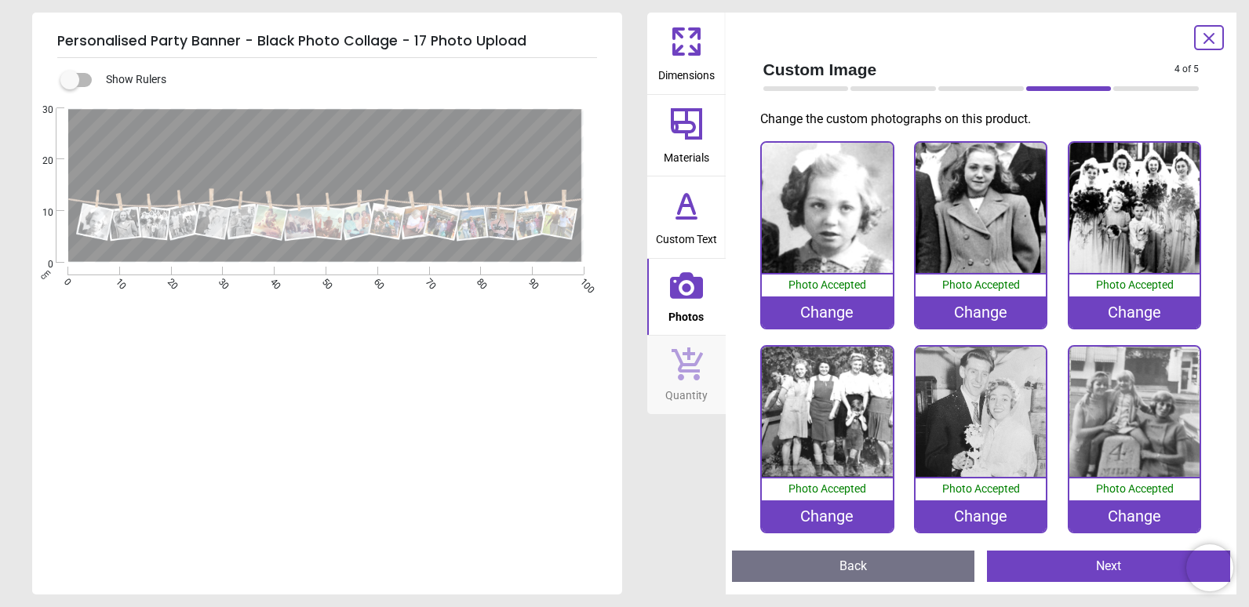
scroll to position [813, 0]
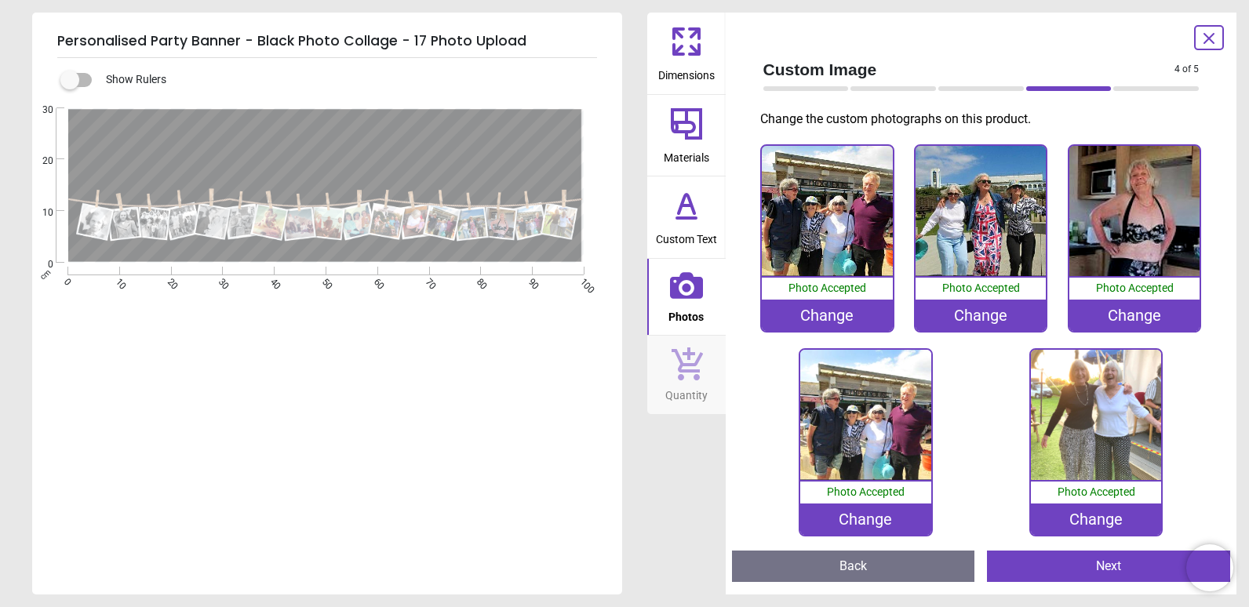
click at [859, 508] on div "Change" at bounding box center [865, 519] width 130 height 31
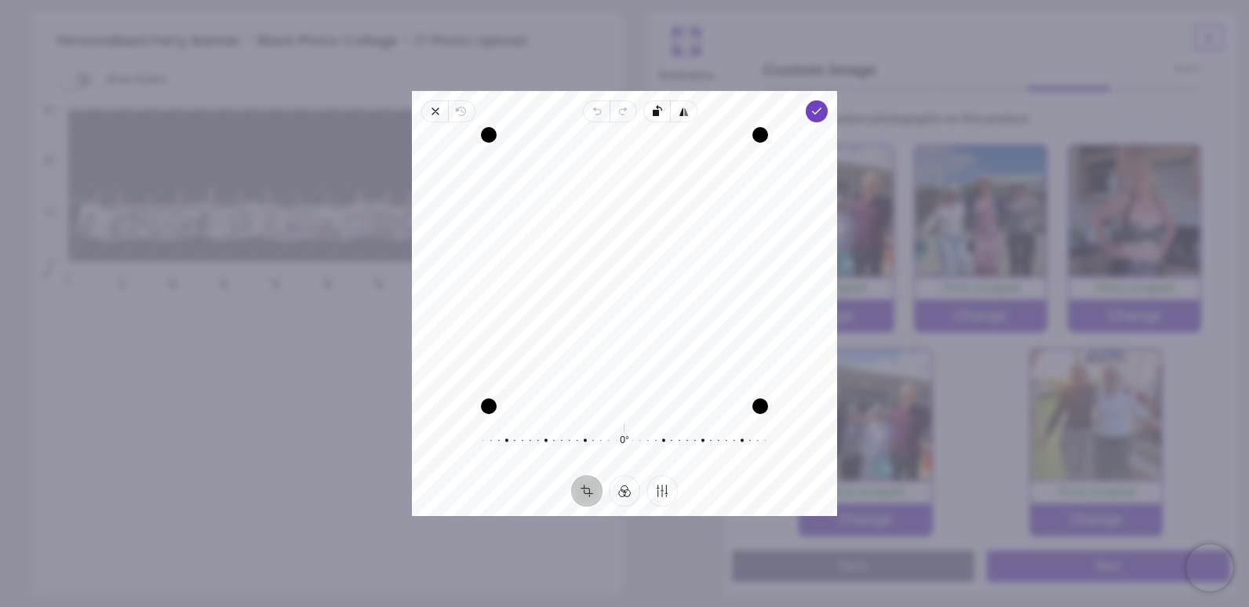
drag, startPoint x: 616, startPoint y: 298, endPoint x: 618, endPoint y: 318, distance: 19.8
click at [618, 318] on div "Recenter" at bounding box center [624, 270] width 400 height 271
click at [815, 112] on polyline "button" at bounding box center [817, 110] width 9 height 5
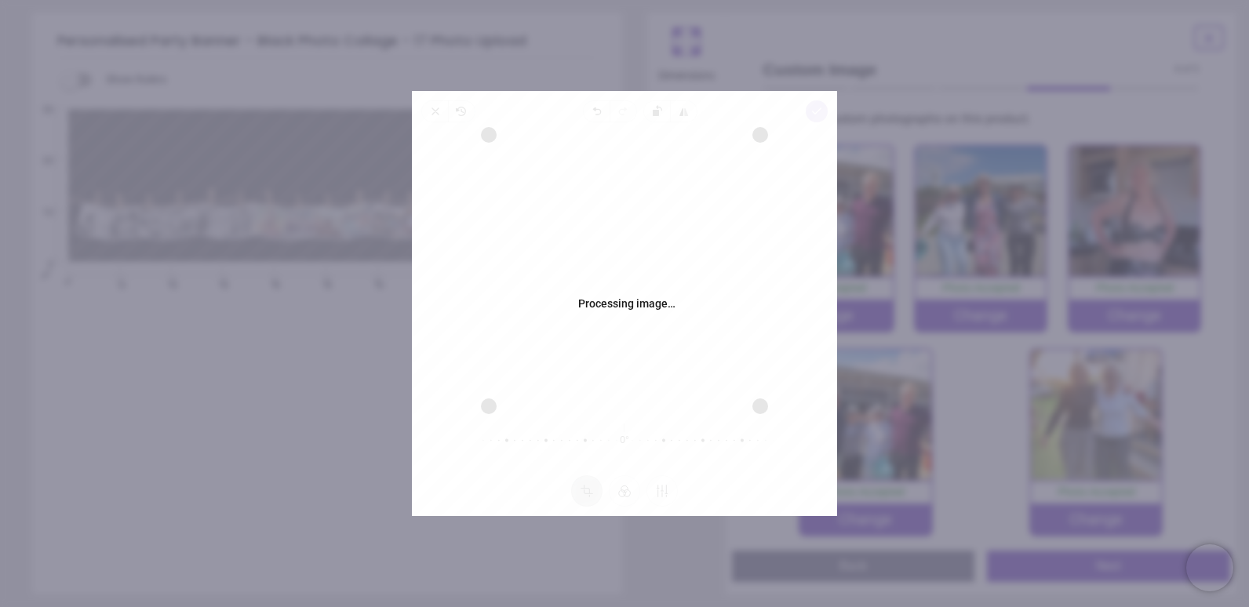
click at [815, 112] on div "Processing image… Busy Close Revert Undo Redo Rotate left Flip horizontal Done …" at bounding box center [624, 303] width 425 height 425
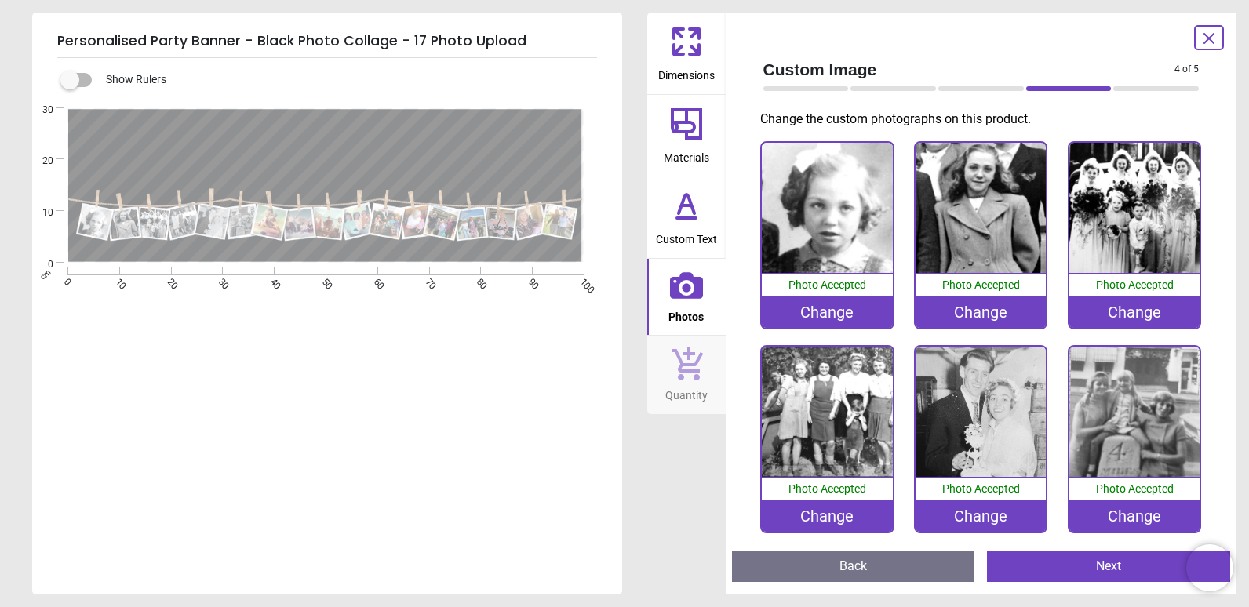
scroll to position [813, 0]
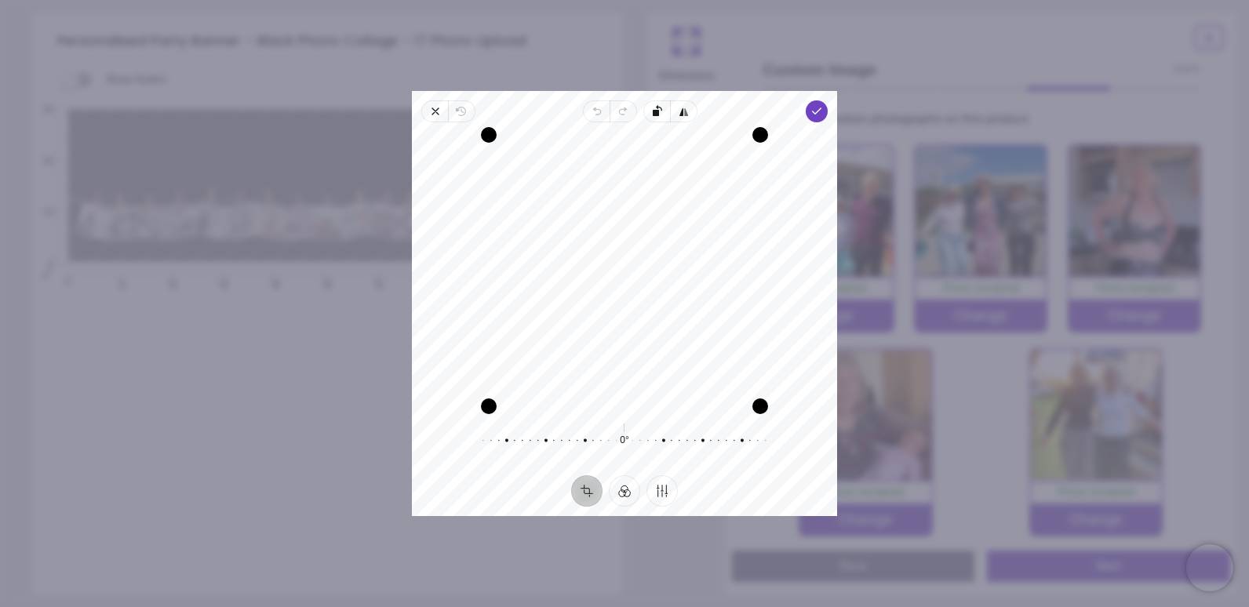
drag, startPoint x: 579, startPoint y: 305, endPoint x: 579, endPoint y: 320, distance: 14.9
click at [579, 320] on div "Recenter" at bounding box center [624, 270] width 400 height 271
click at [714, 212] on div "Recenter" at bounding box center [624, 270] width 400 height 271
click at [808, 117] on span "Done" at bounding box center [817, 111] width 22 height 22
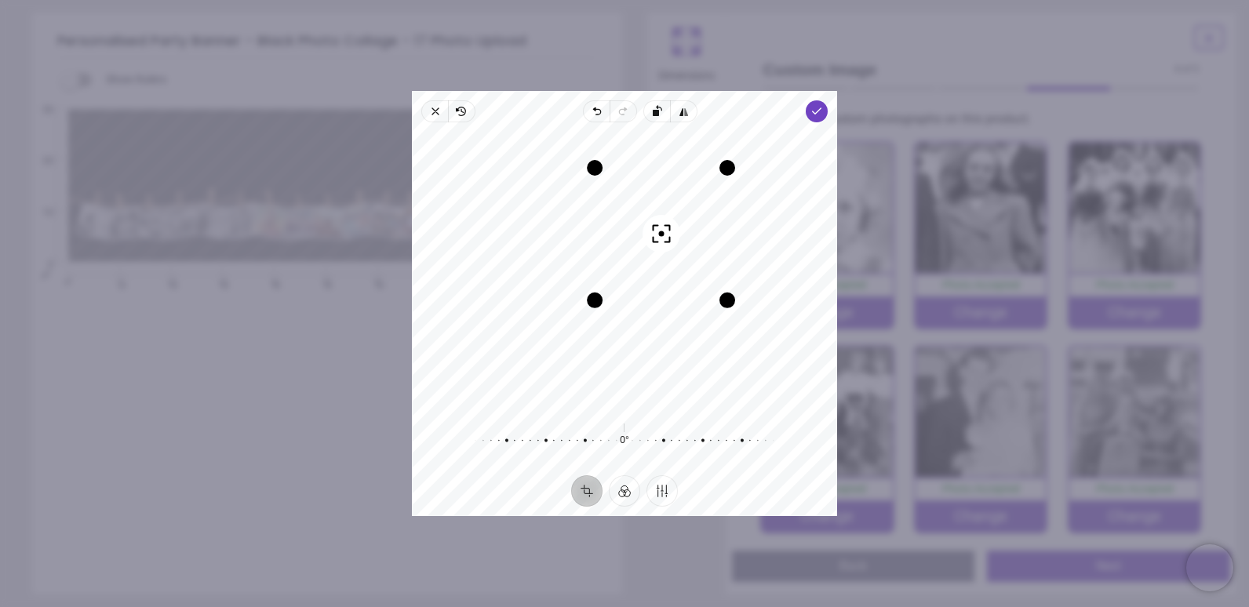
scroll to position [813, 0]
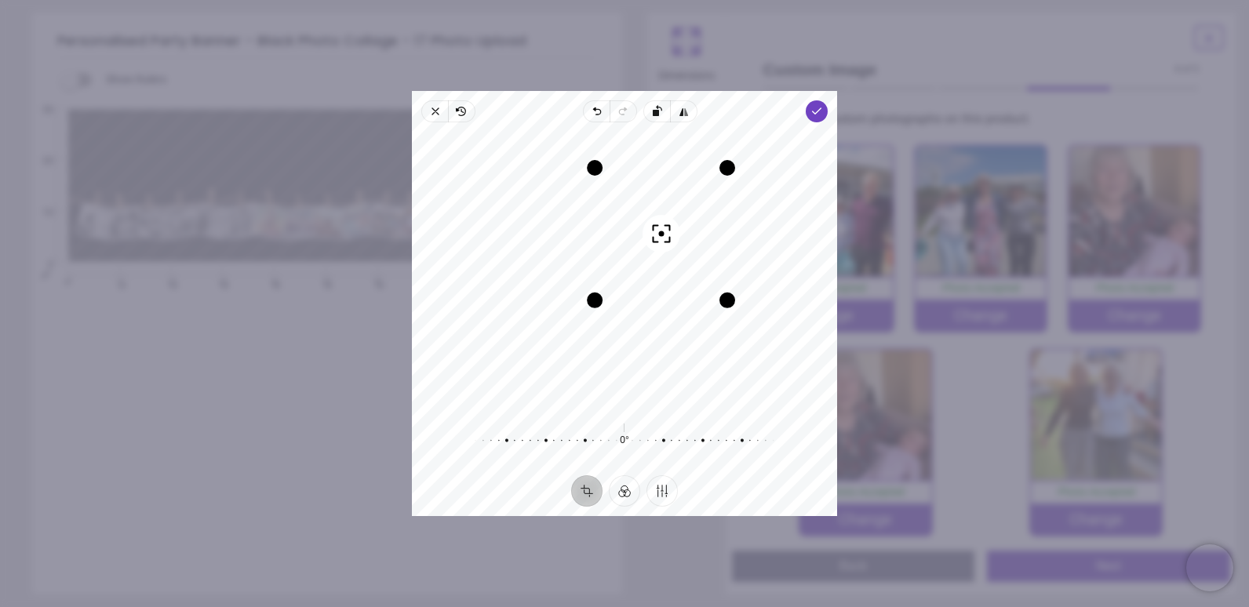
click at [689, 268] on div "Recenter" at bounding box center [624, 270] width 400 height 271
drag, startPoint x: 596, startPoint y: 165, endPoint x: 609, endPoint y: 174, distance: 15.7
click at [609, 174] on div "Drag corner tl" at bounding box center [606, 179] width 16 height 16
drag, startPoint x: 606, startPoint y: 302, endPoint x: 641, endPoint y: 329, distance: 44.7
click at [641, 329] on div "Recenter" at bounding box center [624, 270] width 400 height 271
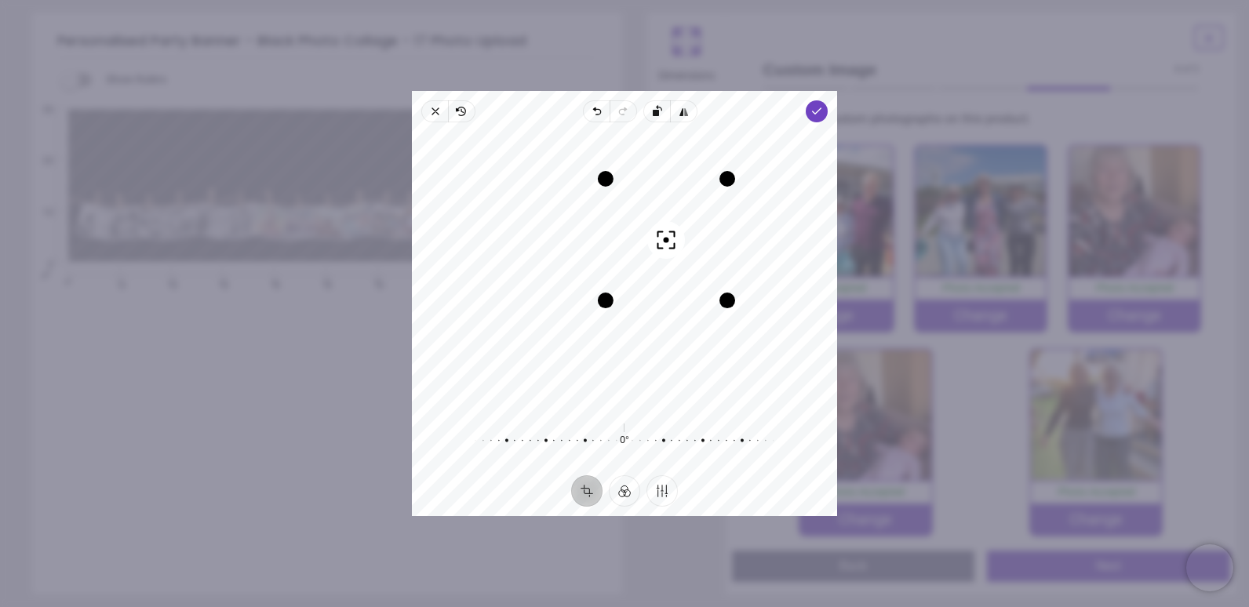
click at [686, 254] on div "Recenter" at bounding box center [624, 270] width 400 height 271
click at [815, 115] on icon "button" at bounding box center [816, 111] width 13 height 13
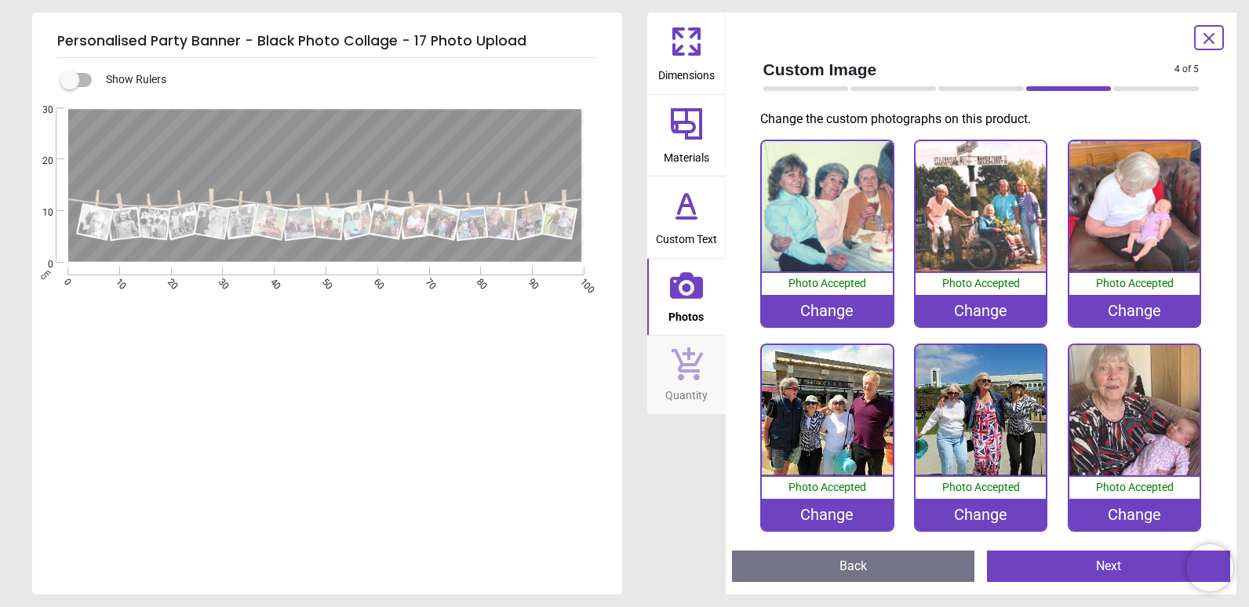
scroll to position [577, 0]
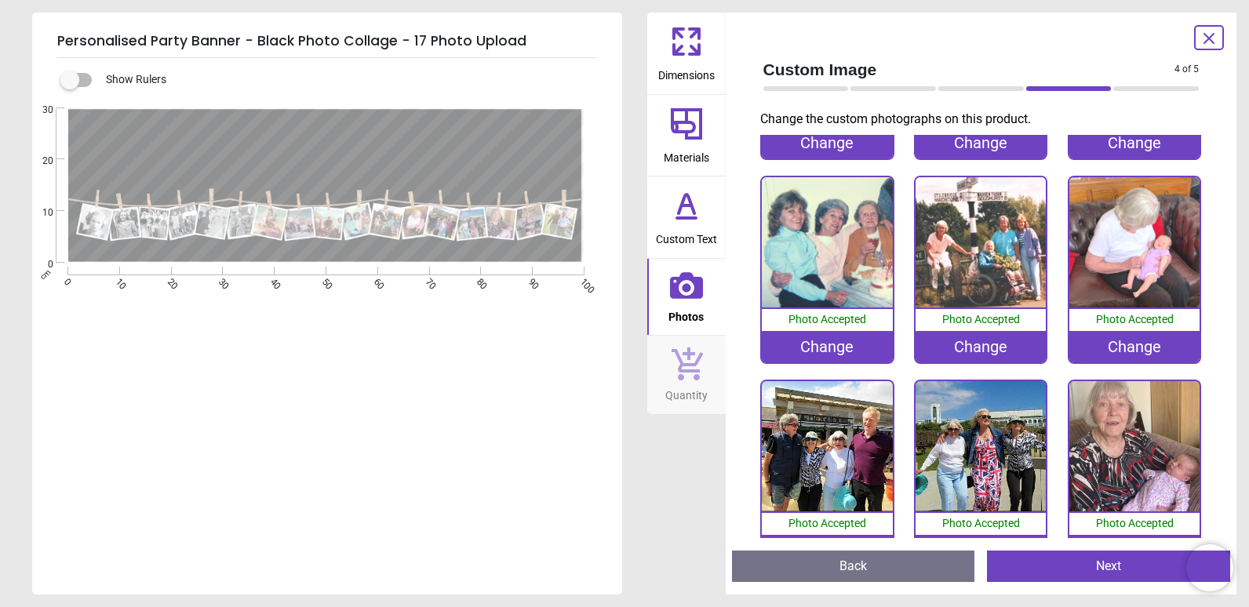
click at [1137, 343] on div "Change" at bounding box center [1134, 346] width 130 height 31
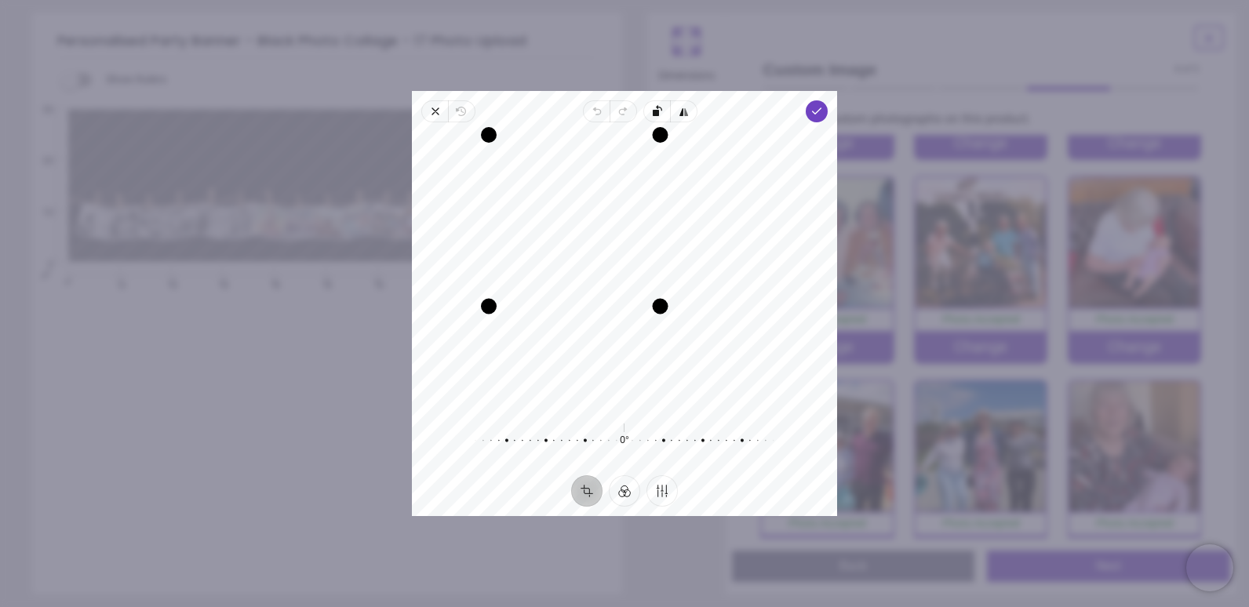
drag, startPoint x: 763, startPoint y: 407, endPoint x: 664, endPoint y: 306, distance: 141.5
click at [664, 306] on div "Drag corner br" at bounding box center [661, 307] width 16 height 16
drag, startPoint x: 613, startPoint y: 221, endPoint x: 564, endPoint y: 213, distance: 49.3
click at [564, 213] on div "Recenter" at bounding box center [624, 270] width 400 height 271
drag, startPoint x: 660, startPoint y: 312, endPoint x: 634, endPoint y: 276, distance: 44.4
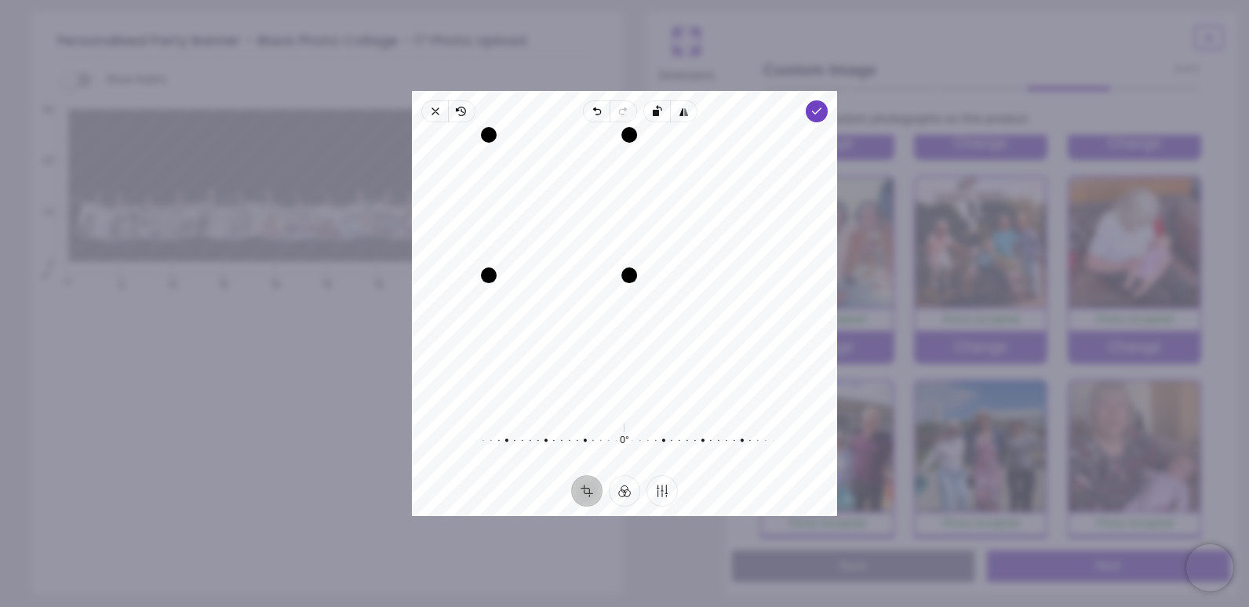
click at [634, 276] on div "Drag corner br" at bounding box center [629, 275] width 16 height 16
drag, startPoint x: 596, startPoint y: 238, endPoint x: 584, endPoint y: 216, distance: 24.9
click at [584, 216] on div "Recenter" at bounding box center [624, 270] width 400 height 271
drag, startPoint x: 627, startPoint y: 275, endPoint x: 616, endPoint y: 264, distance: 15.5
click at [616, 264] on div "Drag corner br" at bounding box center [618, 265] width 16 height 16
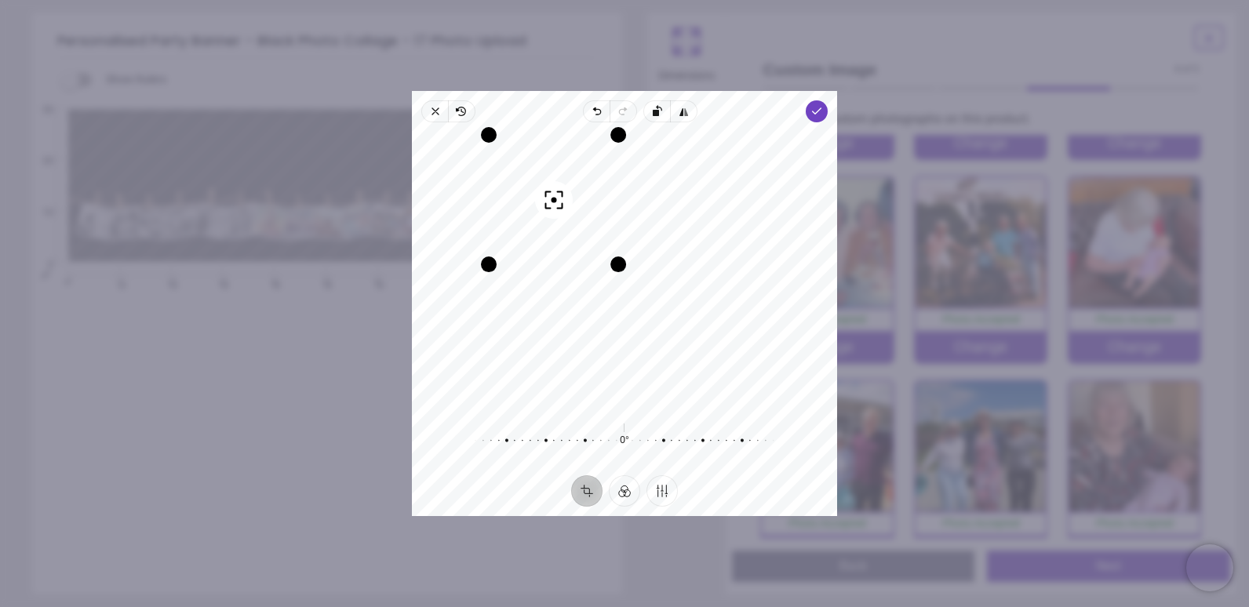
drag, startPoint x: 576, startPoint y: 224, endPoint x: 566, endPoint y: 216, distance: 13.4
click at [566, 216] on div "Recenter" at bounding box center [624, 270] width 400 height 271
click at [611, 254] on div "Drag corner br" at bounding box center [614, 261] width 16 height 16
click at [584, 223] on div "Recenter" at bounding box center [624, 270] width 400 height 271
drag, startPoint x: 602, startPoint y: 244, endPoint x: 610, endPoint y: 253, distance: 12.8
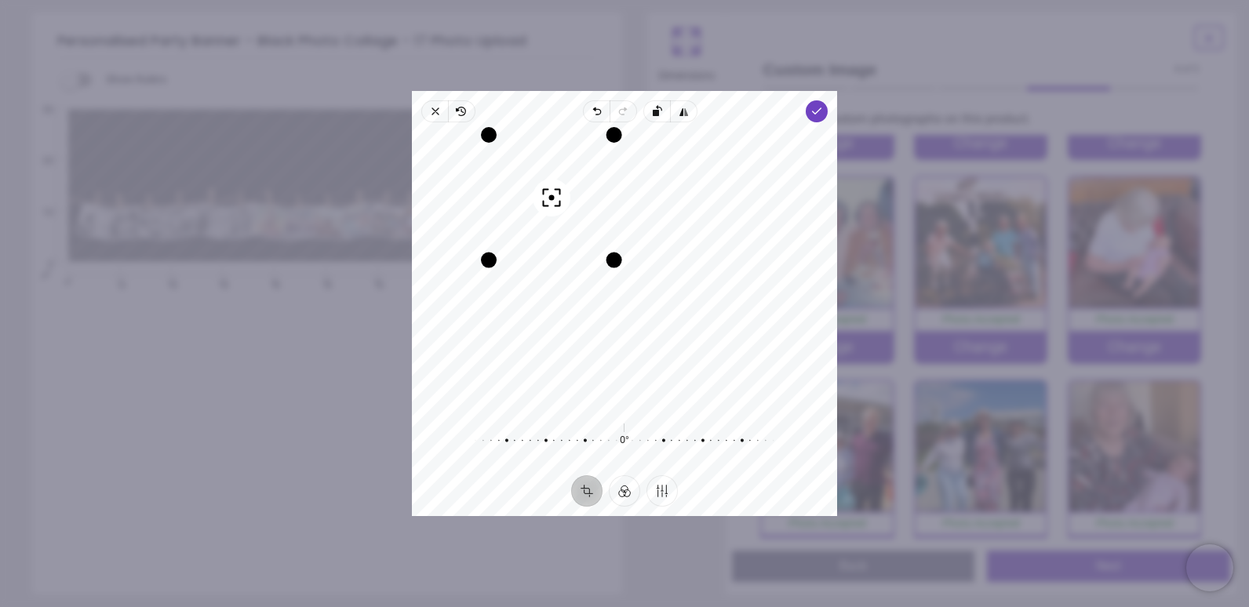
click at [610, 253] on div "Recenter" at bounding box center [624, 270] width 400 height 271
drag, startPoint x: 615, startPoint y: 263, endPoint x: 607, endPoint y: 249, distance: 16.2
click at [607, 249] on div "Drag corner br" at bounding box center [603, 249] width 16 height 16
drag, startPoint x: 581, startPoint y: 213, endPoint x: 574, endPoint y: 198, distance: 17.2
click at [574, 198] on div "Recenter" at bounding box center [624, 270] width 400 height 271
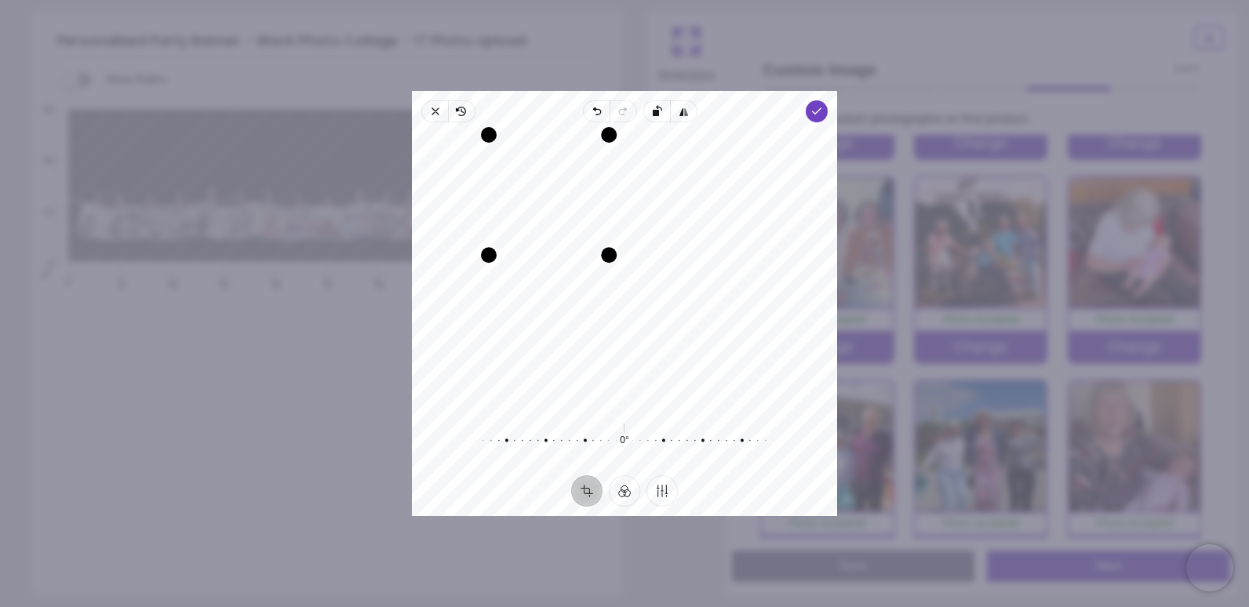
drag, startPoint x: 600, startPoint y: 243, endPoint x: 605, endPoint y: 252, distance: 9.8
click at [605, 252] on div "Drag corner br" at bounding box center [609, 255] width 16 height 16
click at [570, 218] on div "Recenter" at bounding box center [624, 270] width 400 height 271
click at [666, 493] on button "Finetune" at bounding box center [661, 490] width 31 height 31
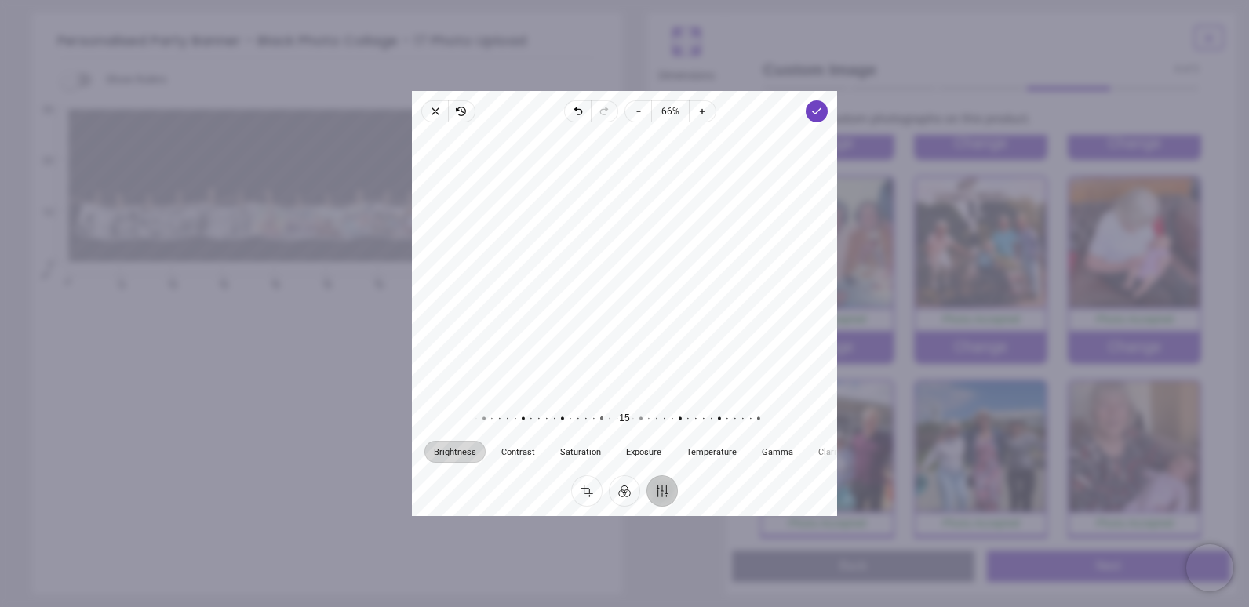
drag, startPoint x: 626, startPoint y: 420, endPoint x: 603, endPoint y: 402, distance: 29.0
click at [603, 402] on div at bounding box center [593, 419] width 301 height 44
click at [813, 116] on icon "button" at bounding box center [816, 111] width 13 height 13
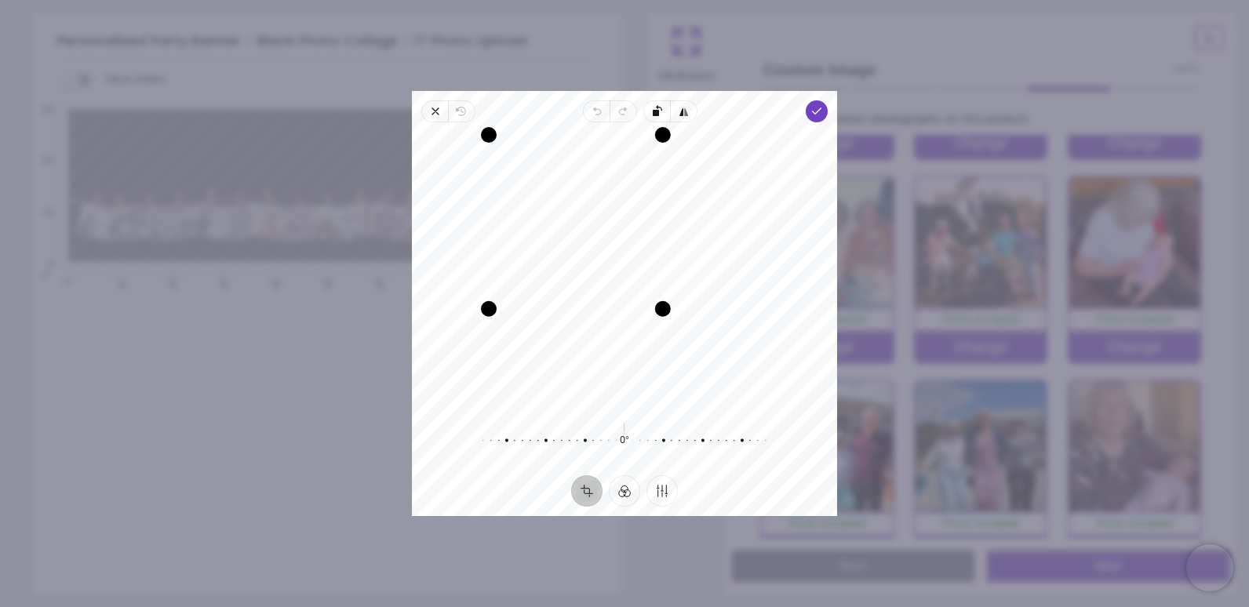
click at [593, 354] on div "Recenter" at bounding box center [624, 270] width 400 height 271
drag, startPoint x: 494, startPoint y: 136, endPoint x: 612, endPoint y: 130, distance: 117.8
click at [612, 130] on div "Recenter" at bounding box center [624, 271] width 425 height 284
drag, startPoint x: 666, startPoint y: 315, endPoint x: 670, endPoint y: 322, distance: 8.8
click at [670, 322] on div "Drag corner br" at bounding box center [669, 315] width 16 height 16
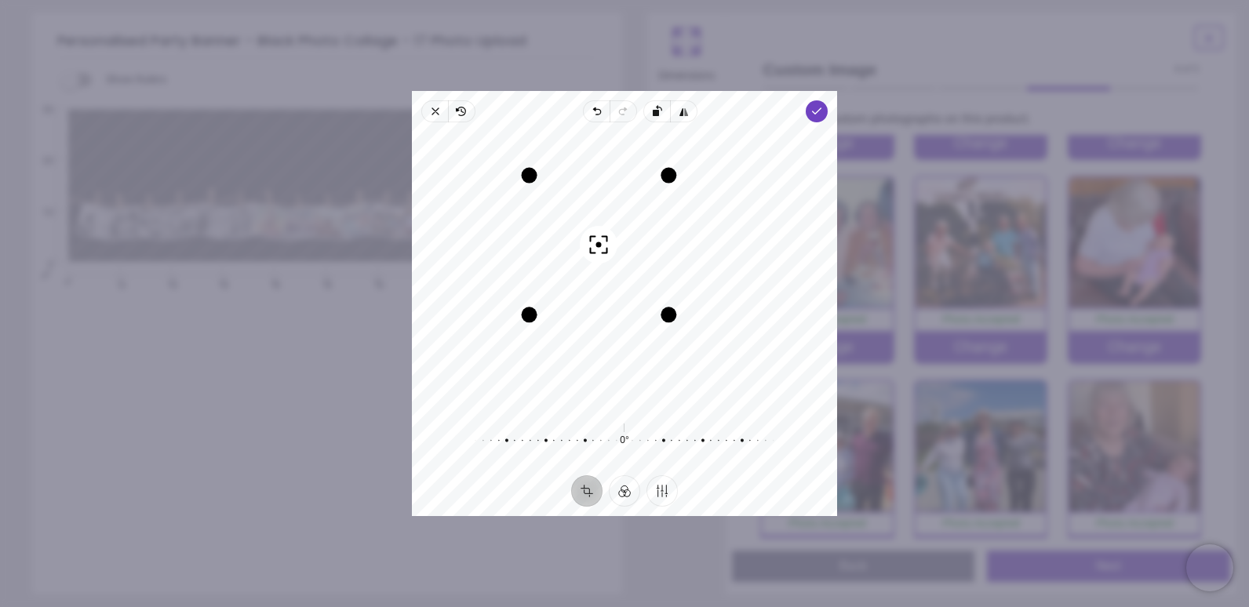
drag, startPoint x: 622, startPoint y: 271, endPoint x: 587, endPoint y: 272, distance: 35.3
click at [587, 272] on div "Recenter" at bounding box center [624, 270] width 400 height 271
drag, startPoint x: 673, startPoint y: 316, endPoint x: 646, endPoint y: 298, distance: 32.2
click at [646, 298] on div "Drag corner br" at bounding box center [647, 293] width 16 height 16
click at [610, 249] on div "Recenter" at bounding box center [624, 270] width 400 height 271
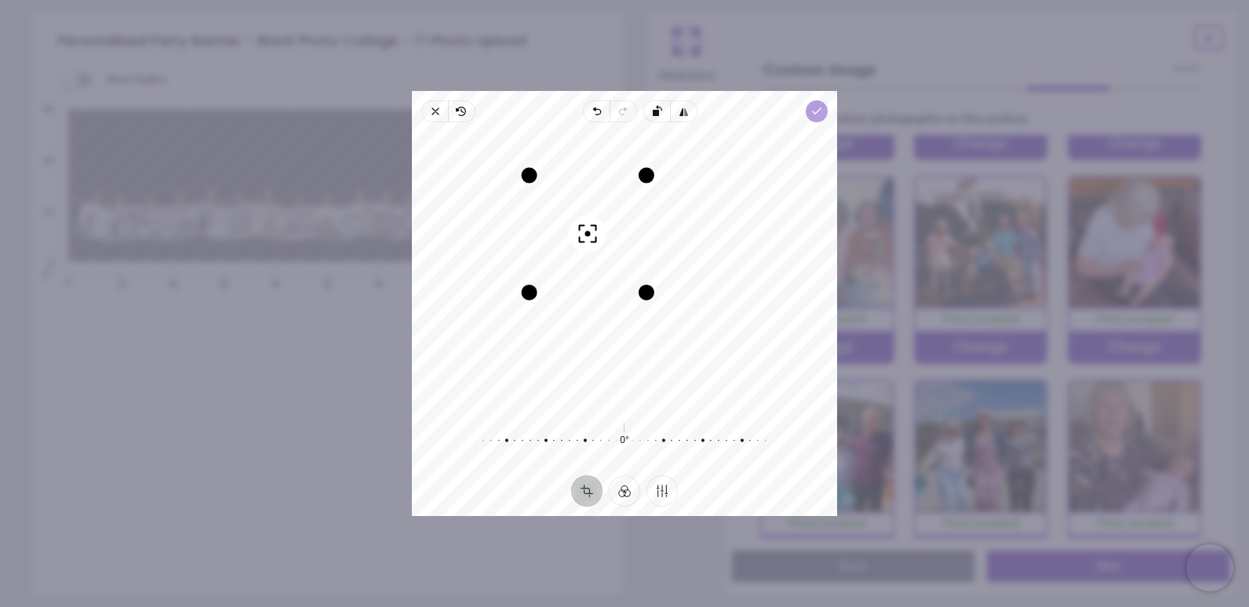
click at [817, 108] on icon "button" at bounding box center [816, 111] width 13 height 13
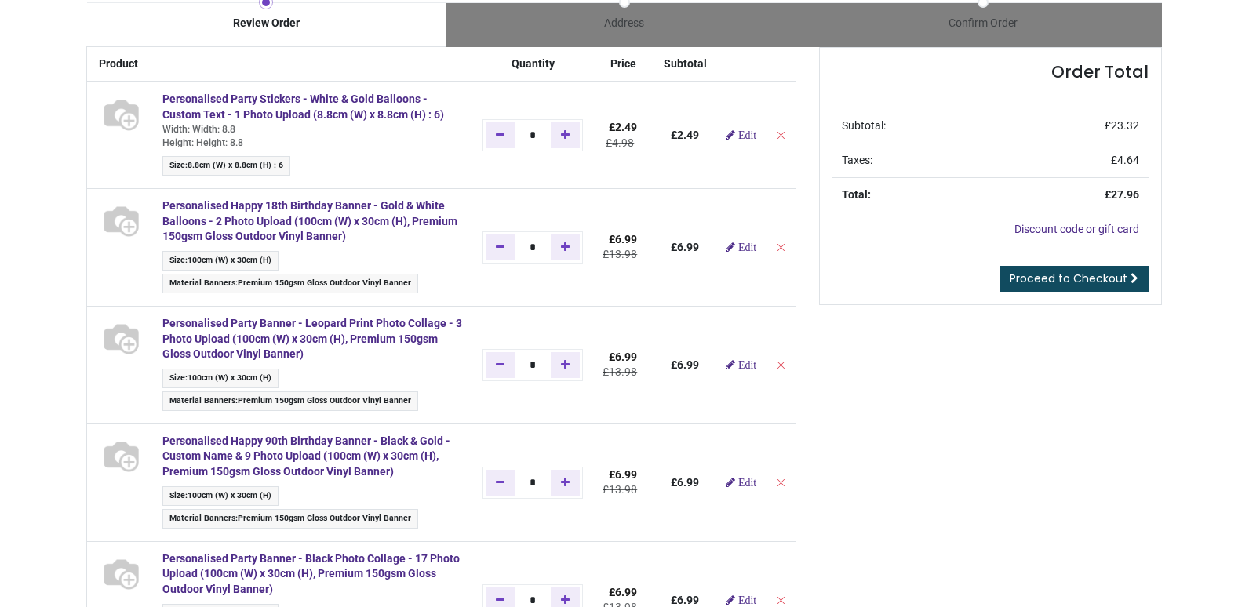
scroll to position [235, 0]
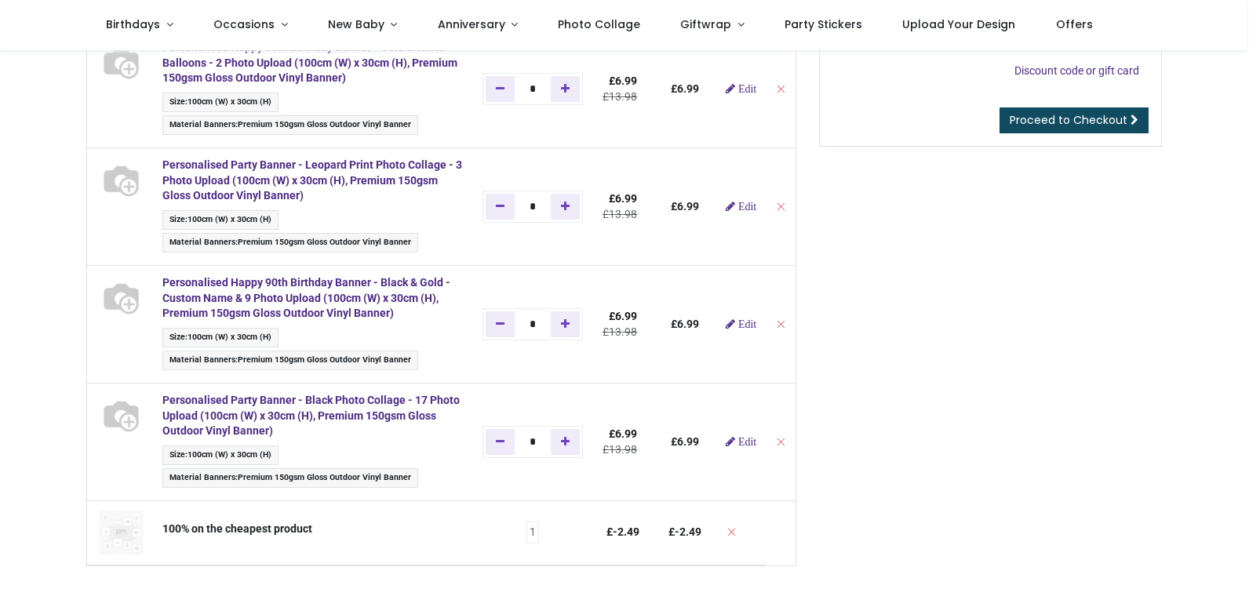
type input "**********"
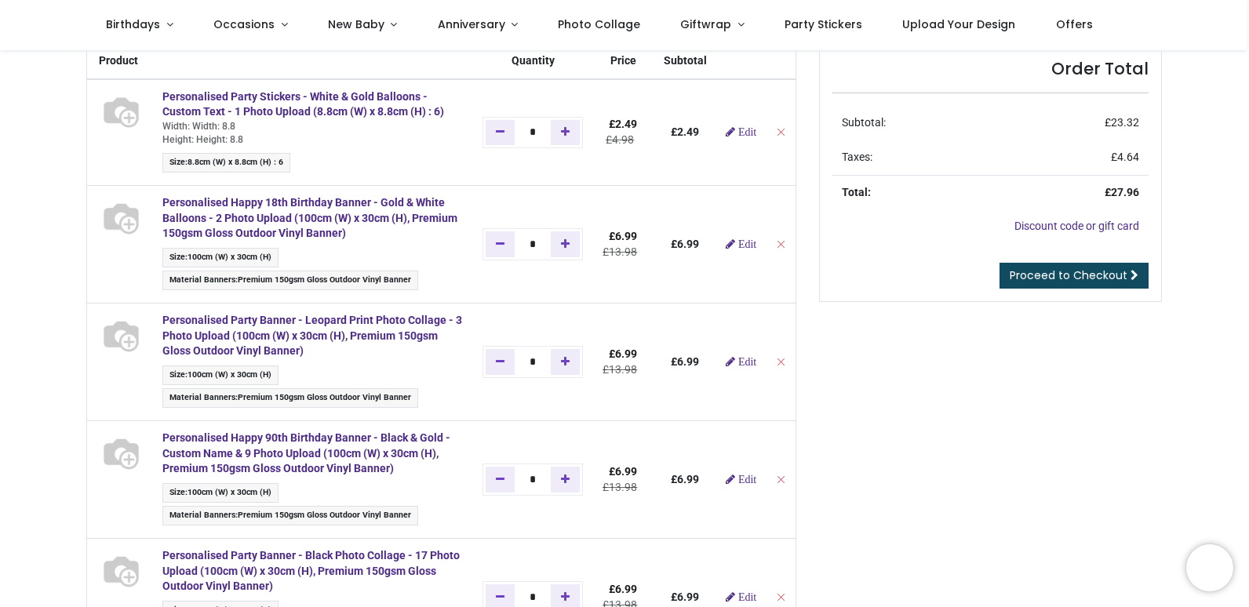
scroll to position [0, 0]
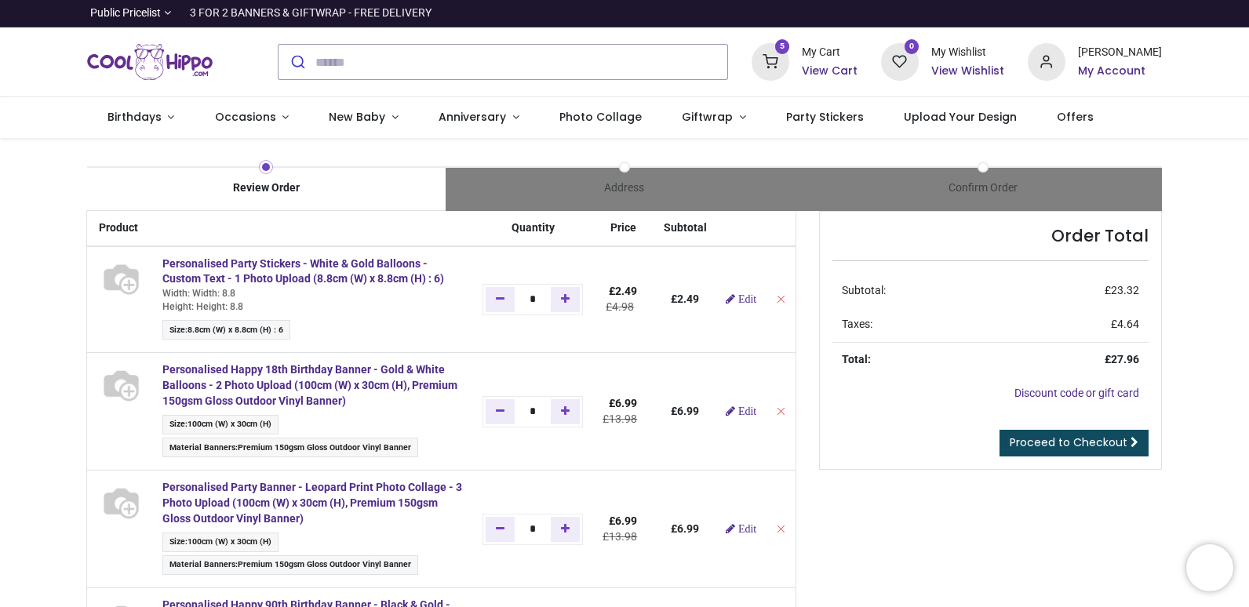
click at [1123, 73] on h6 "My Account" at bounding box center [1120, 72] width 84 height 16
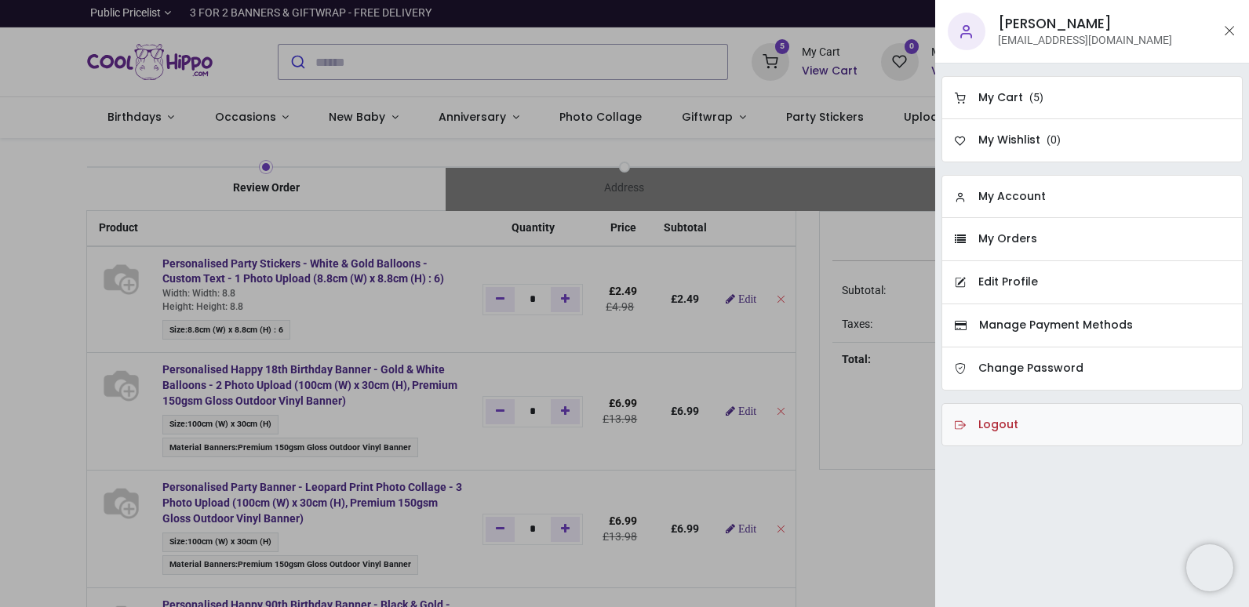
click at [1012, 425] on h6 "Logout" at bounding box center [998, 425] width 40 height 16
